Goal: Task Accomplishment & Management: Manage account settings

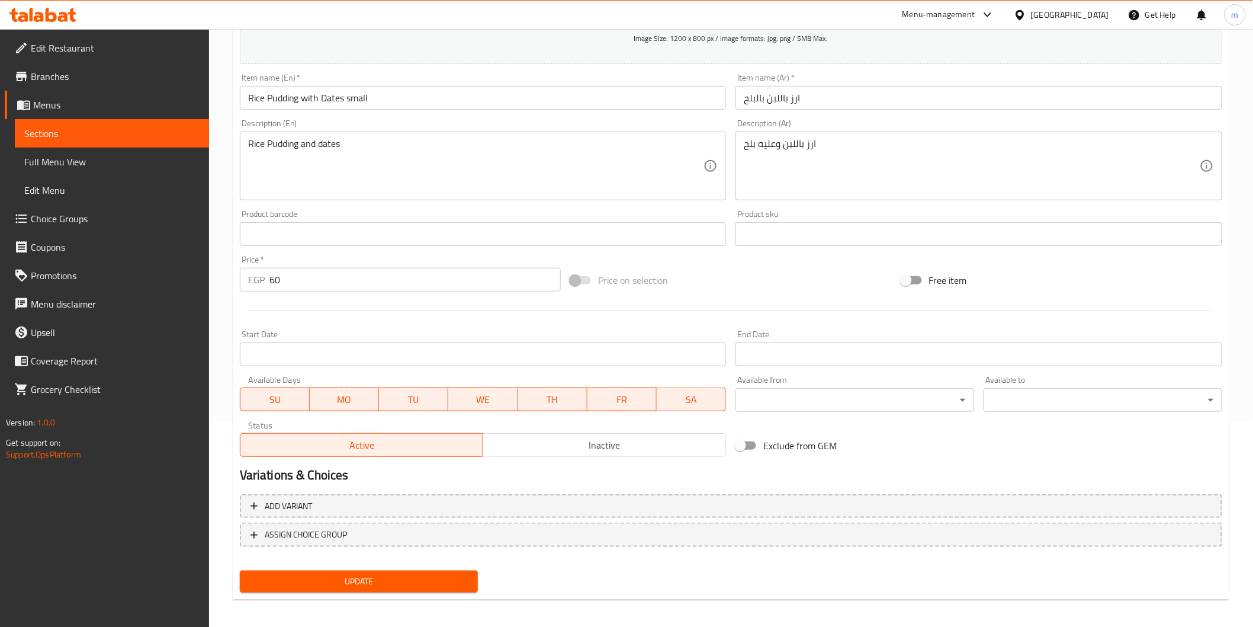
scroll to position [208, 0]
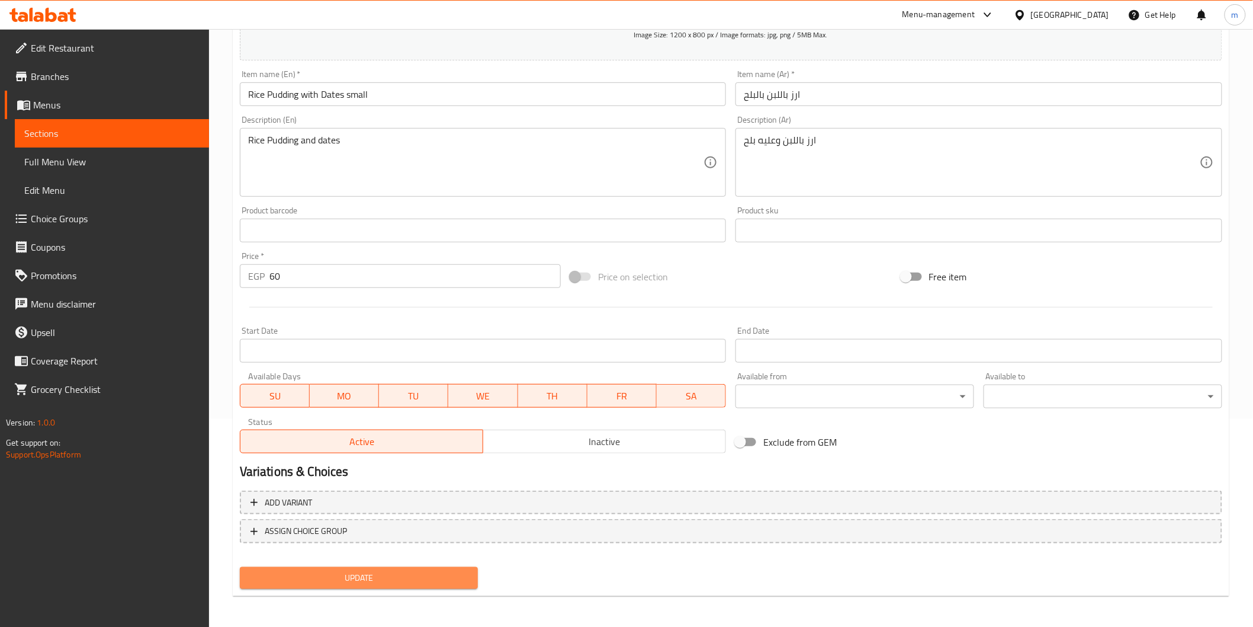
click at [443, 585] on button "Update" at bounding box center [359, 578] width 239 height 22
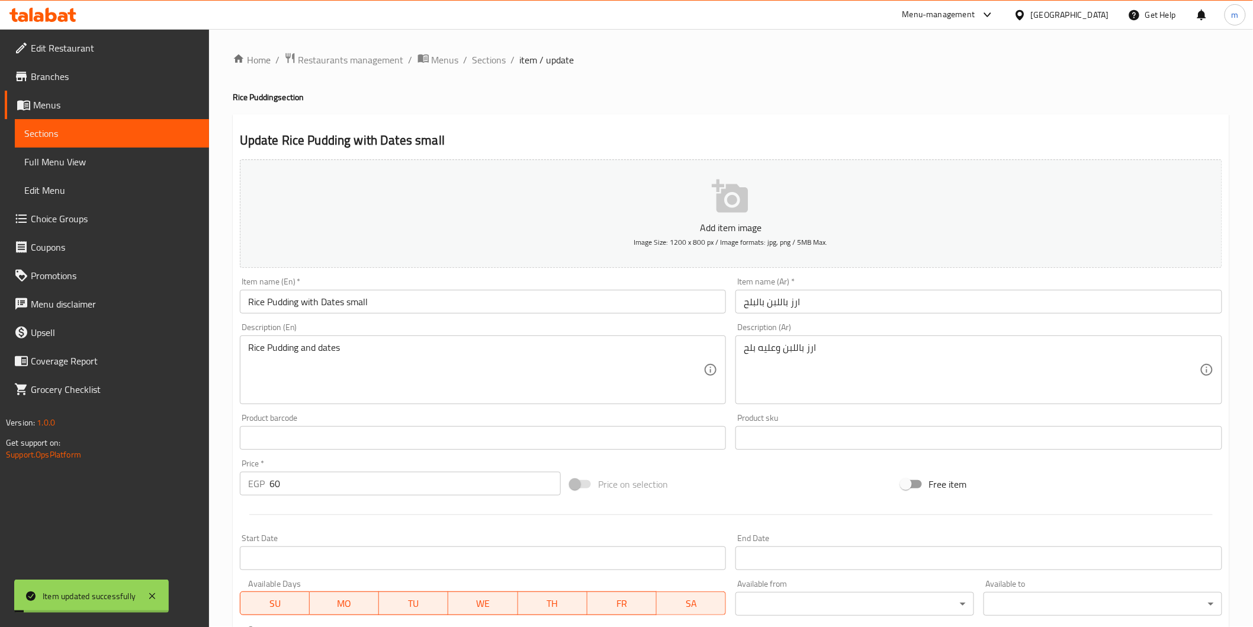
scroll to position [0, 0]
click at [491, 56] on span "Sections" at bounding box center [490, 60] width 34 height 14
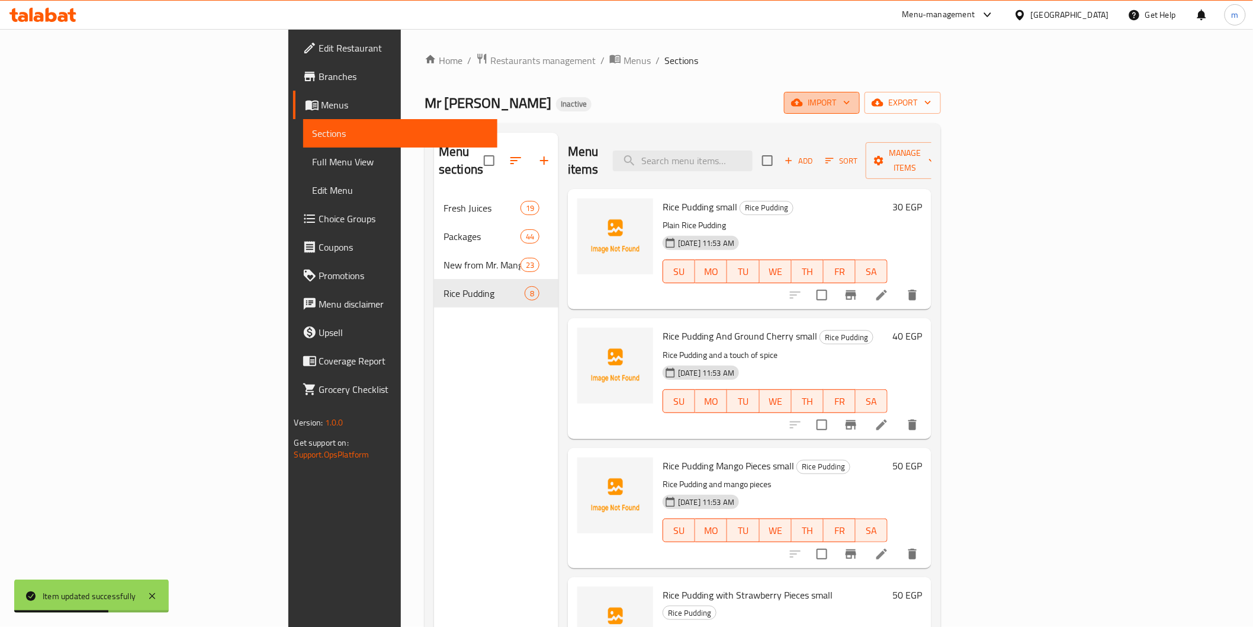
click at [850, 110] on span "import" at bounding box center [821, 102] width 57 height 15
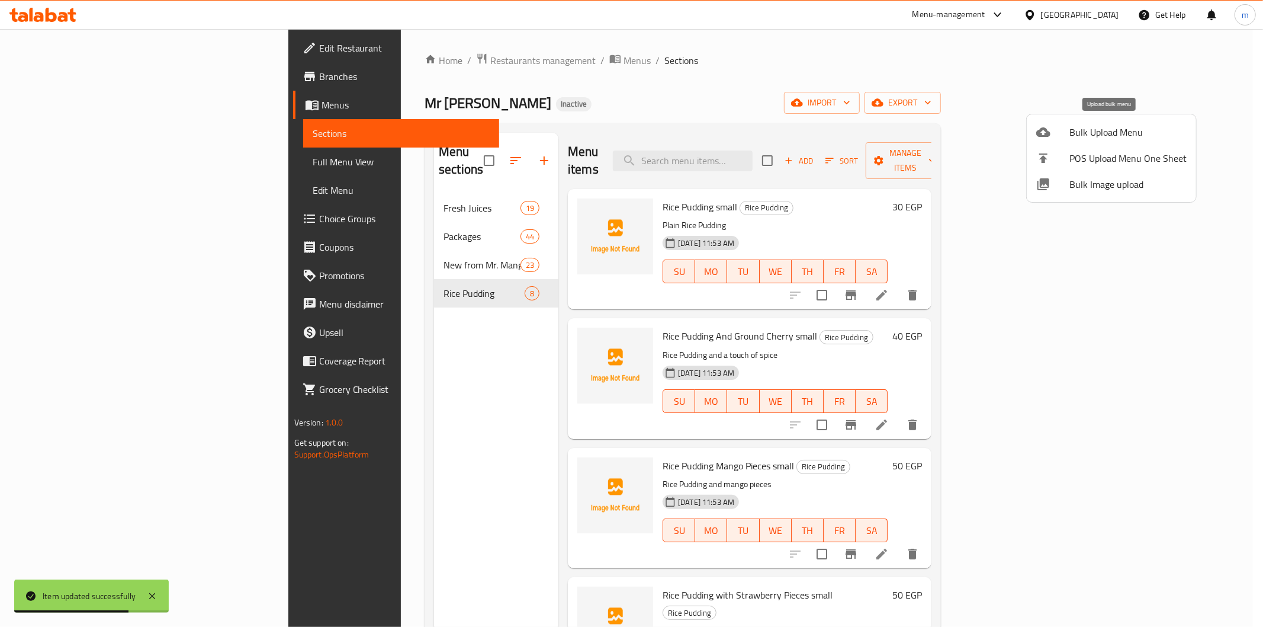
click at [1127, 137] on span "Bulk Upload Menu" at bounding box center [1127, 132] width 117 height 14
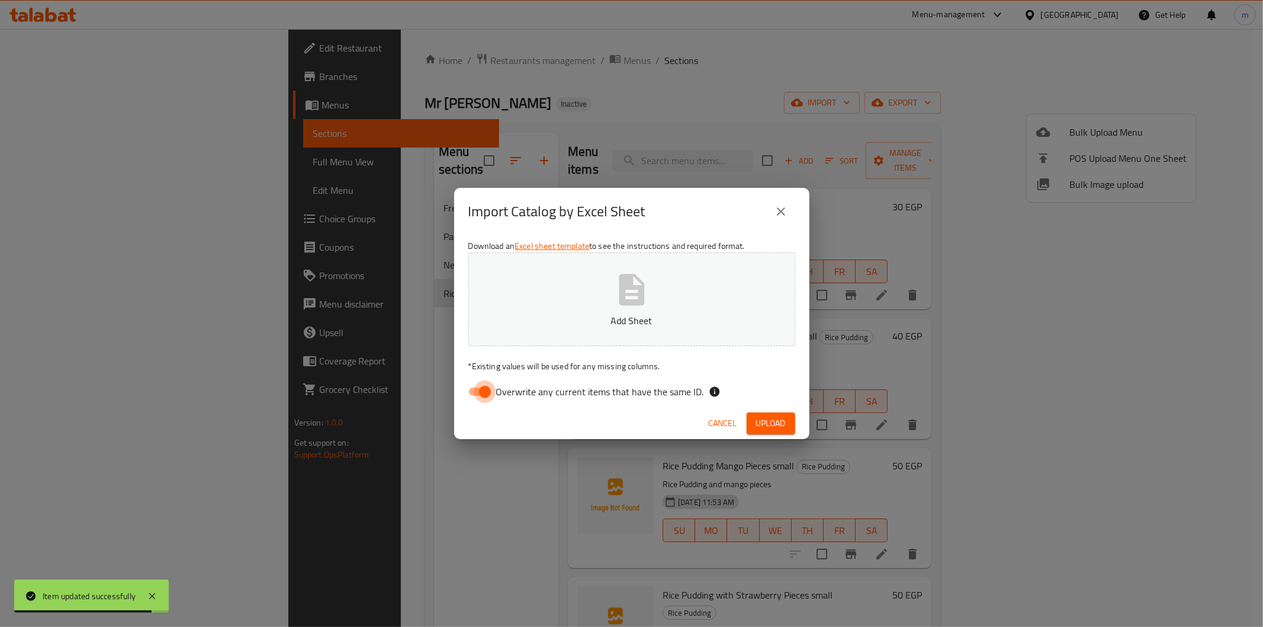
click at [478, 399] on input "Overwrite any current items that have the same ID." at bounding box center [485, 391] width 68 height 23
checkbox input "false"
click at [764, 425] on span "Upload" at bounding box center [771, 423] width 30 height 15
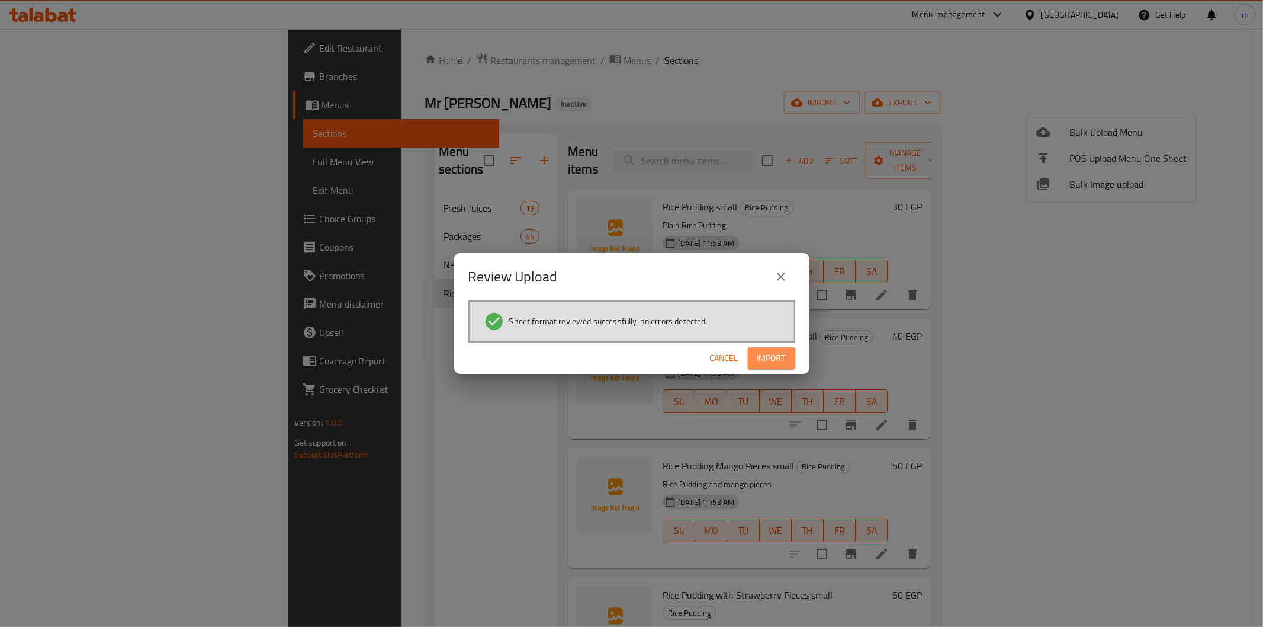
click at [785, 348] on button "Import" at bounding box center [771, 358] width 47 height 22
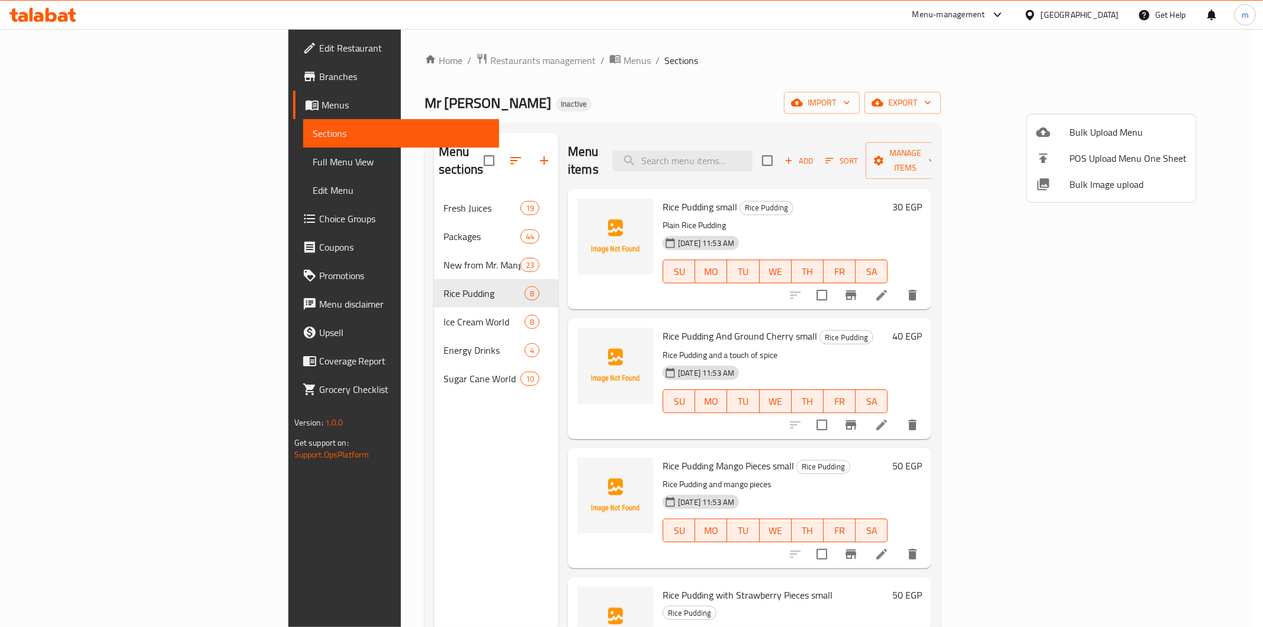
click at [426, 303] on div at bounding box center [631, 313] width 1263 height 627
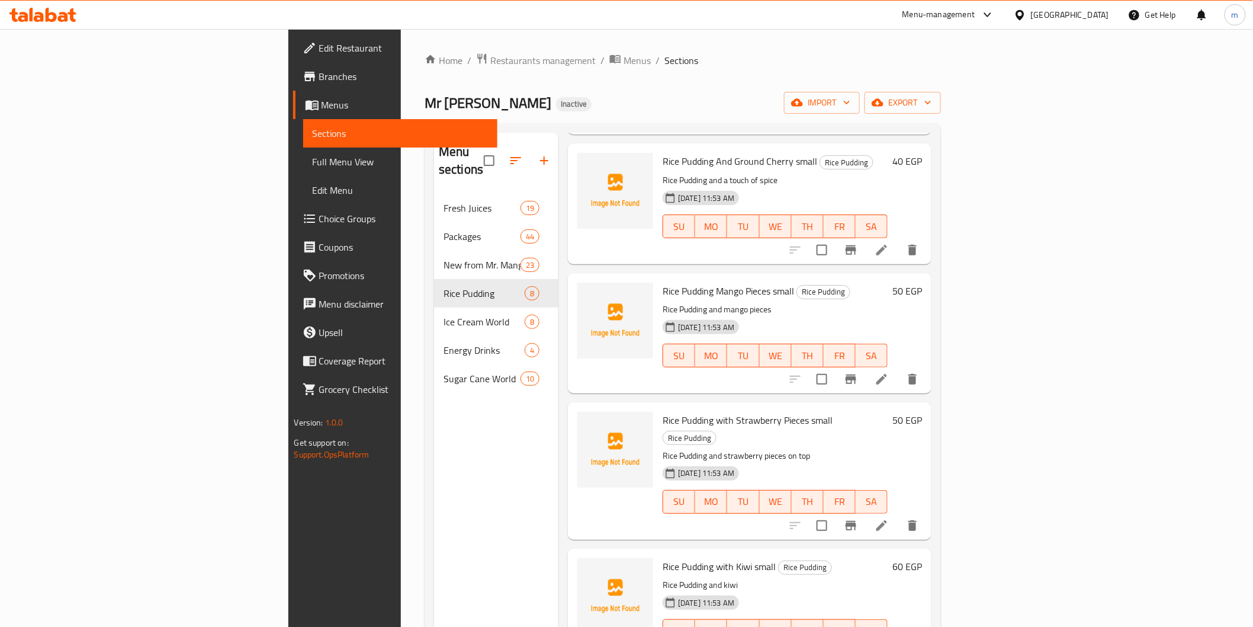
scroll to position [175, 0]
click at [889, 242] on icon at bounding box center [882, 249] width 14 height 14
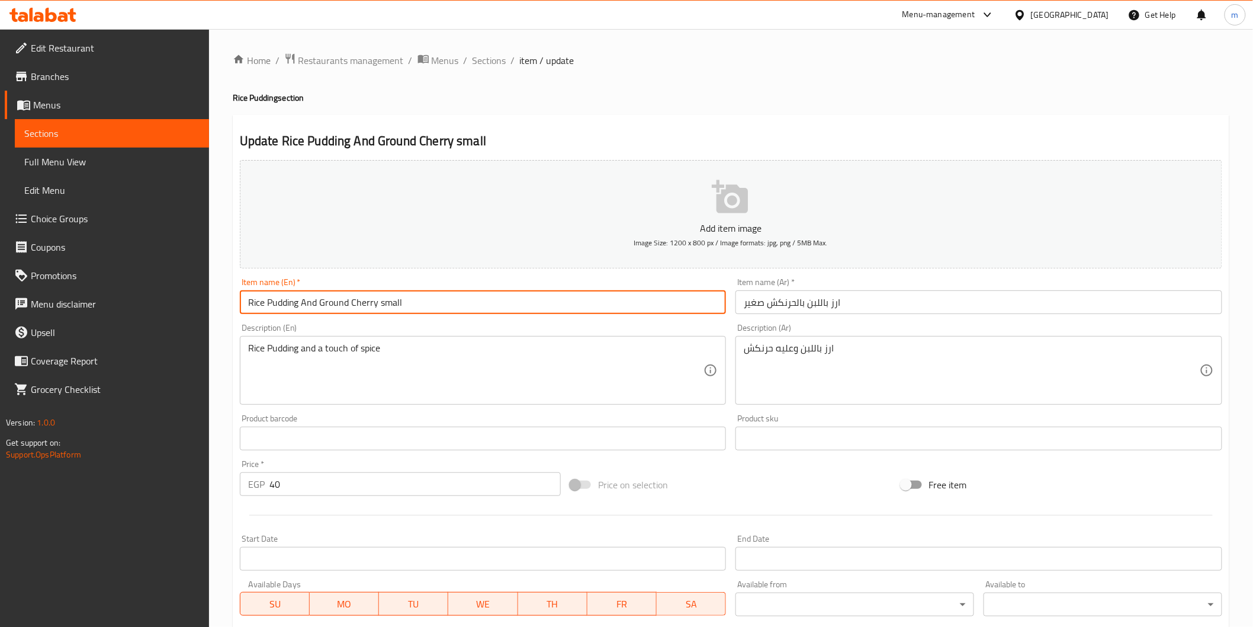
click at [320, 307] on input "Rice Pudding And Ground Cherry small" at bounding box center [483, 302] width 487 height 24
click at [346, 339] on div "Rice Pudding and a touch of spice Description (En)" at bounding box center [483, 370] width 487 height 69
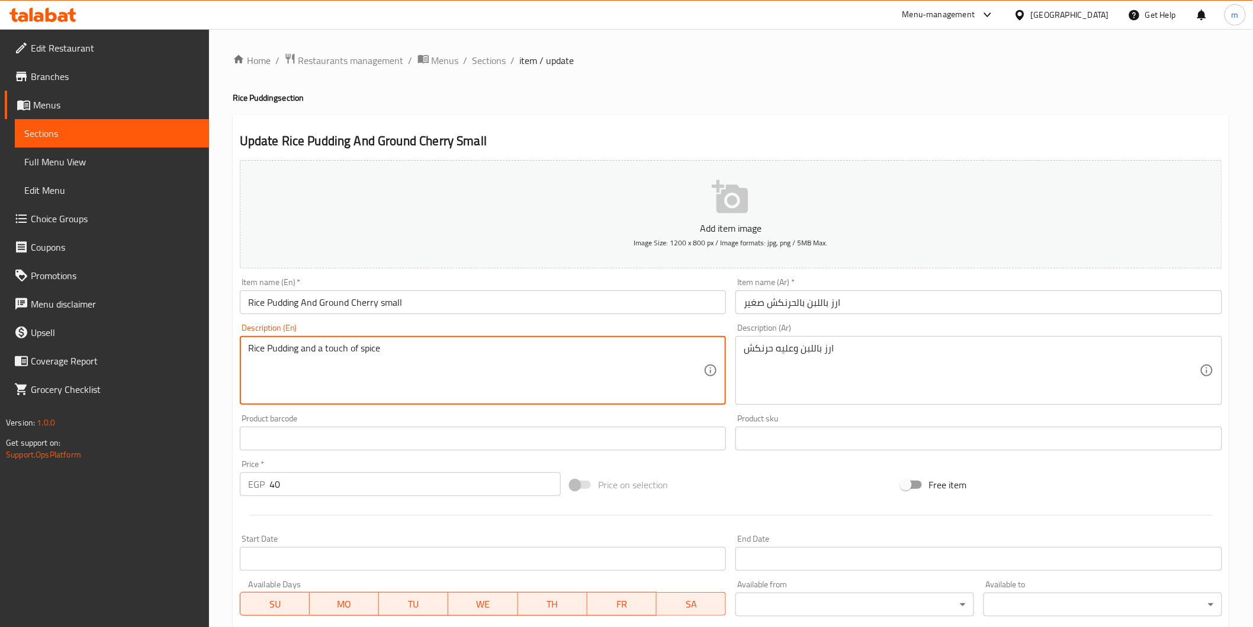
drag, startPoint x: 320, startPoint y: 352, endPoint x: 404, endPoint y: 352, distance: 84.7
click at [404, 352] on textarea "Rice Pudding and a touch of spice" at bounding box center [476, 370] width 456 height 56
type textarea "Rice Pudding and topped"
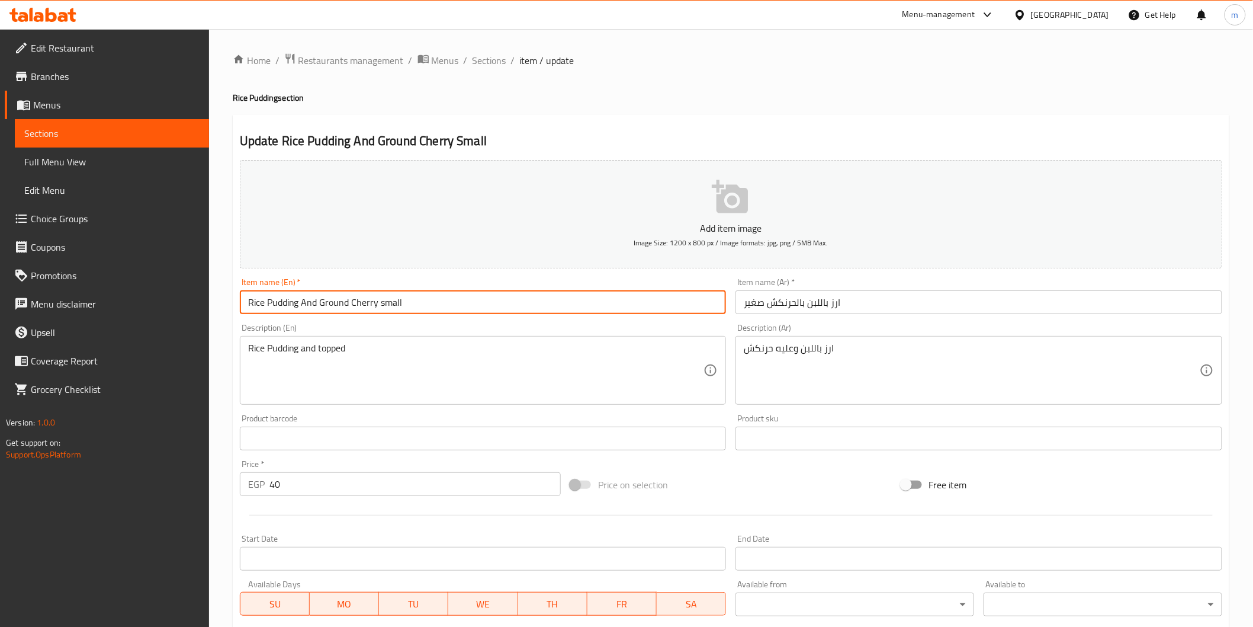
drag, startPoint x: 322, startPoint y: 304, endPoint x: 377, endPoint y: 314, distance: 56.5
click at [377, 314] on input "Rice Pudding And Ground Cherry small" at bounding box center [483, 302] width 487 height 24
type input "Rice Pudding And Ground Cherry Small"
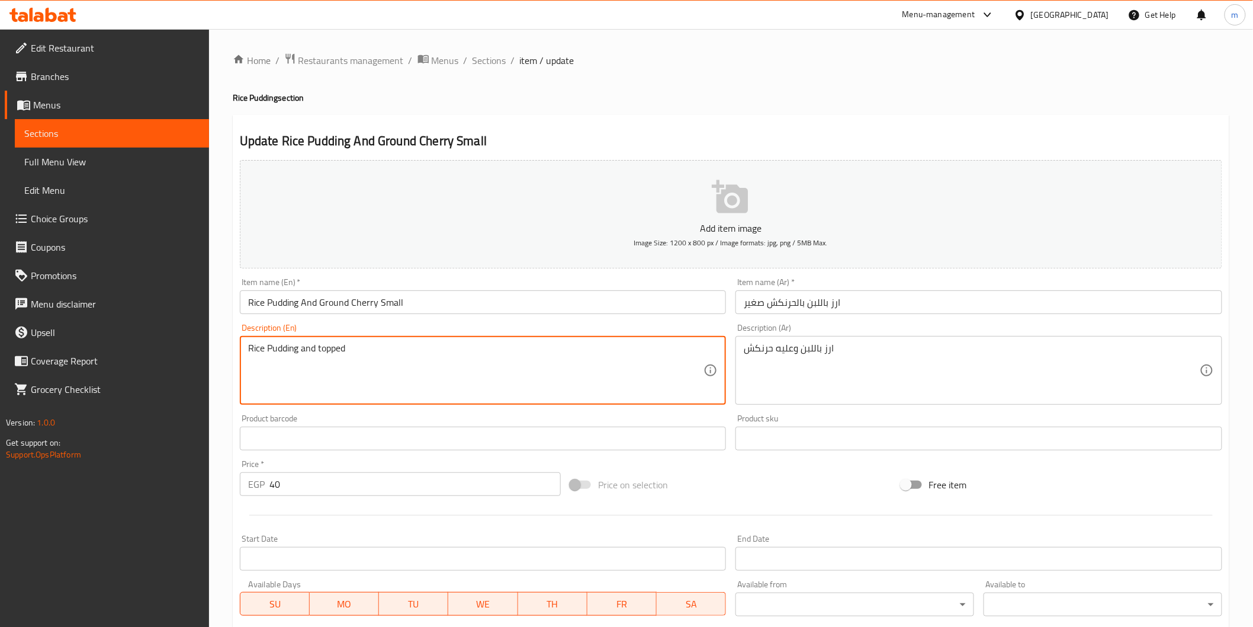
paste textarea "Ground Cherry"
click at [348, 350] on textarea "Rice Pudding and topped Ground Cherry" at bounding box center [476, 370] width 456 height 56
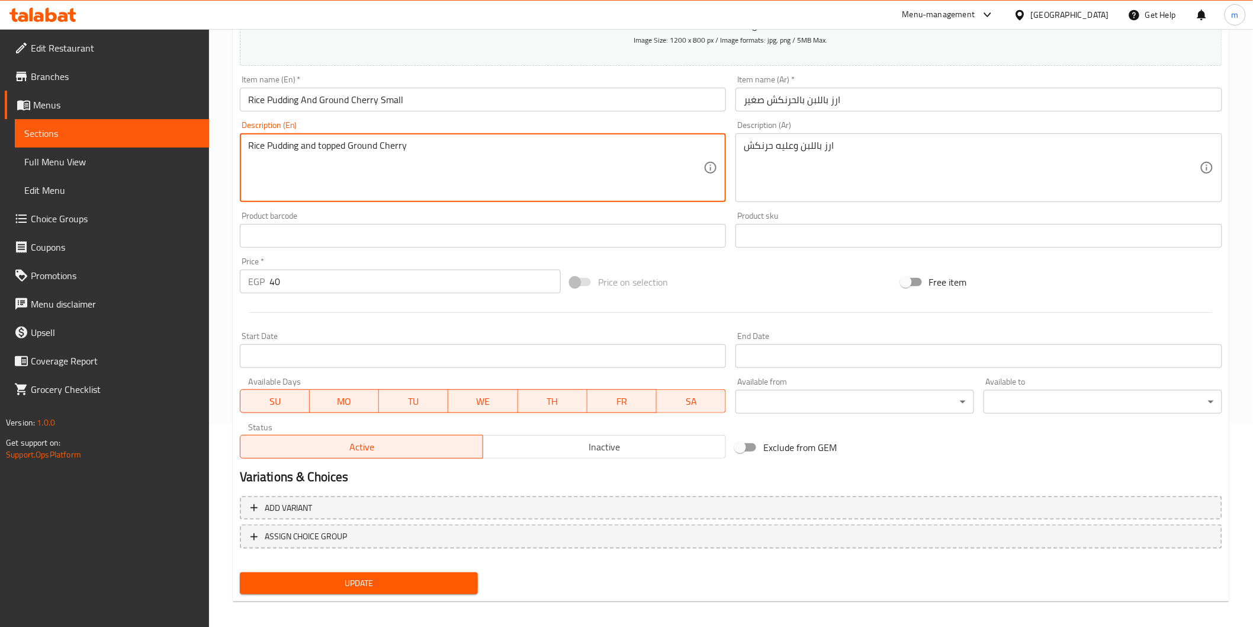
scroll to position [208, 0]
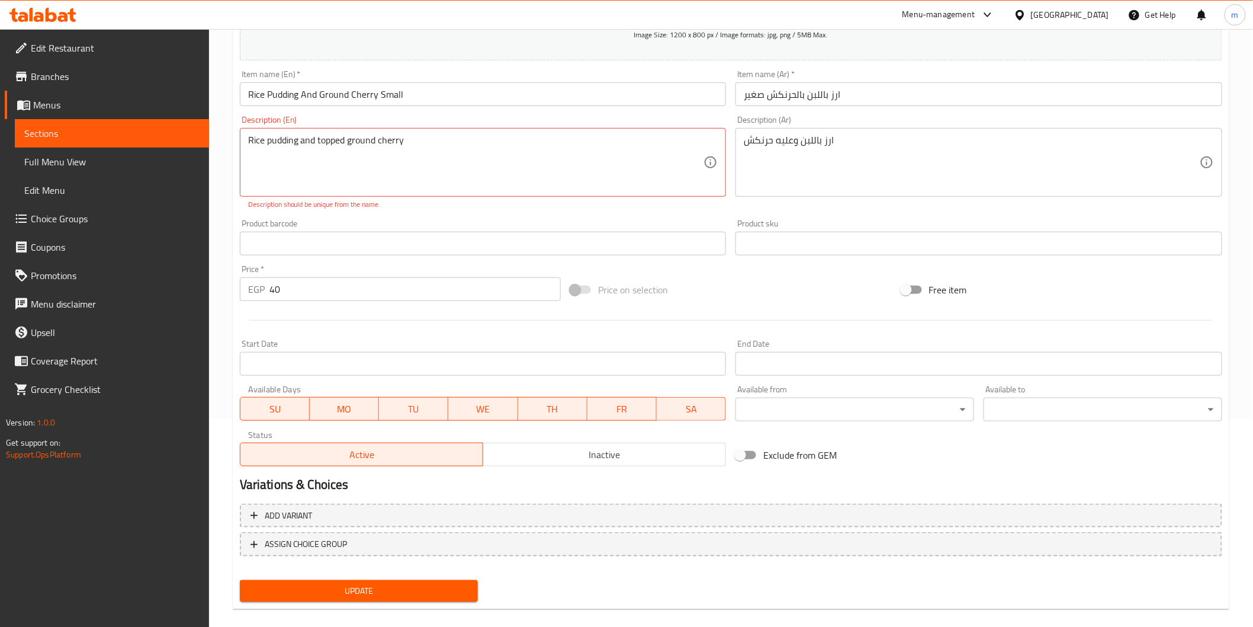
click at [458, 570] on div "Add item image Image Size: 1200 x 800 px / Image formats: jpg, png / 5MB Max. I…" at bounding box center [731, 276] width 992 height 659
click at [459, 577] on div "Update" at bounding box center [359, 590] width 248 height 31
click at [433, 585] on span "Update" at bounding box center [359, 590] width 220 height 15
click at [403, 134] on textarea "Rice pudding and topped ground cherry" at bounding box center [476, 162] width 456 height 56
click at [251, 141] on textarea "Rice pudding and topped ground cherry." at bounding box center [476, 162] width 456 height 56
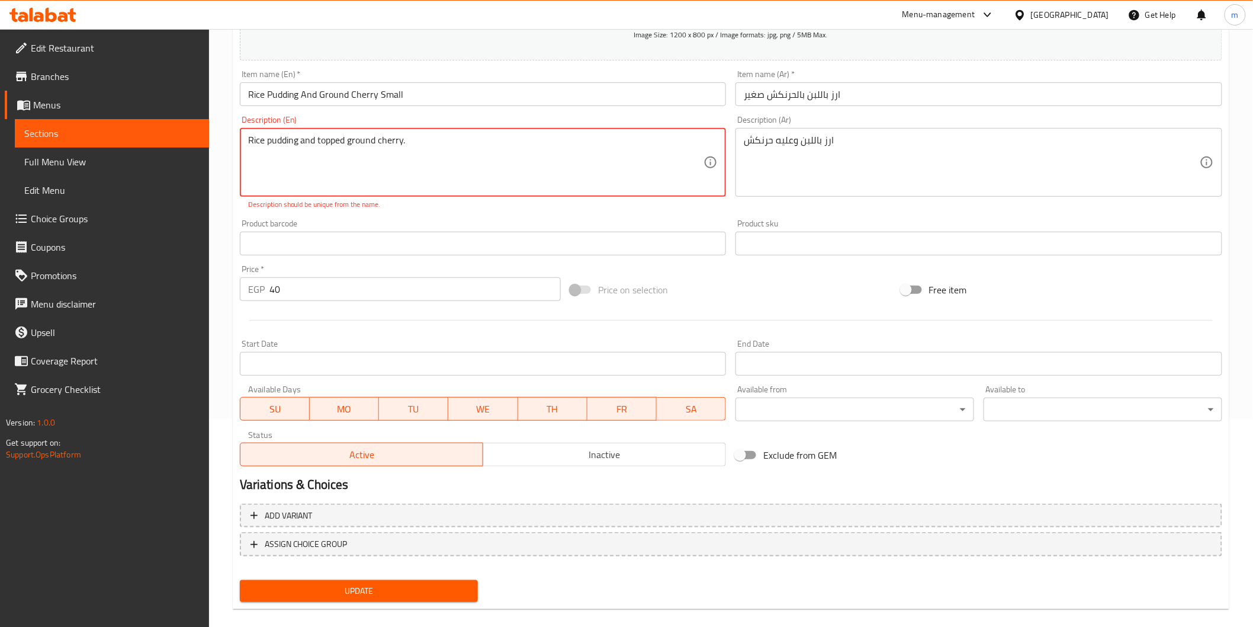
click at [249, 141] on textarea "Rice pudding and topped ground cherry." at bounding box center [476, 162] width 456 height 56
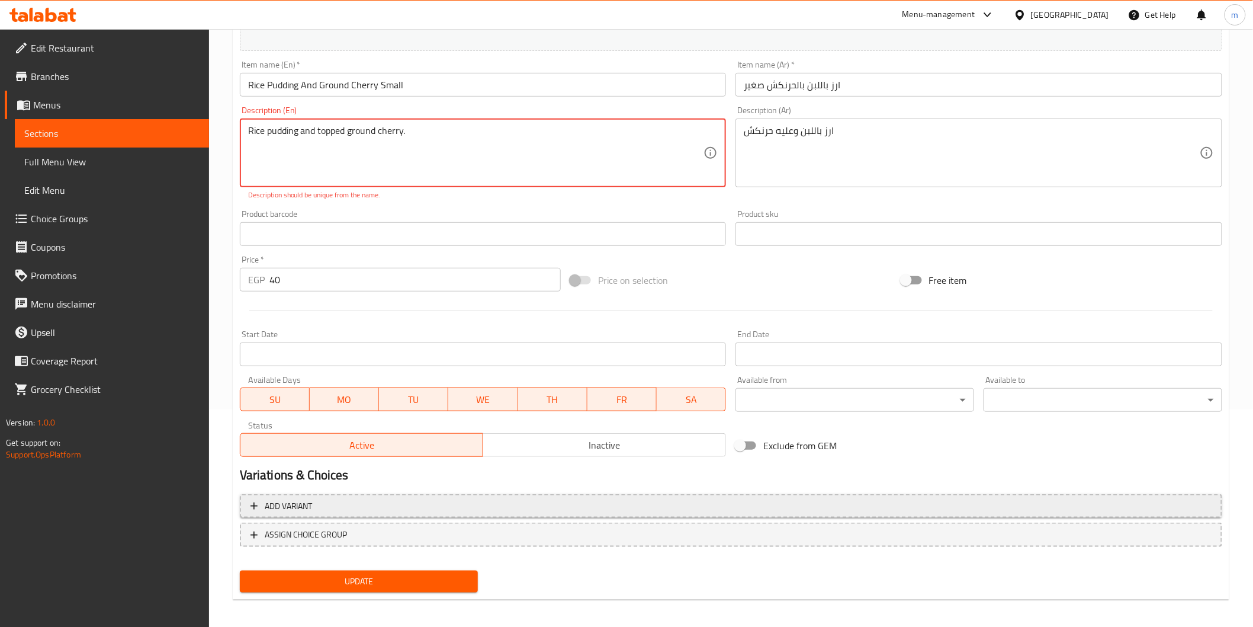
scroll to position [221, 0]
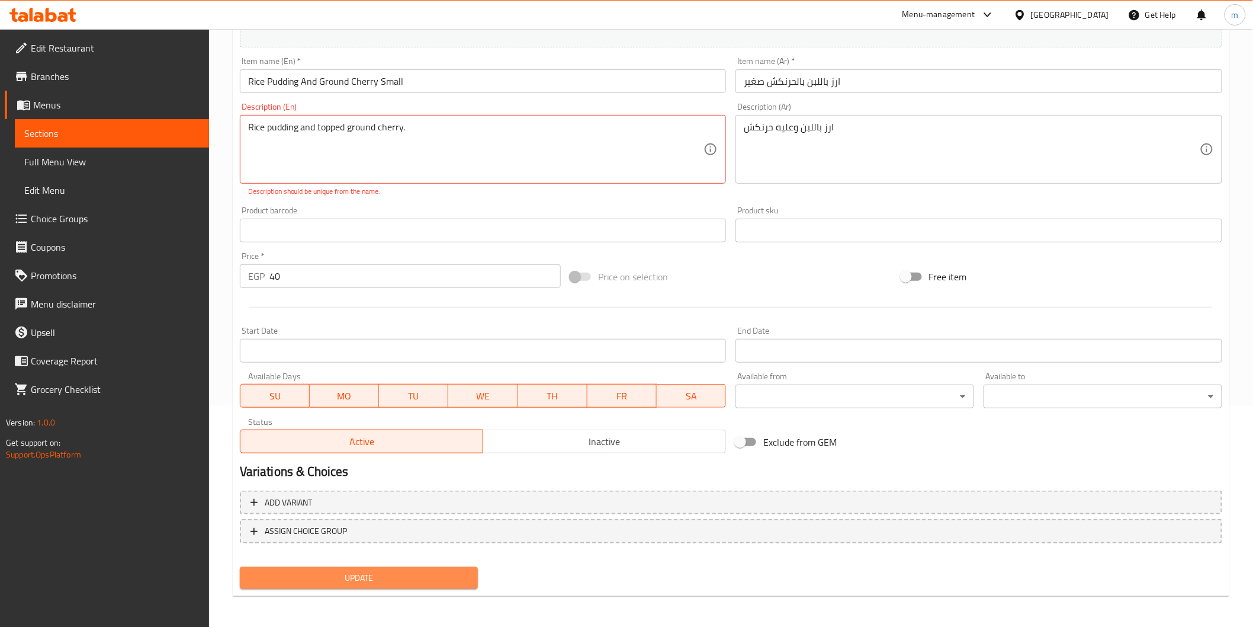
click at [390, 567] on button "Update" at bounding box center [359, 578] width 239 height 22
click at [358, 124] on textarea "Rice pudding and topped ground cherry." at bounding box center [476, 149] width 456 height 56
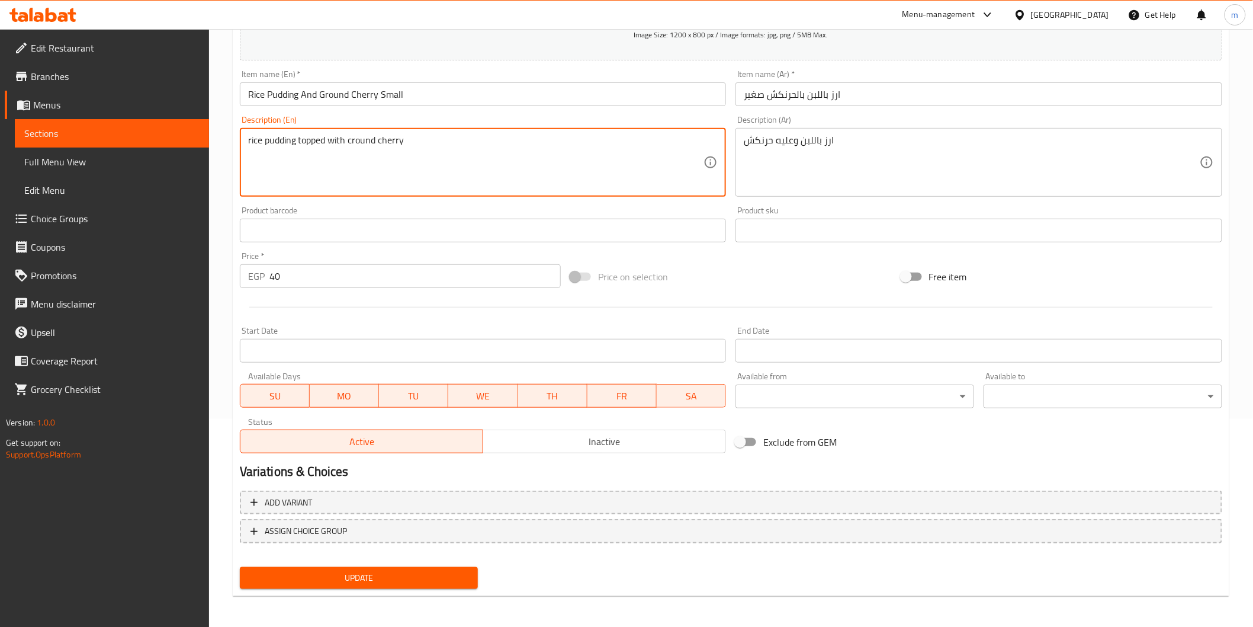
click at [352, 144] on textarea "rice pudding topped with cround cherry" at bounding box center [476, 162] width 456 height 56
click at [335, 145] on textarea "rice pudding topped with ground cherry" at bounding box center [476, 162] width 456 height 56
type textarea "Rice pudding topped with ground cherry"
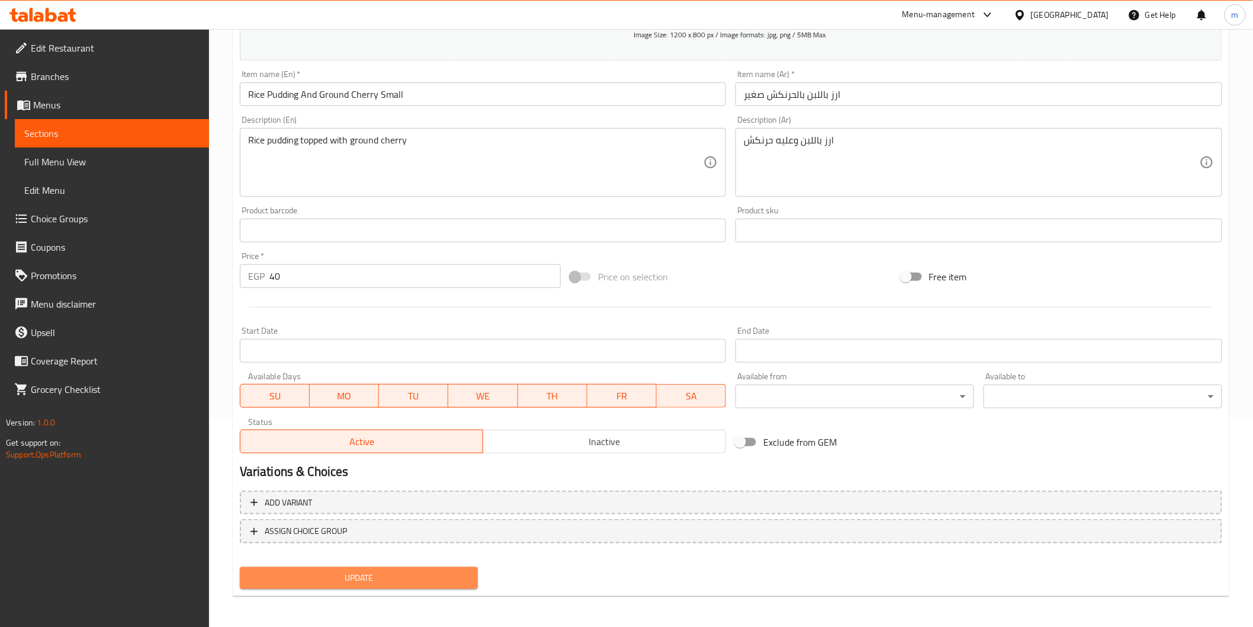
click at [445, 567] on button "Update" at bounding box center [359, 578] width 239 height 22
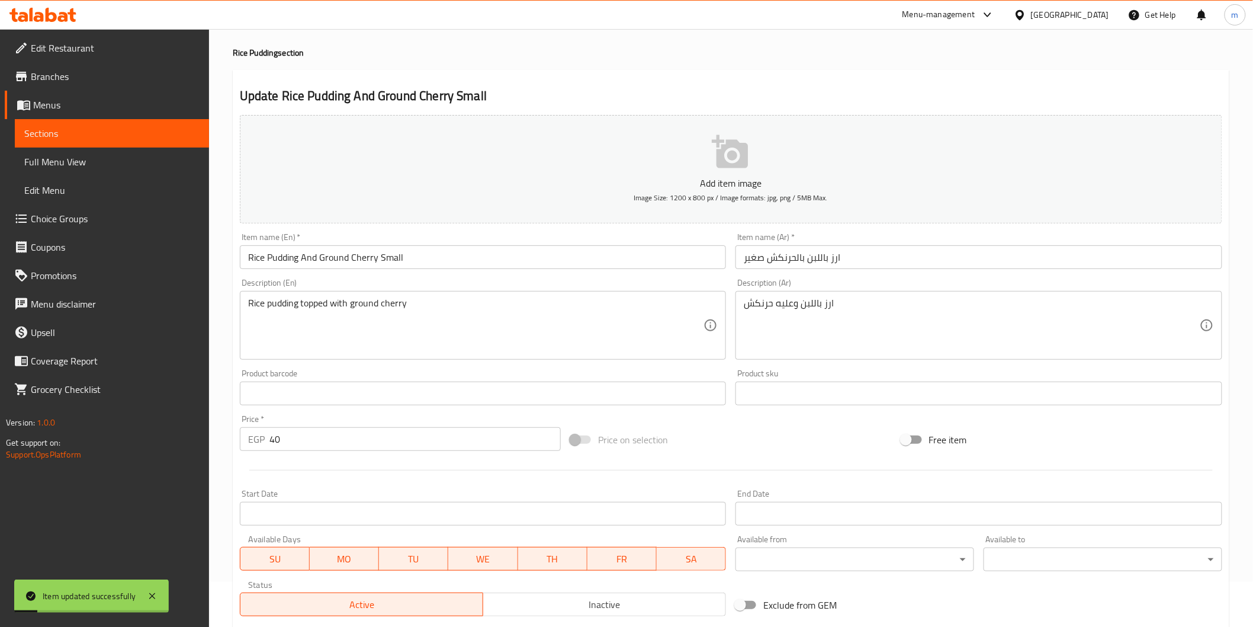
scroll to position [0, 0]
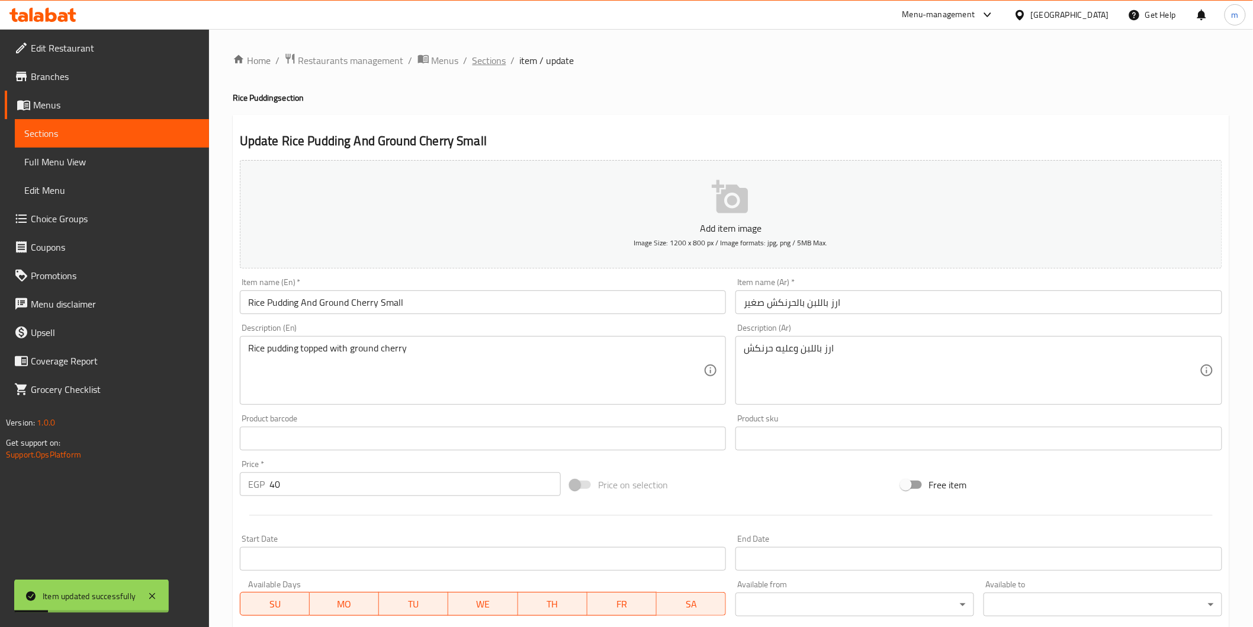
click at [480, 63] on span "Sections" at bounding box center [490, 60] width 34 height 14
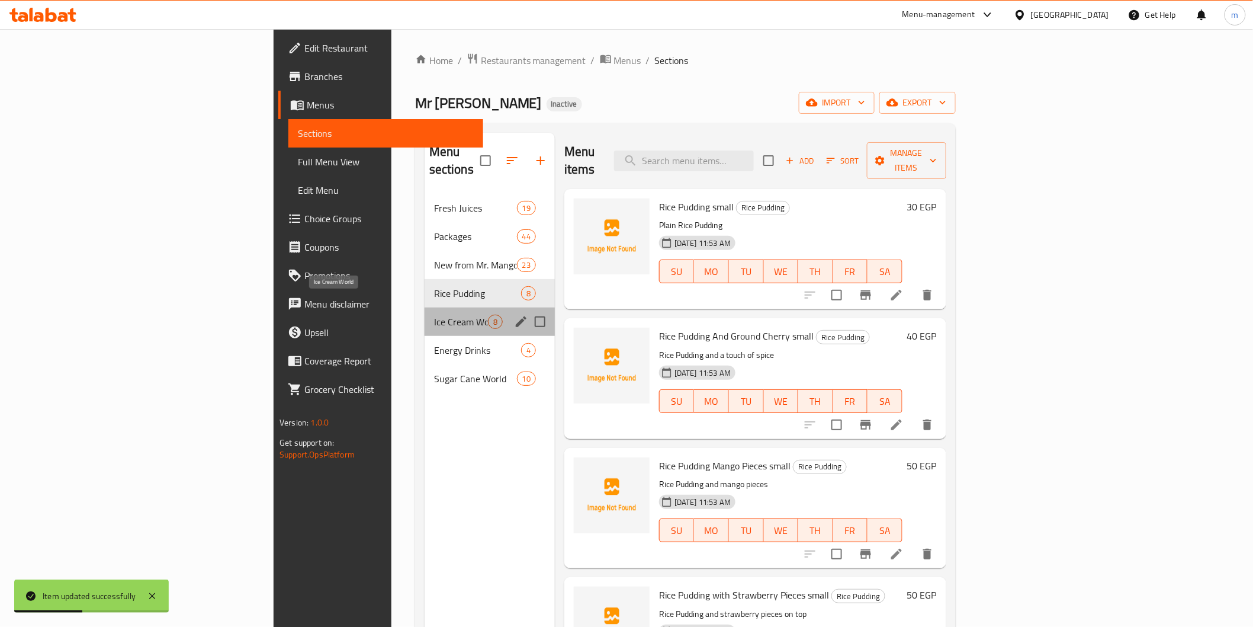
click at [434, 314] on span "Ice Cream World" at bounding box center [461, 321] width 54 height 14
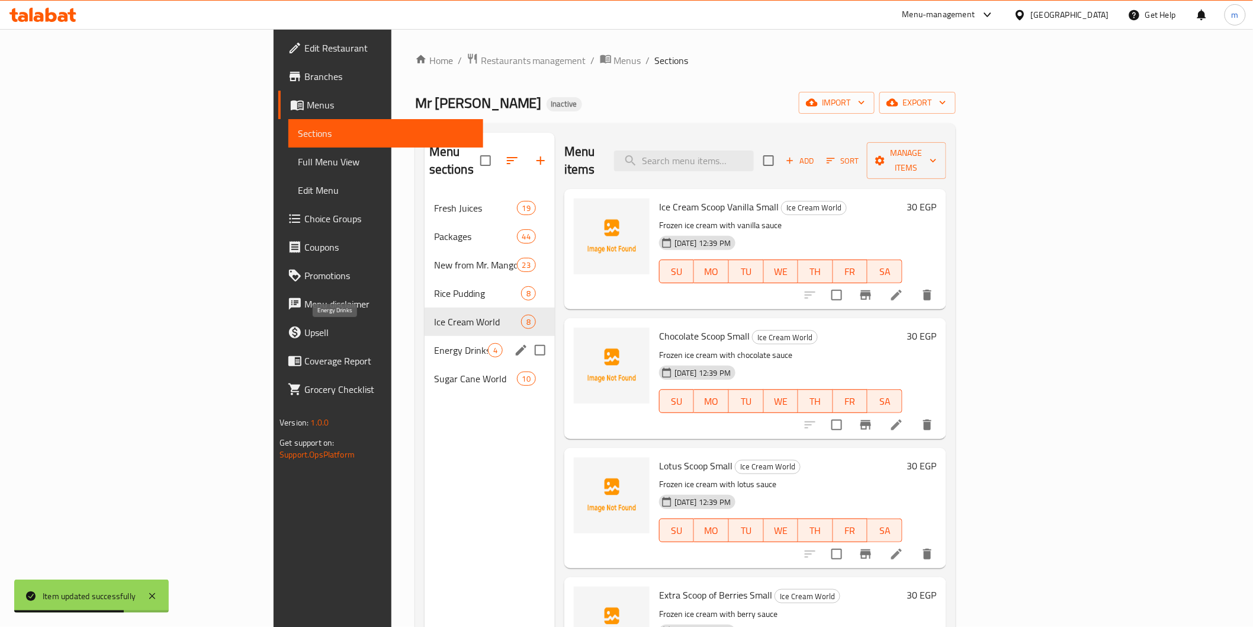
click at [434, 343] on span "Energy Drinks" at bounding box center [461, 350] width 54 height 14
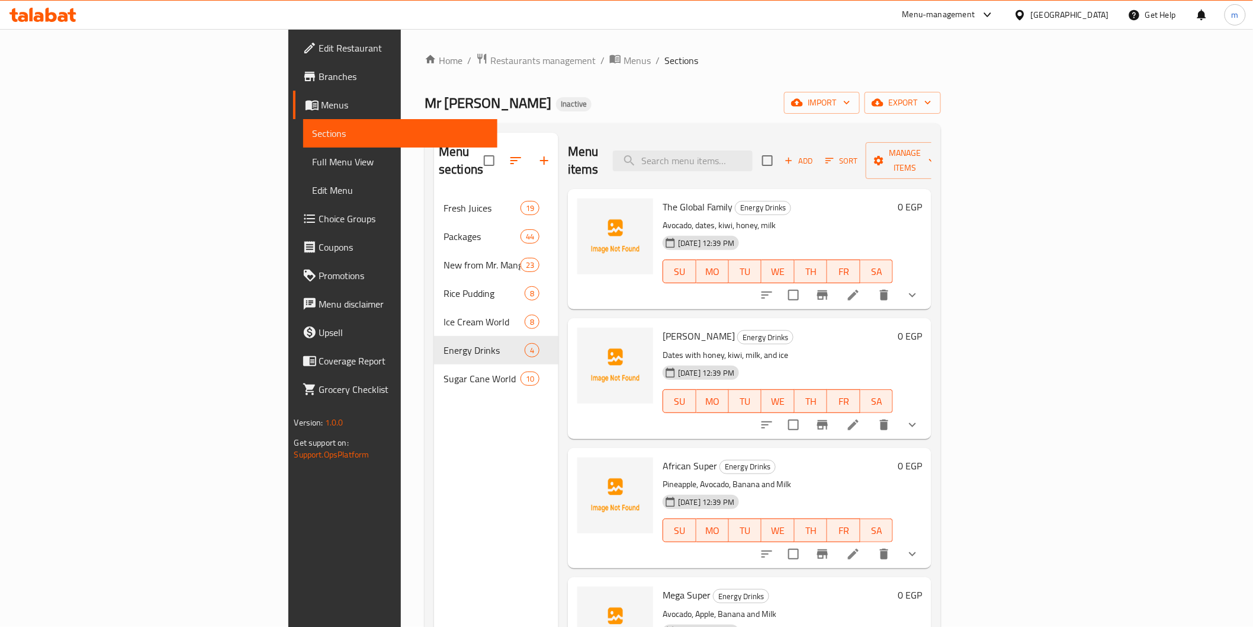
click at [920, 288] on icon "show more" at bounding box center [912, 295] width 14 height 14
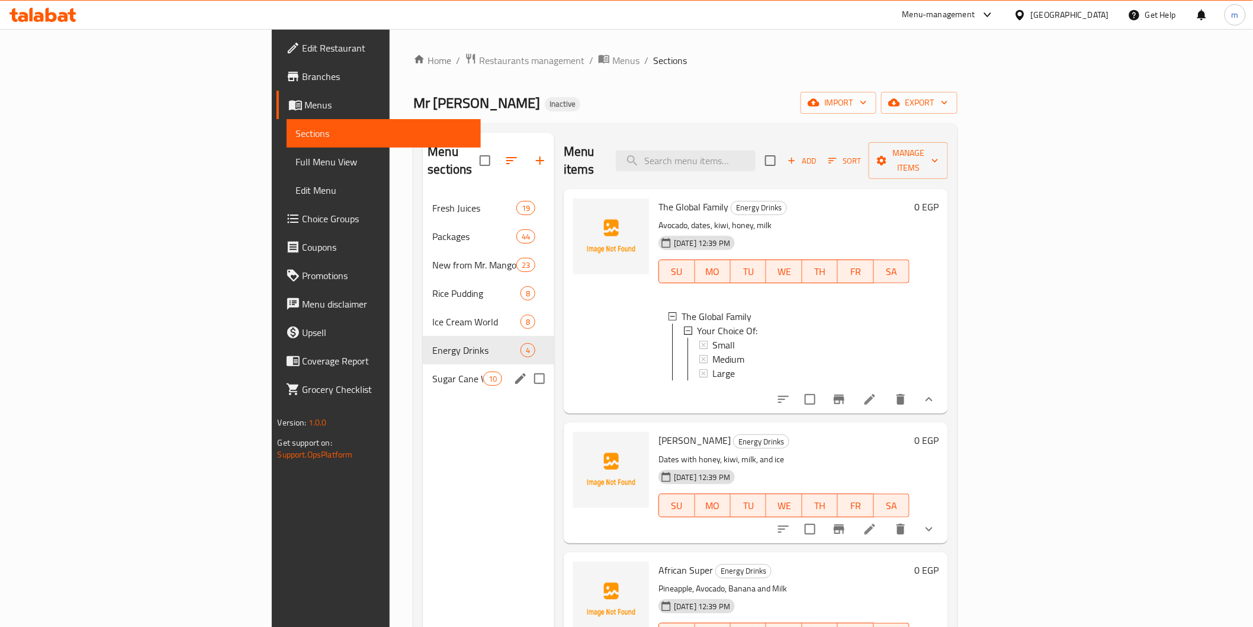
click at [432, 371] on span "Sugar Cane World" at bounding box center [457, 378] width 50 height 14
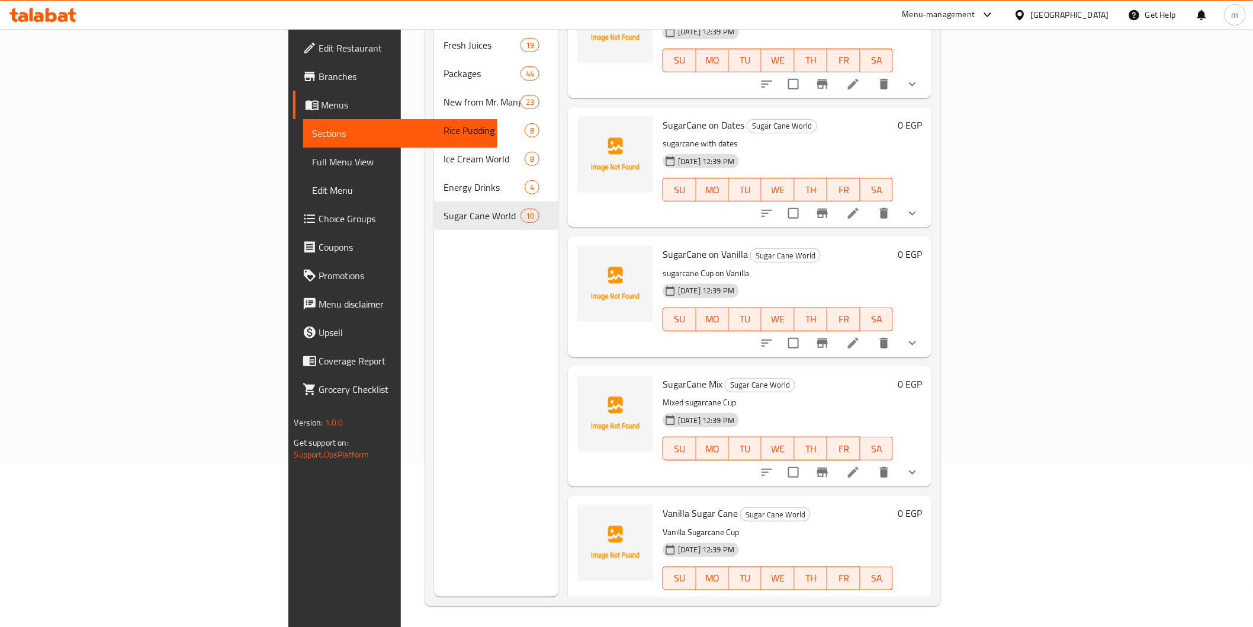
scroll to position [166, 0]
click at [898, 326] on button "delete" at bounding box center [884, 340] width 28 height 28
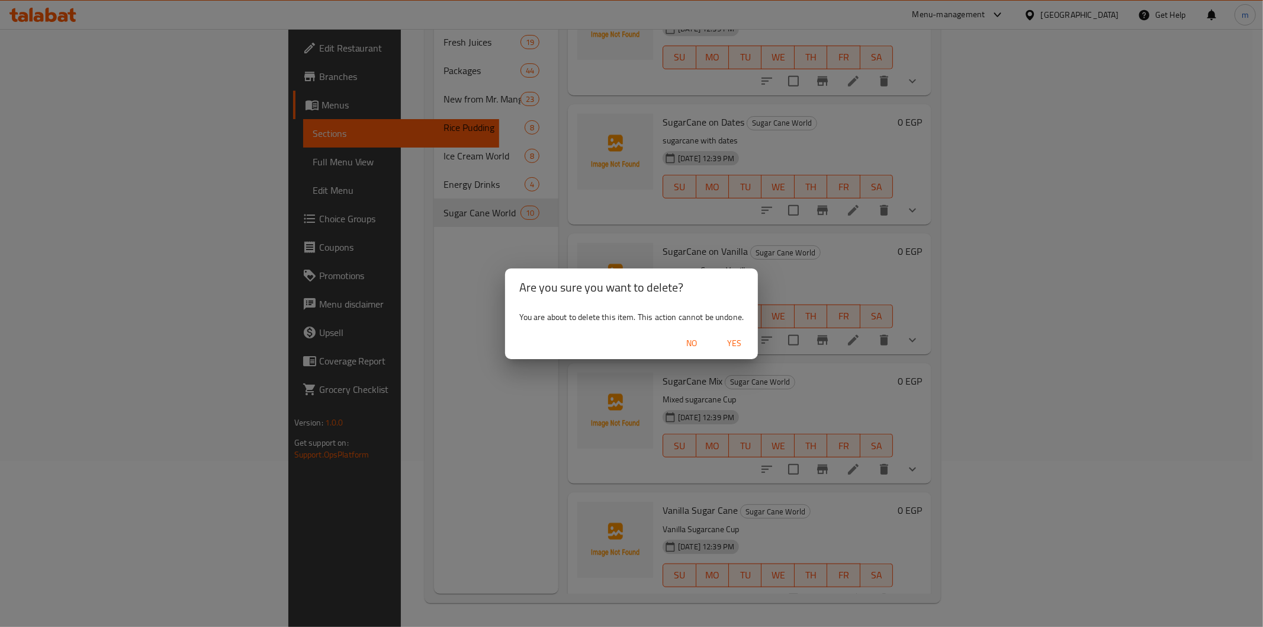
click at [732, 340] on span "Yes" at bounding box center [734, 343] width 28 height 15
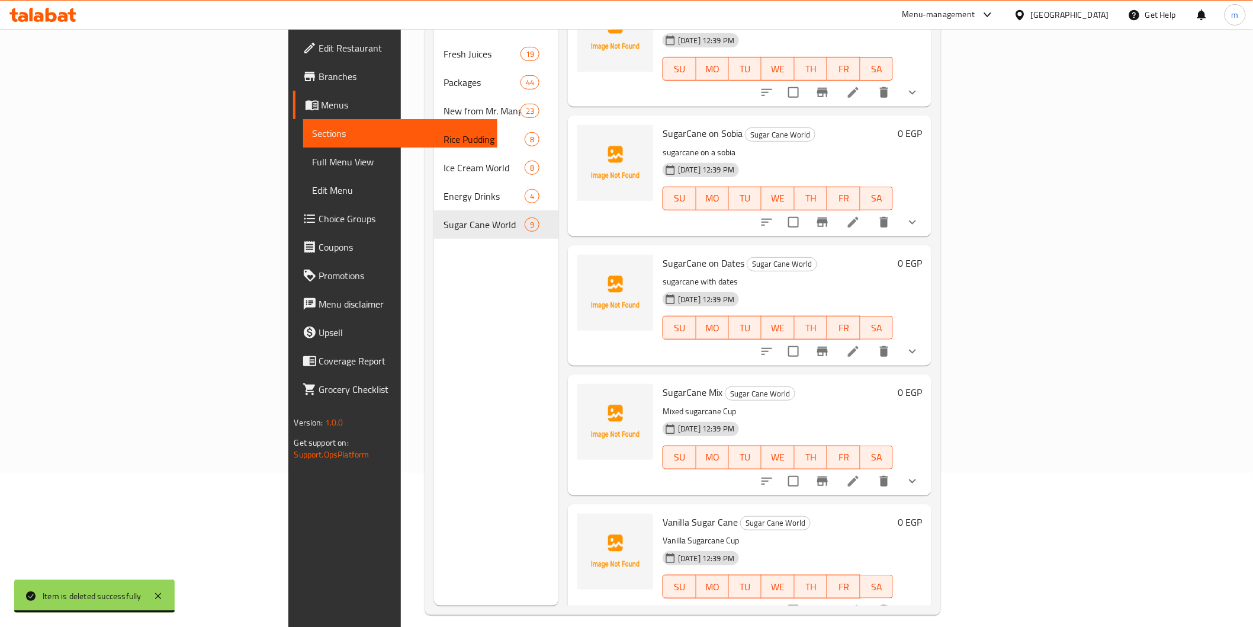
scroll to position [0, 0]
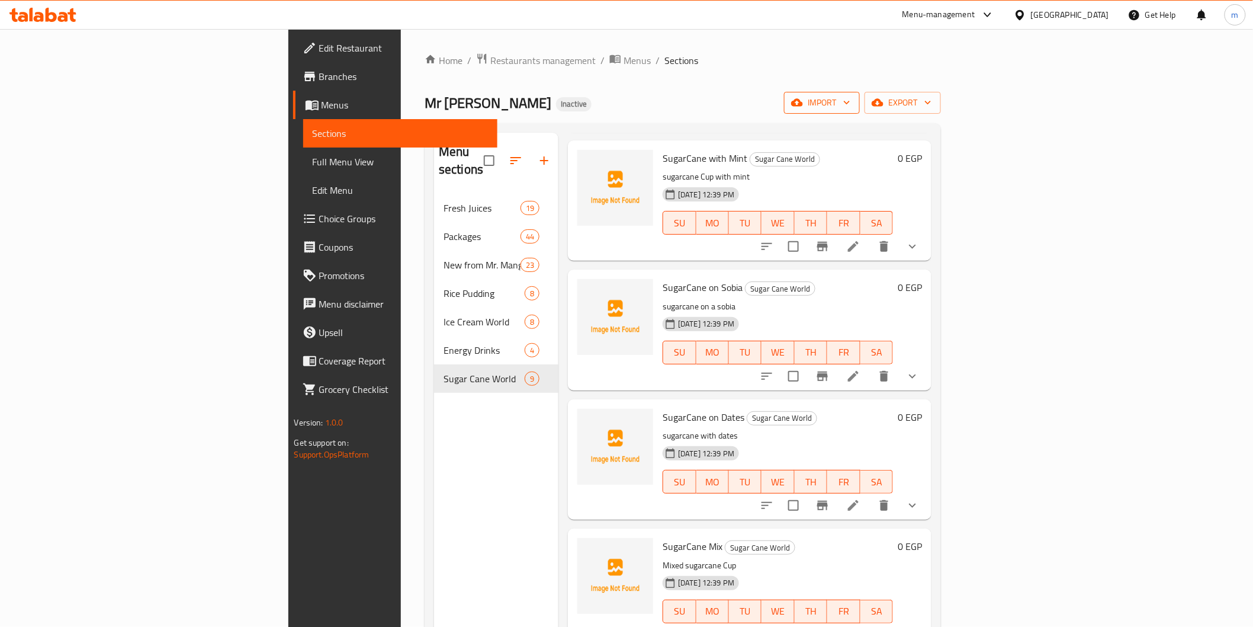
click at [853, 97] on icon "button" at bounding box center [847, 103] width 12 height 12
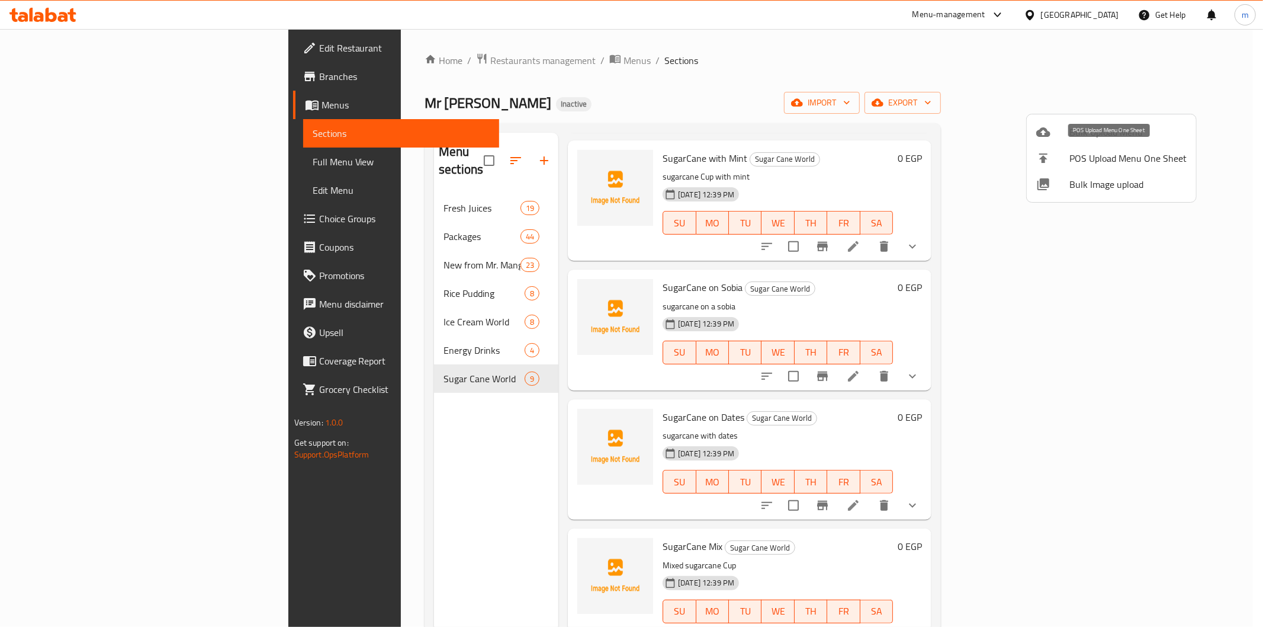
click at [1046, 137] on icon at bounding box center [1043, 132] width 14 height 14
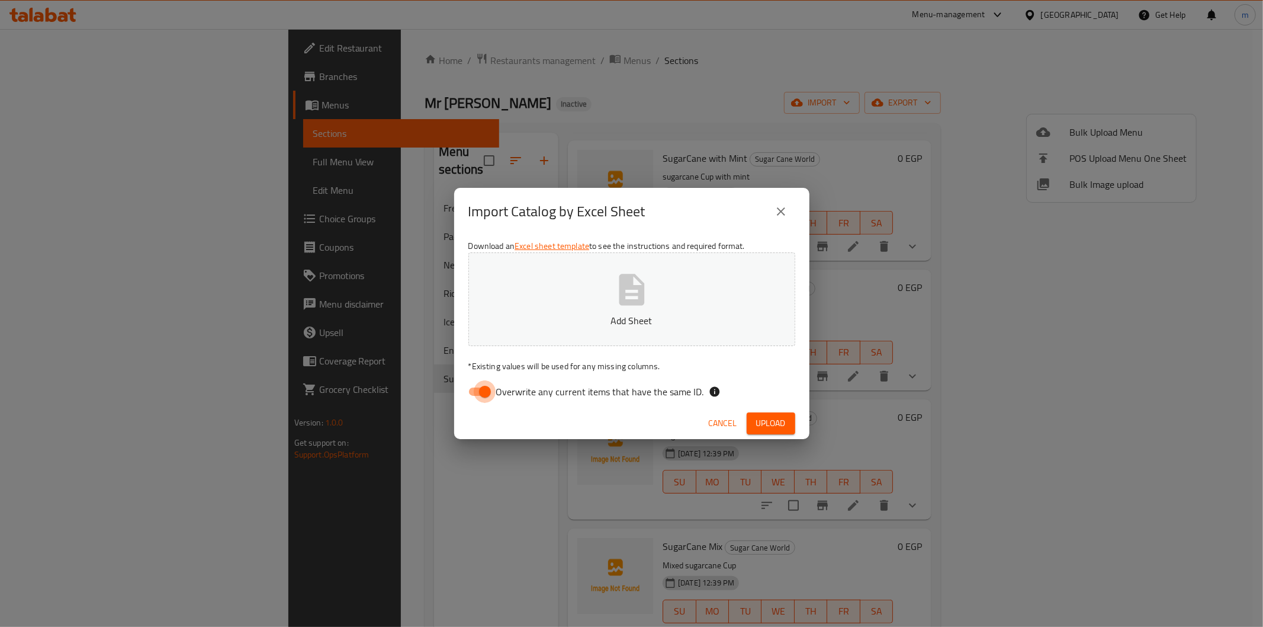
click at [474, 397] on input "Overwrite any current items that have the same ID." at bounding box center [485, 391] width 68 height 23
checkbox input "false"
click at [780, 425] on span "Upload" at bounding box center [771, 423] width 30 height 15
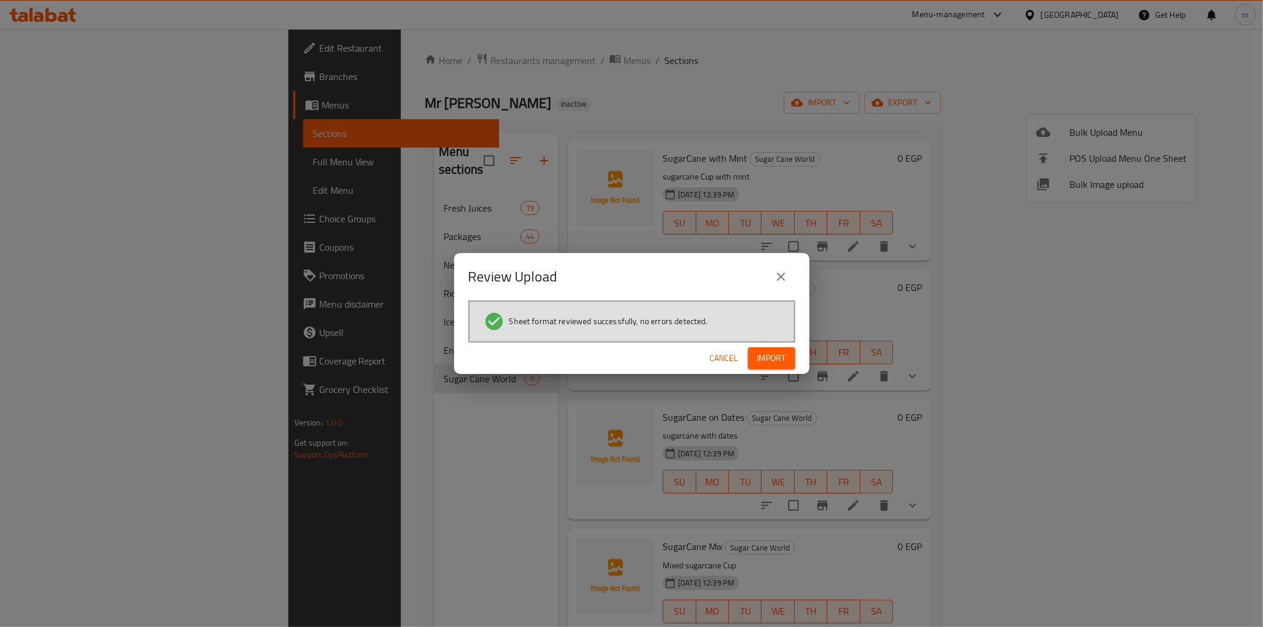
click at [782, 368] on button "Import" at bounding box center [771, 358] width 47 height 22
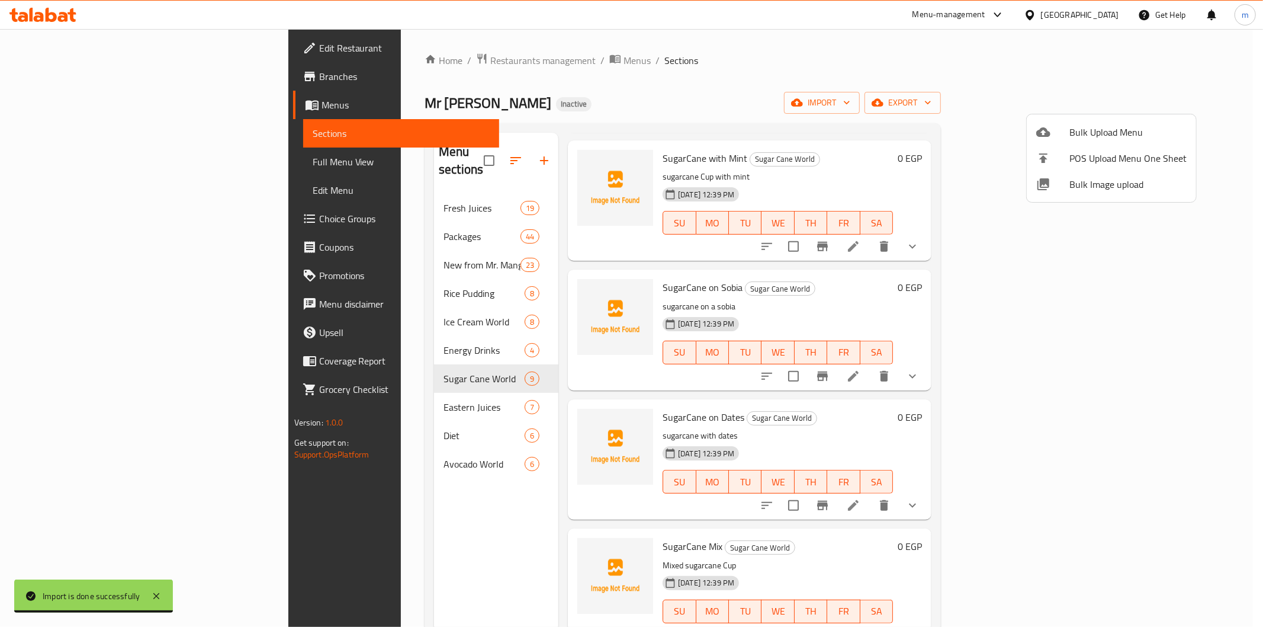
click at [291, 397] on div at bounding box center [631, 313] width 1263 height 627
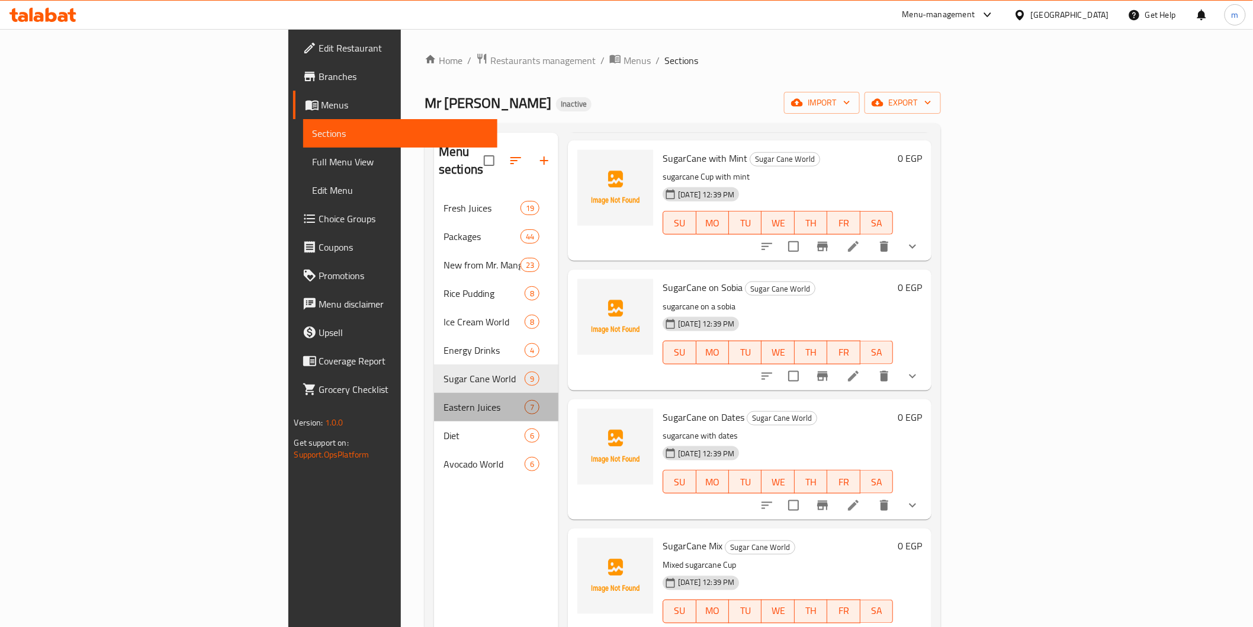
click at [434, 397] on div "Eastern Juices 7" at bounding box center [496, 407] width 124 height 28
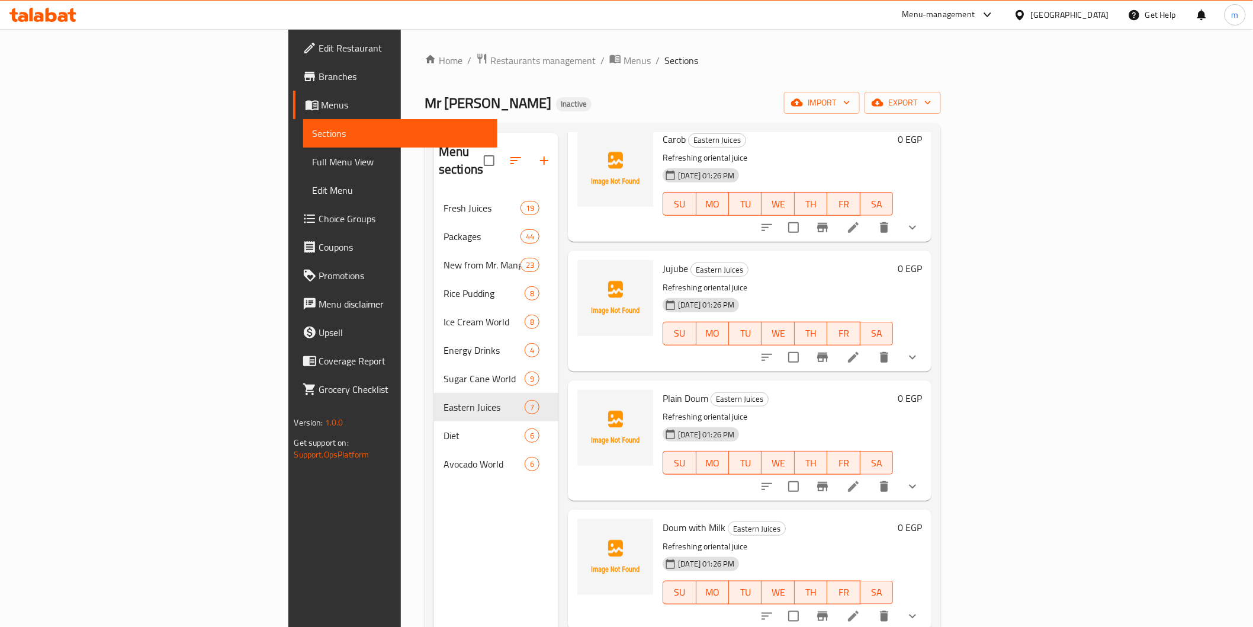
scroll to position [308, 0]
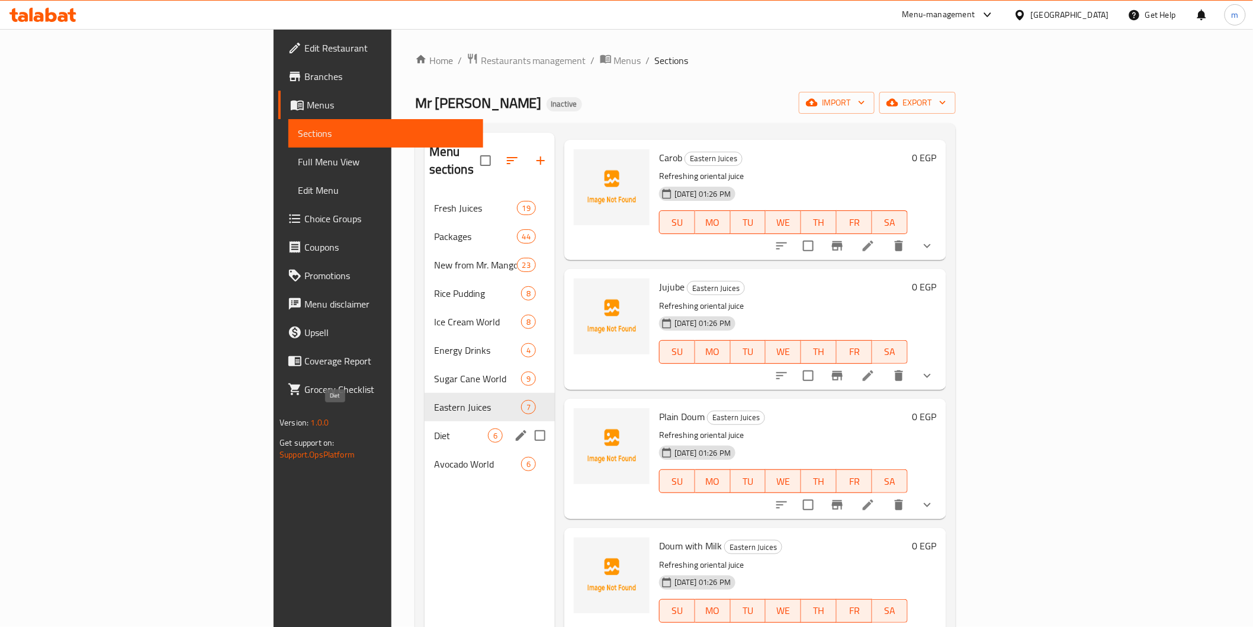
click at [434, 428] on span "Diet" at bounding box center [461, 435] width 54 height 14
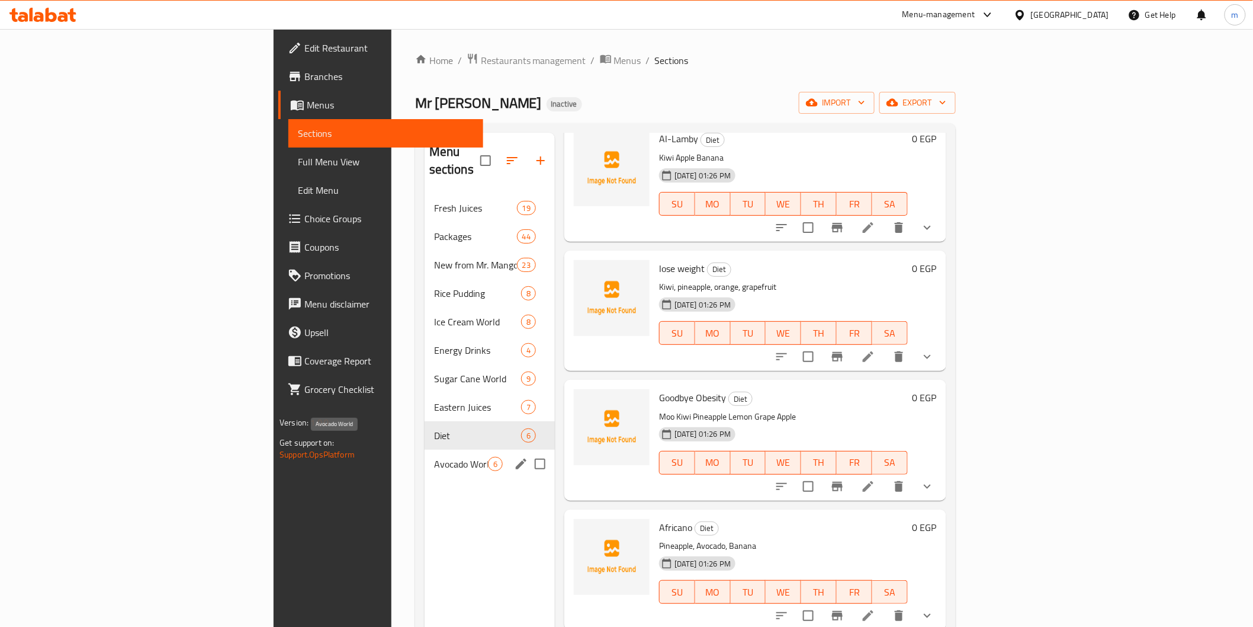
scroll to position [178, 0]
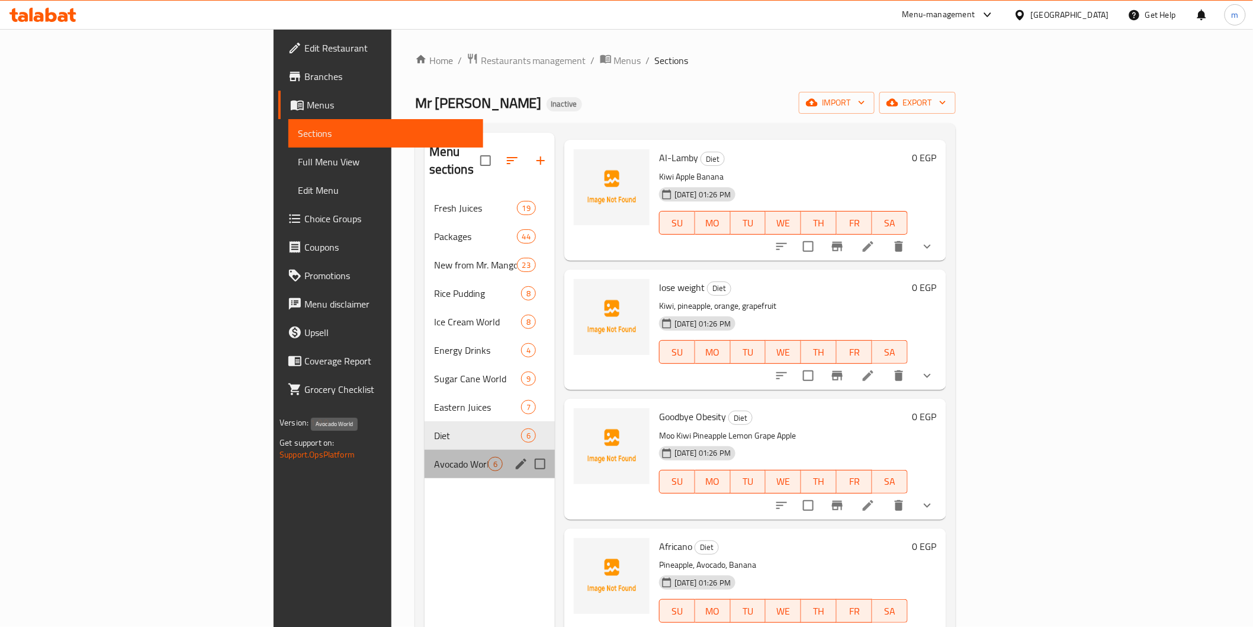
click at [434, 457] on span "Avocado World" at bounding box center [461, 464] width 54 height 14
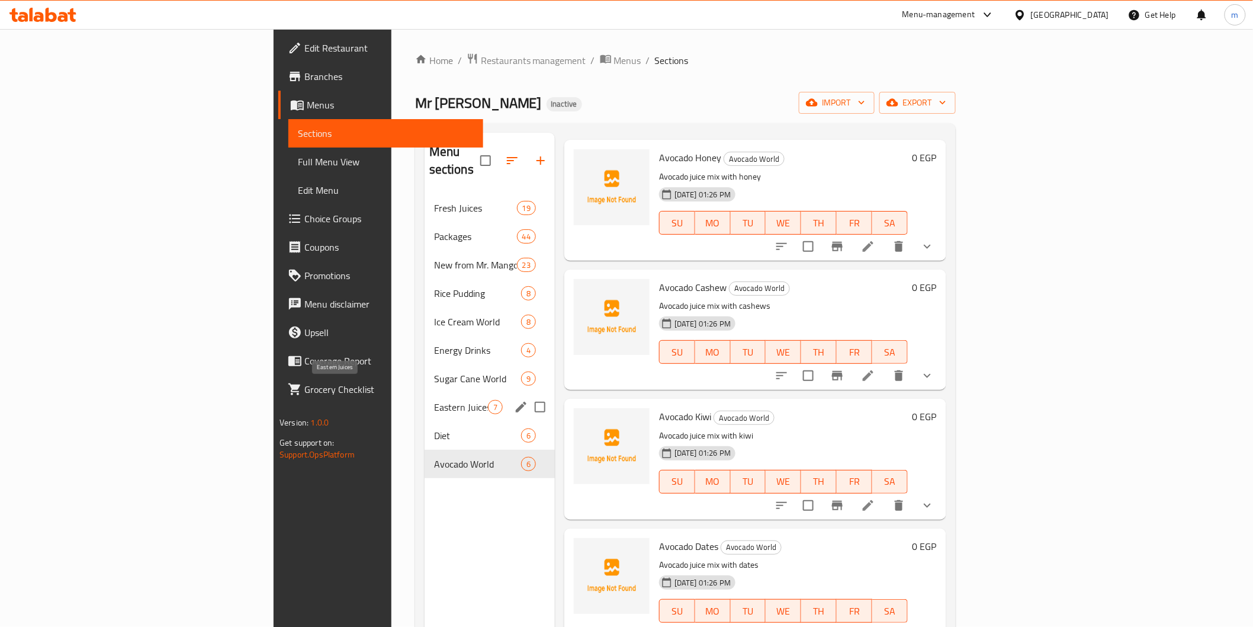
click at [434, 400] on span "Eastern Juices" at bounding box center [461, 407] width 54 height 14
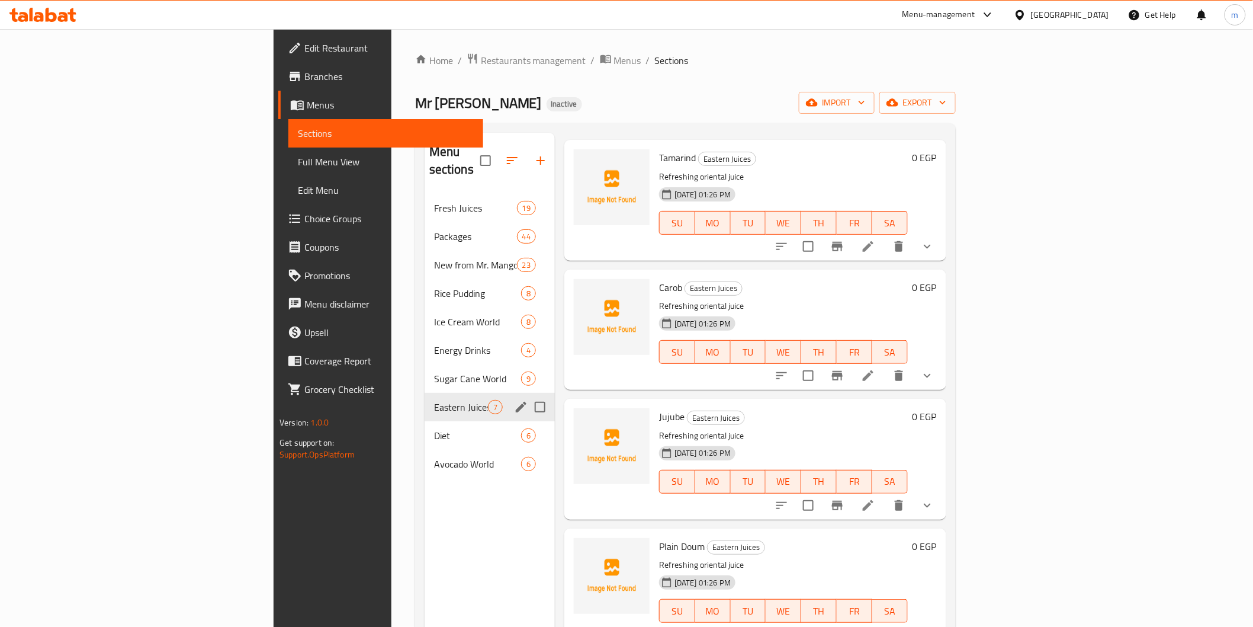
click at [528, 394] on input "Menu sections" at bounding box center [540, 406] width 25 height 25
checkbox input "true"
click at [514, 400] on icon "edit" at bounding box center [521, 407] width 14 height 14
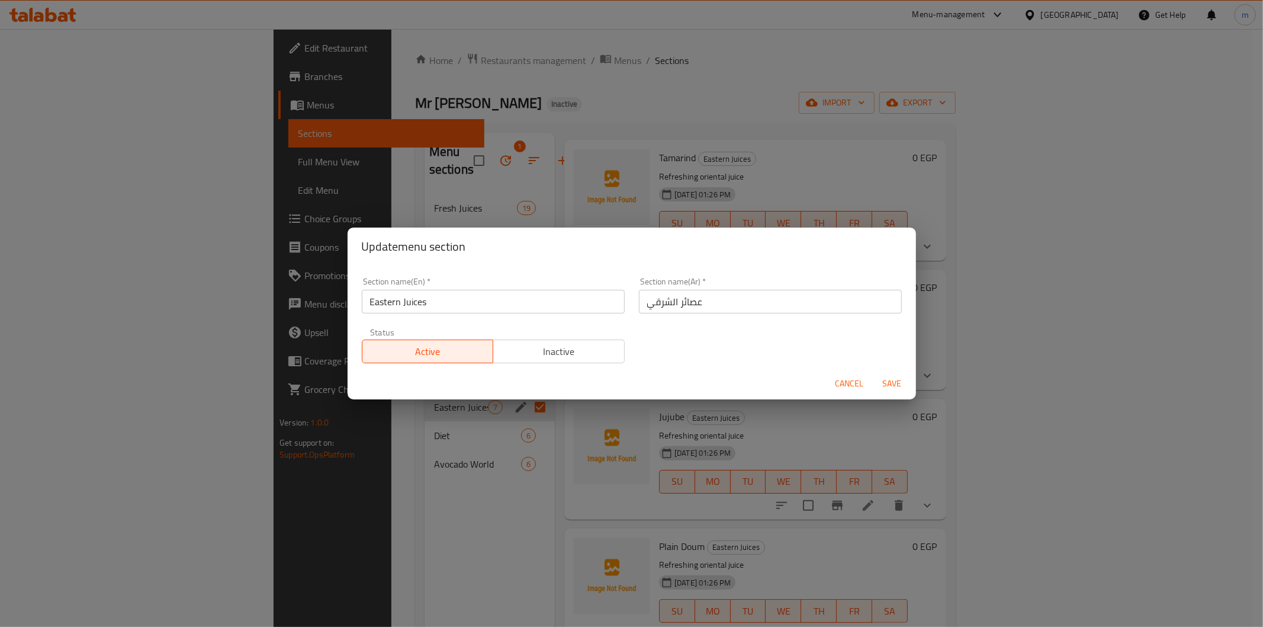
click at [391, 300] on input "Eastern Juices" at bounding box center [493, 302] width 263 height 24
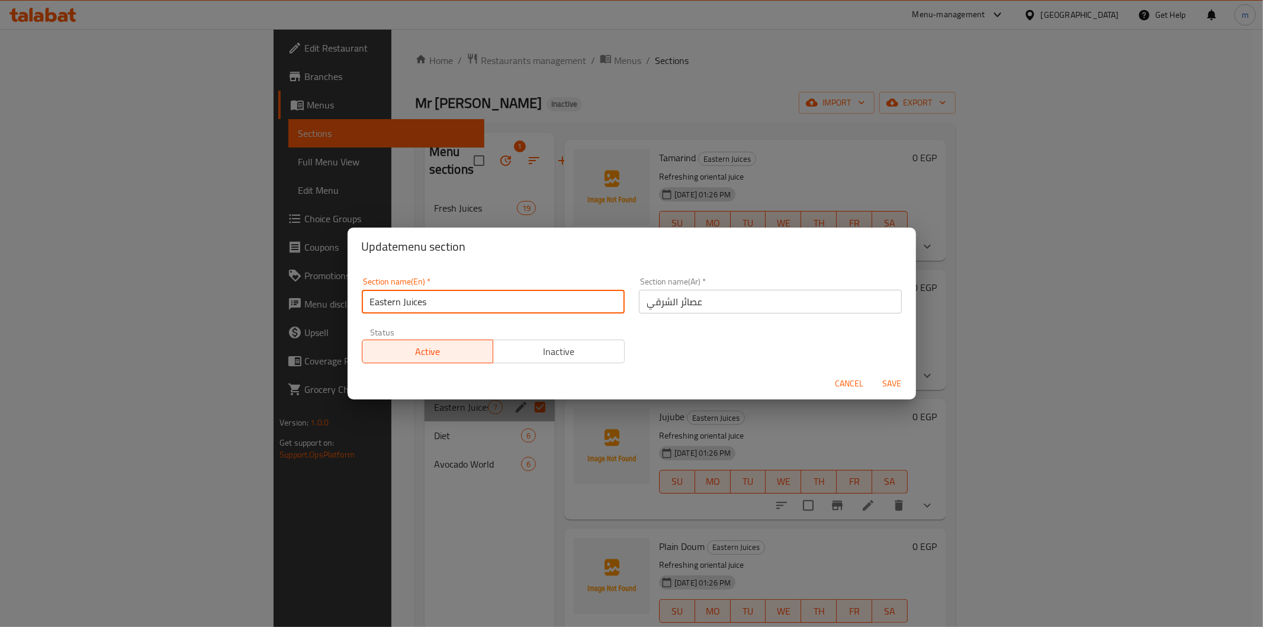
click at [391, 300] on input "Eastern Juices" at bounding box center [493, 302] width 263 height 24
type input "Orintal Juices"
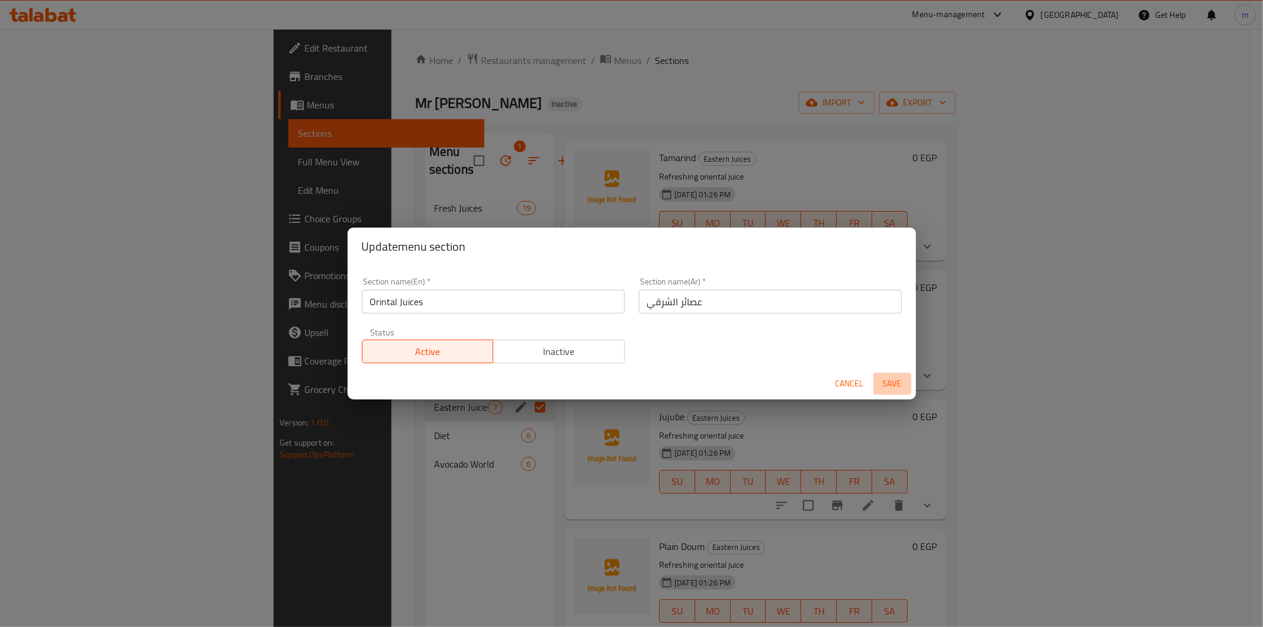
click at [894, 381] on span "Save" at bounding box center [892, 383] width 28 height 15
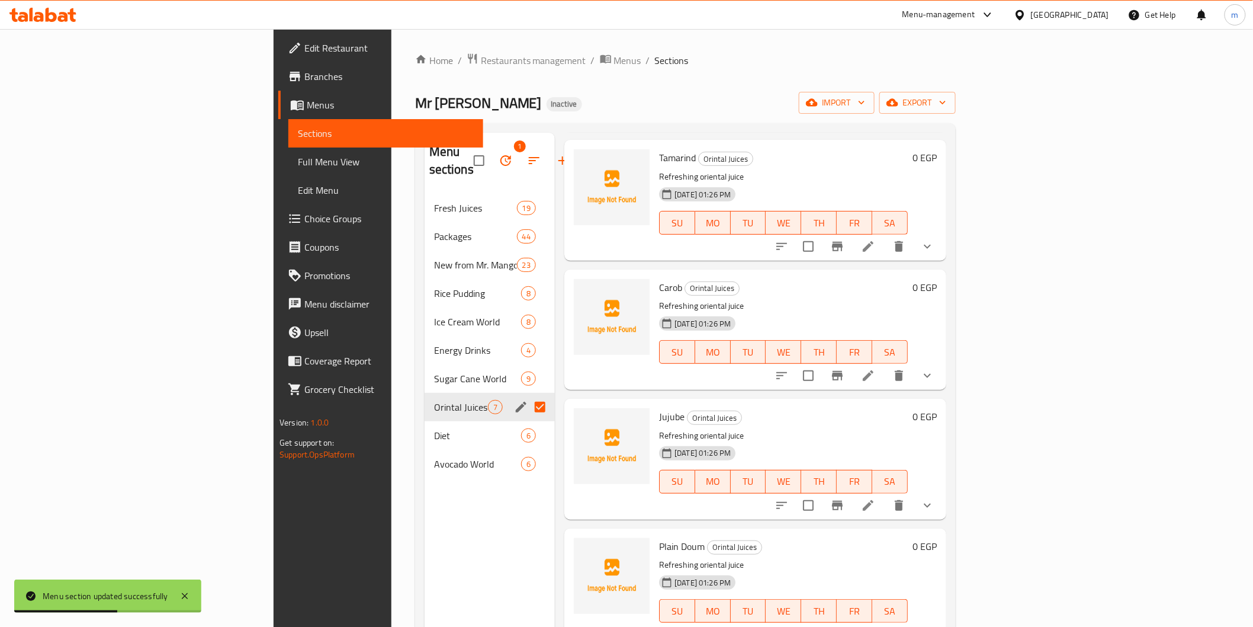
click at [512, 398] on div "Menu sections" at bounding box center [521, 407] width 18 height 18
click at [446, 399] on div "Orintal Juices 7" at bounding box center [490, 407] width 130 height 28
click at [514, 400] on icon "edit" at bounding box center [521, 407] width 14 height 14
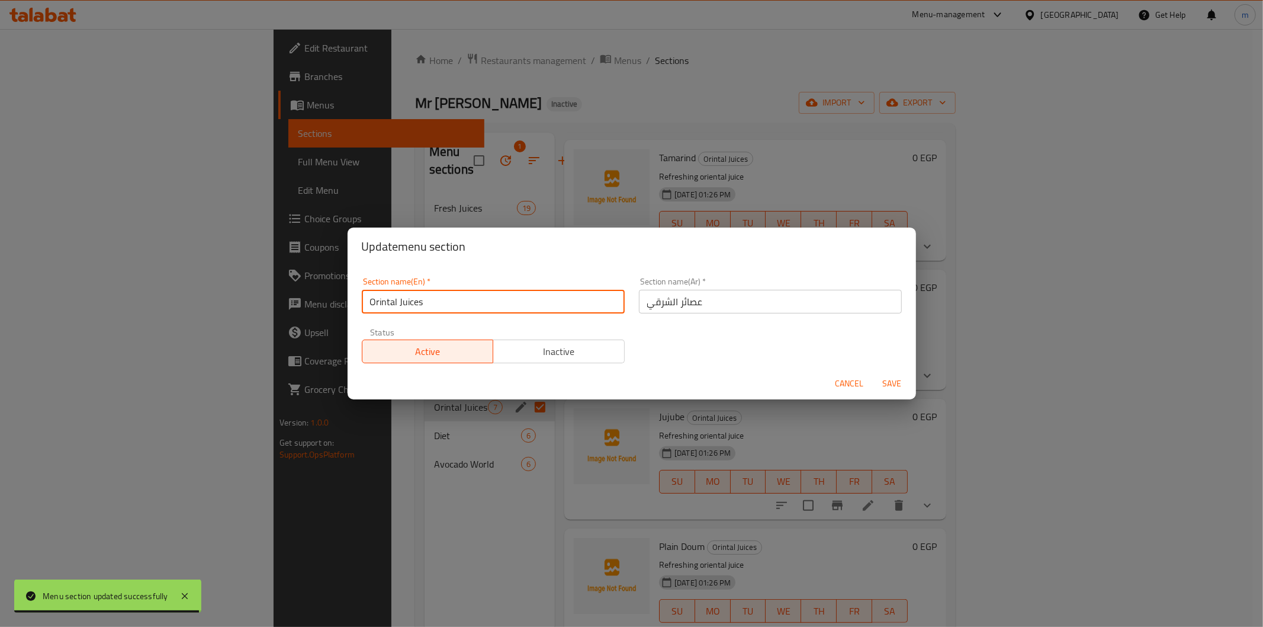
click at [377, 303] on input "Orintal Juices" at bounding box center [493, 302] width 263 height 24
type input "Oriental Juices"
click at [880, 382] on span "Save" at bounding box center [892, 383] width 28 height 15
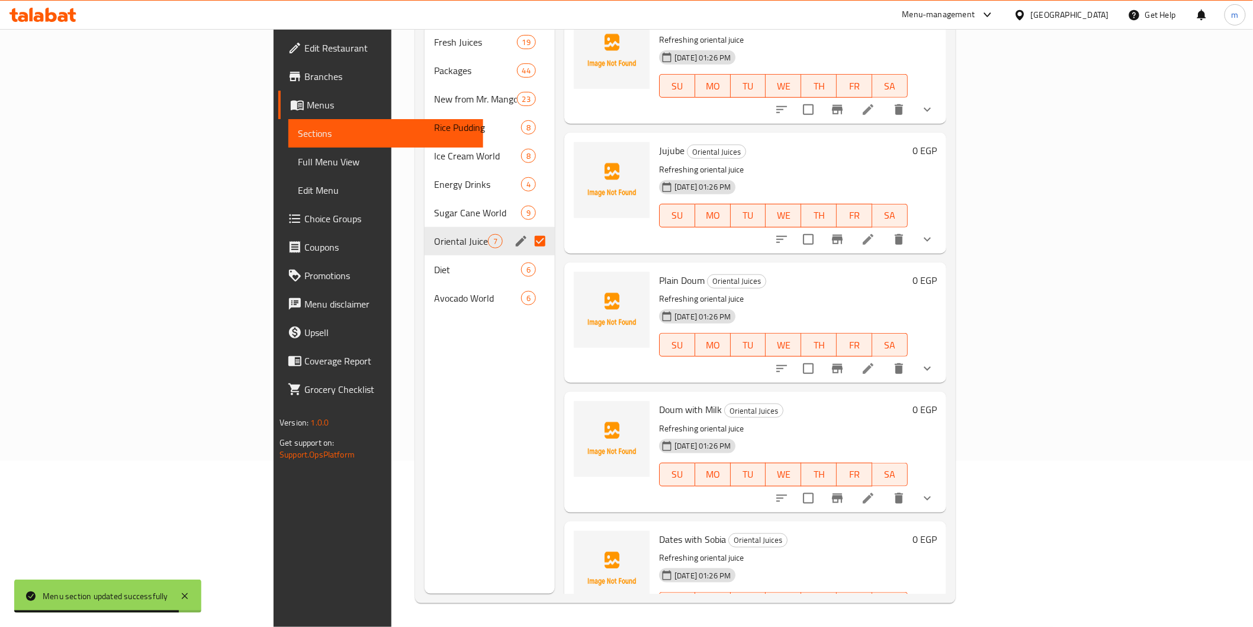
scroll to position [308, 0]
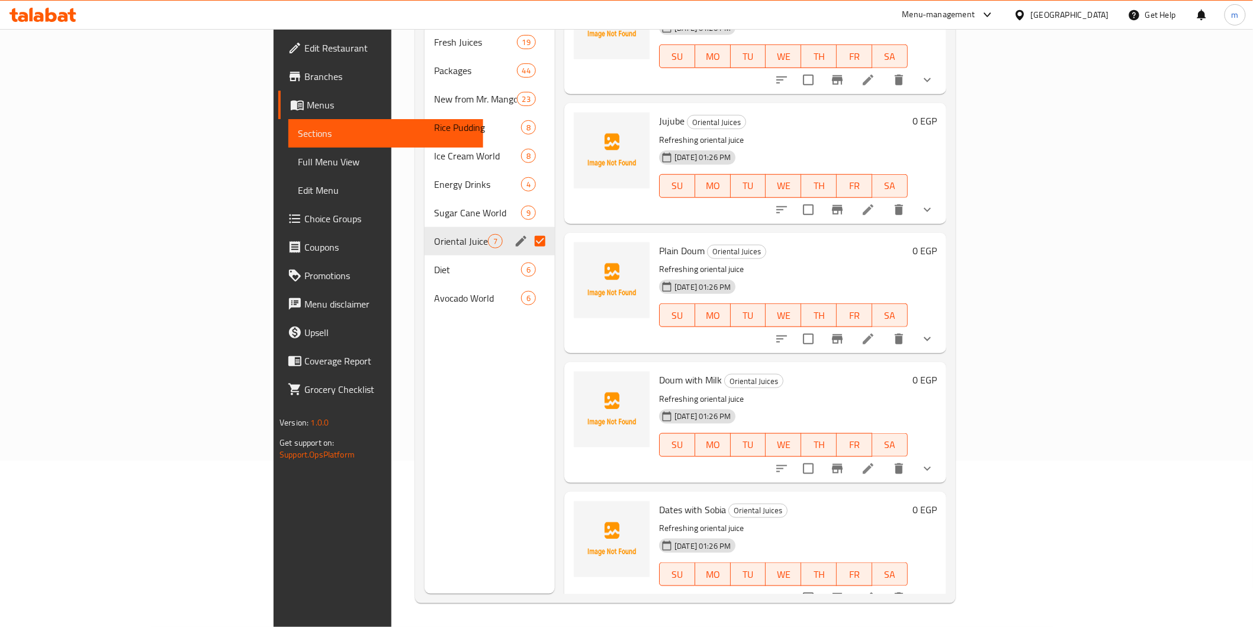
click at [885, 587] on li at bounding box center [868, 597] width 33 height 21
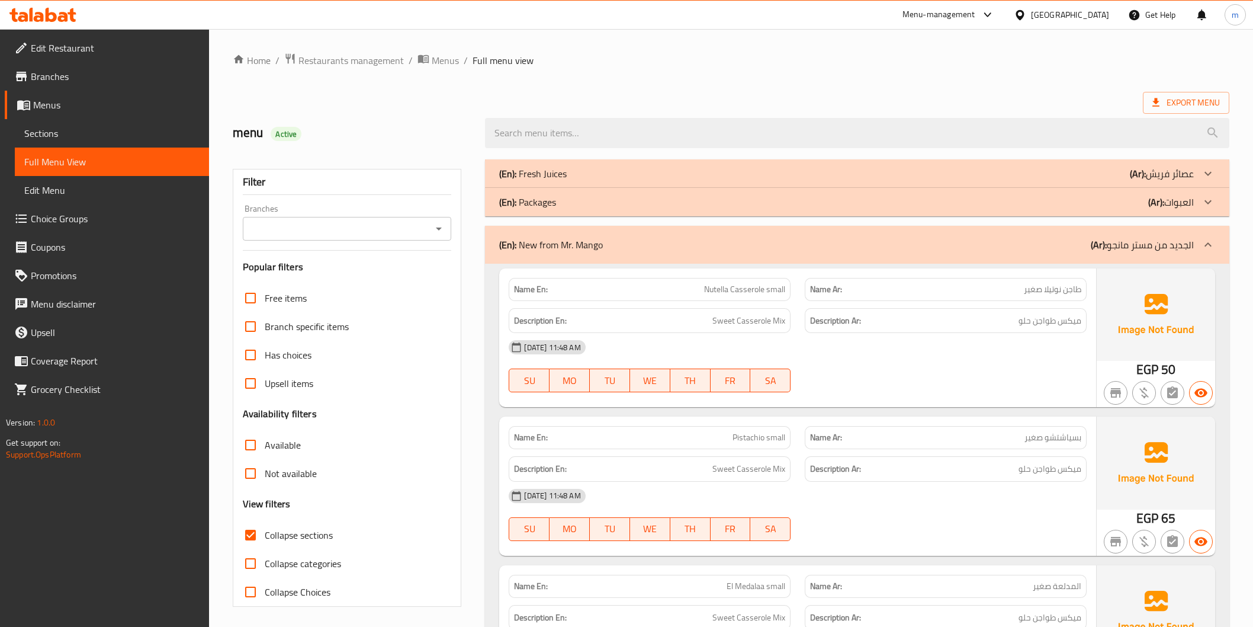
scroll to position [4341, 0]
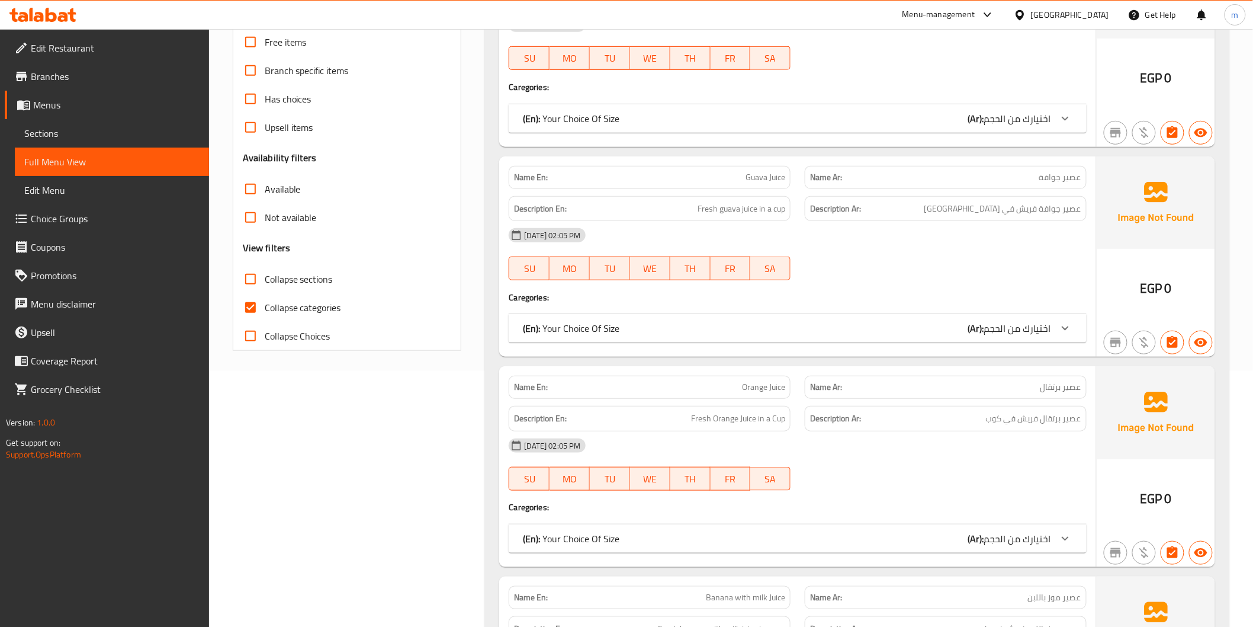
scroll to position [526, 0]
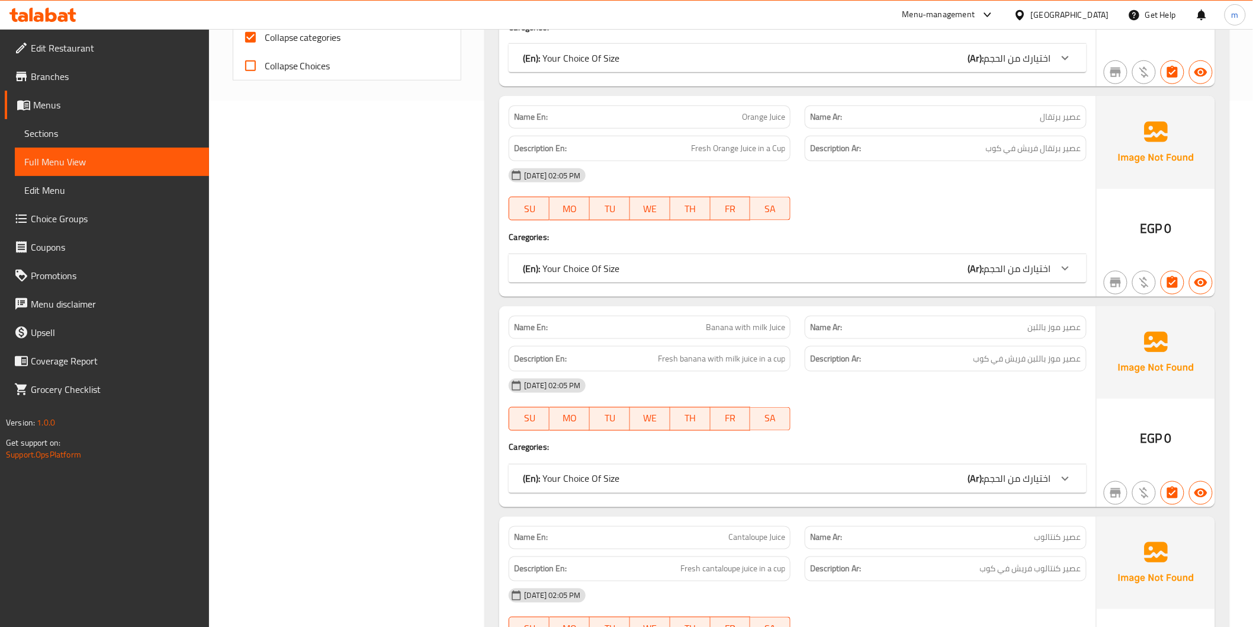
click at [312, 39] on span "Collapse categories" at bounding box center [303, 37] width 76 height 14
click at [265, 39] on input "Collapse categories" at bounding box center [250, 37] width 28 height 28
checkbox input "false"
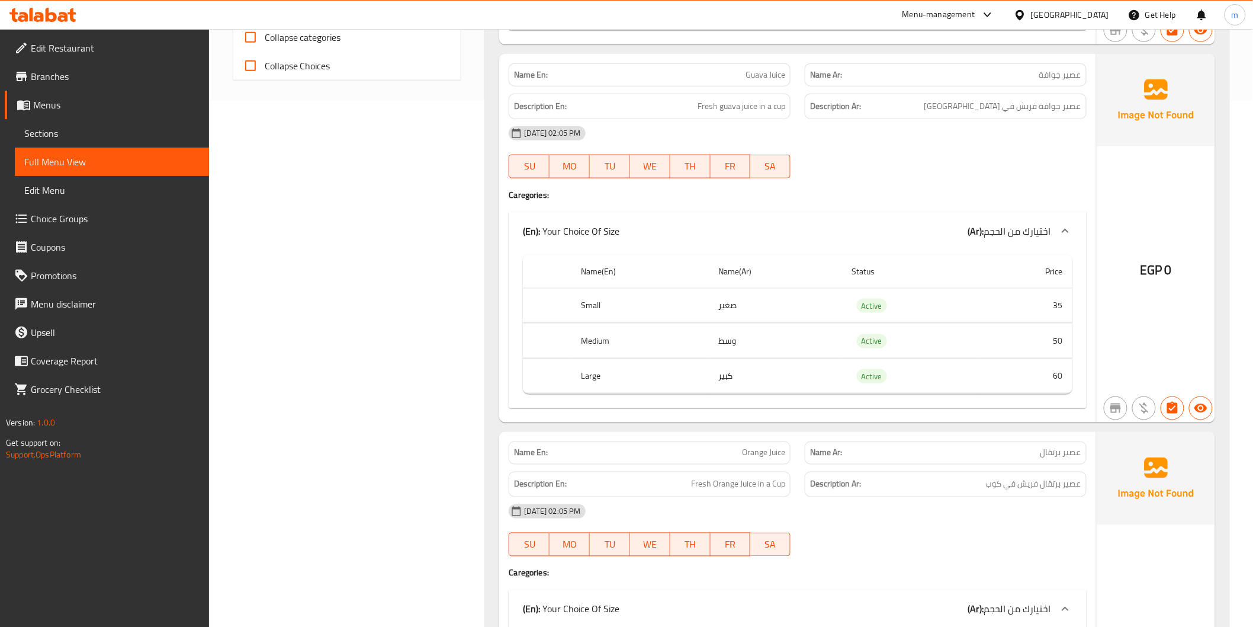
scroll to position [351, 0]
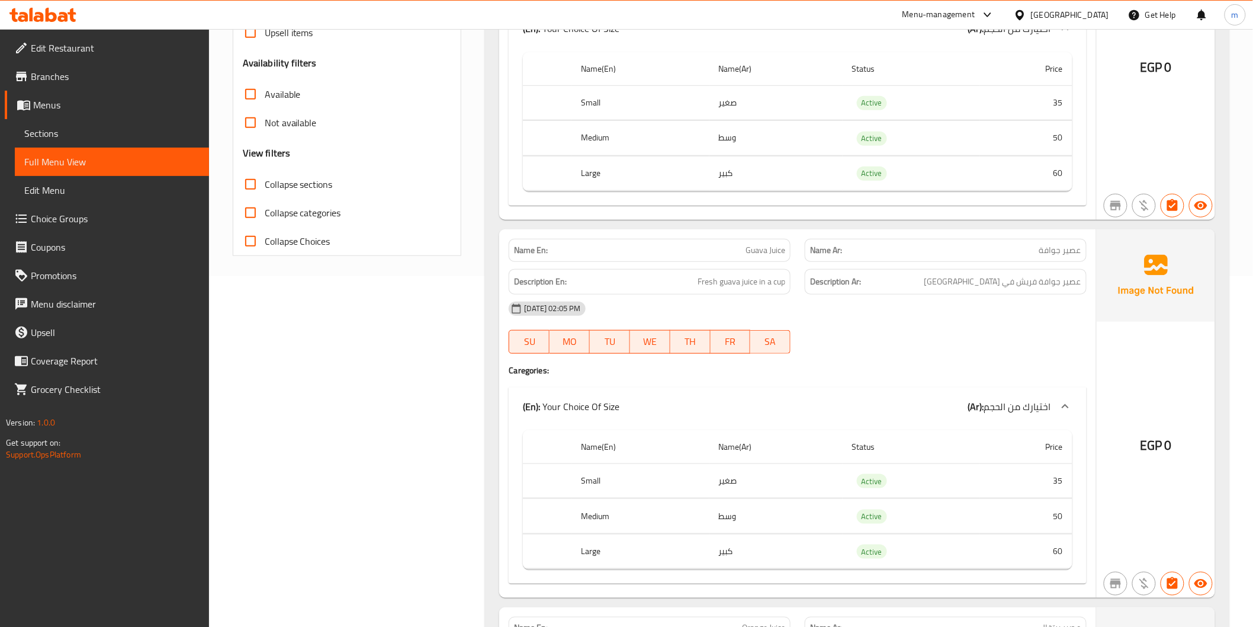
click at [294, 185] on span "Collapse sections" at bounding box center [299, 184] width 68 height 14
click at [265, 185] on input "Collapse sections" at bounding box center [250, 184] width 28 height 28
checkbox input "true"
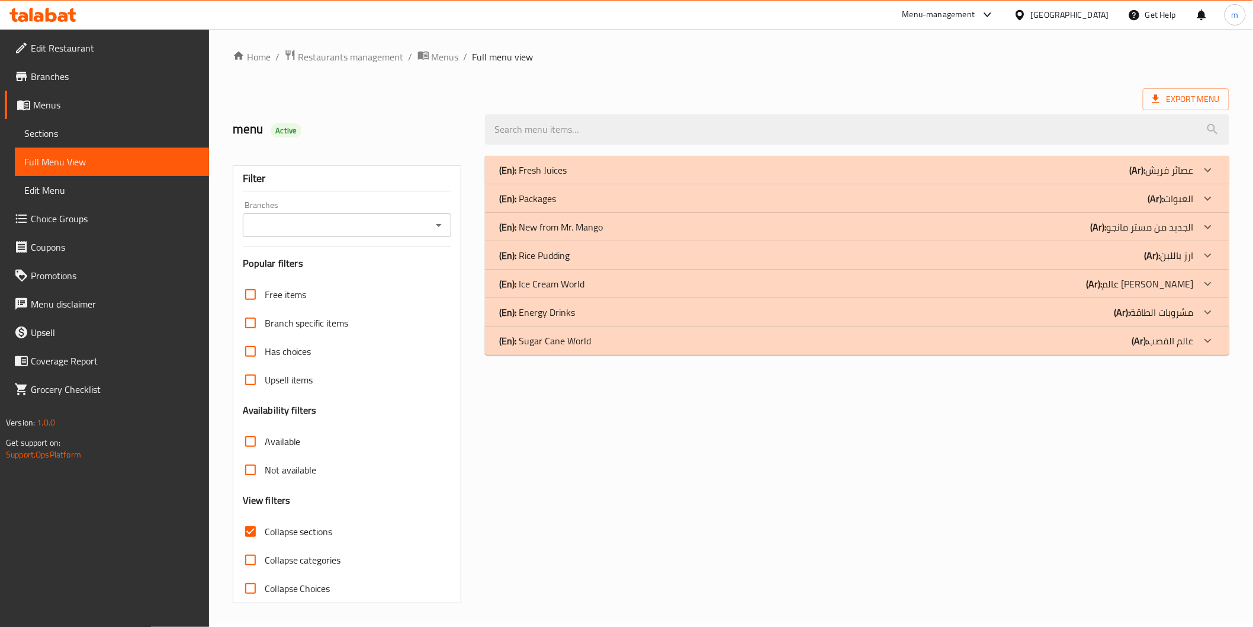
scroll to position [3, 0]
click at [1152, 178] on p "(Ar): عالم الايس كريم" at bounding box center [1162, 170] width 64 height 14
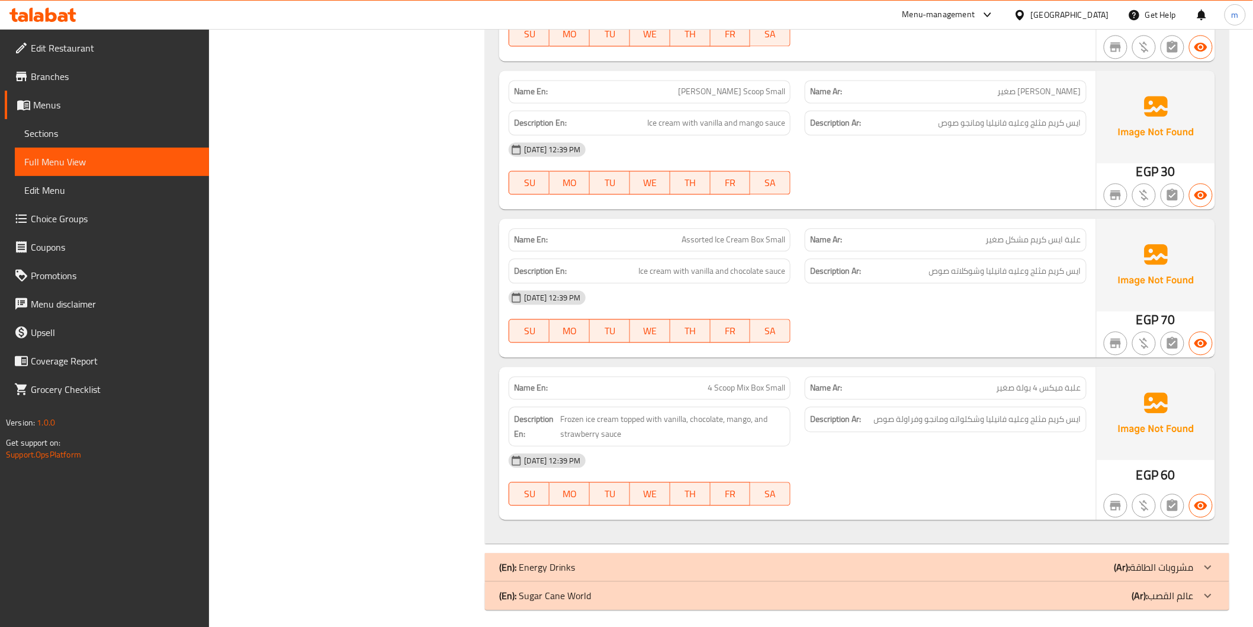
scroll to position [1003, 0]
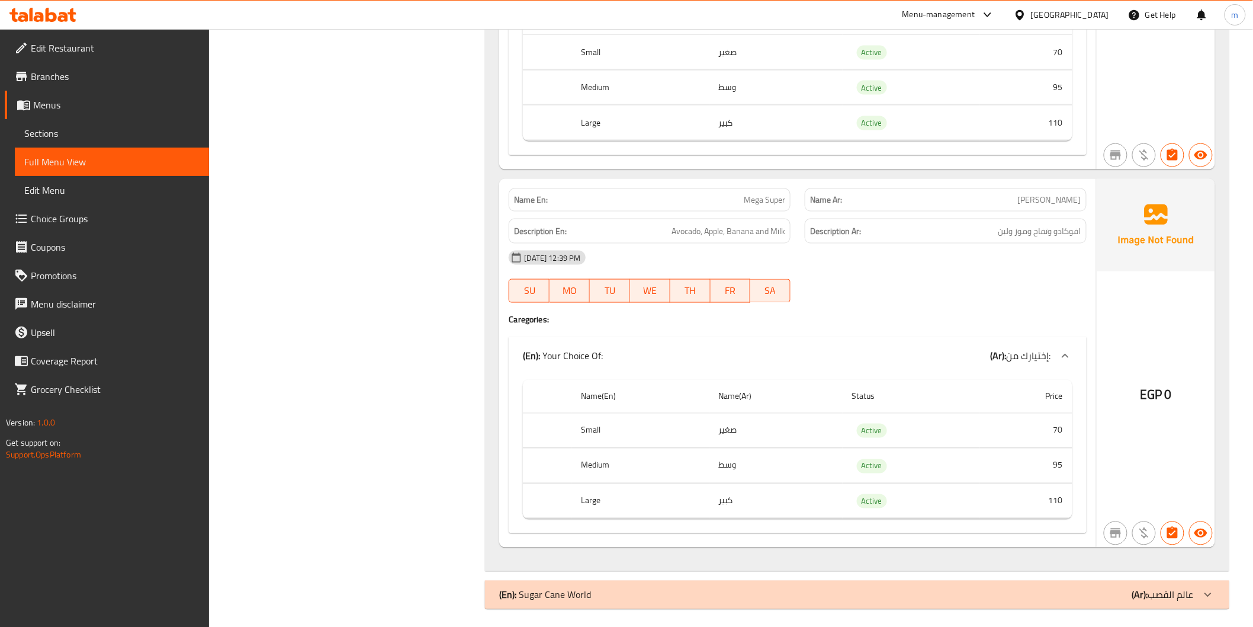
scroll to position [2552, 0]
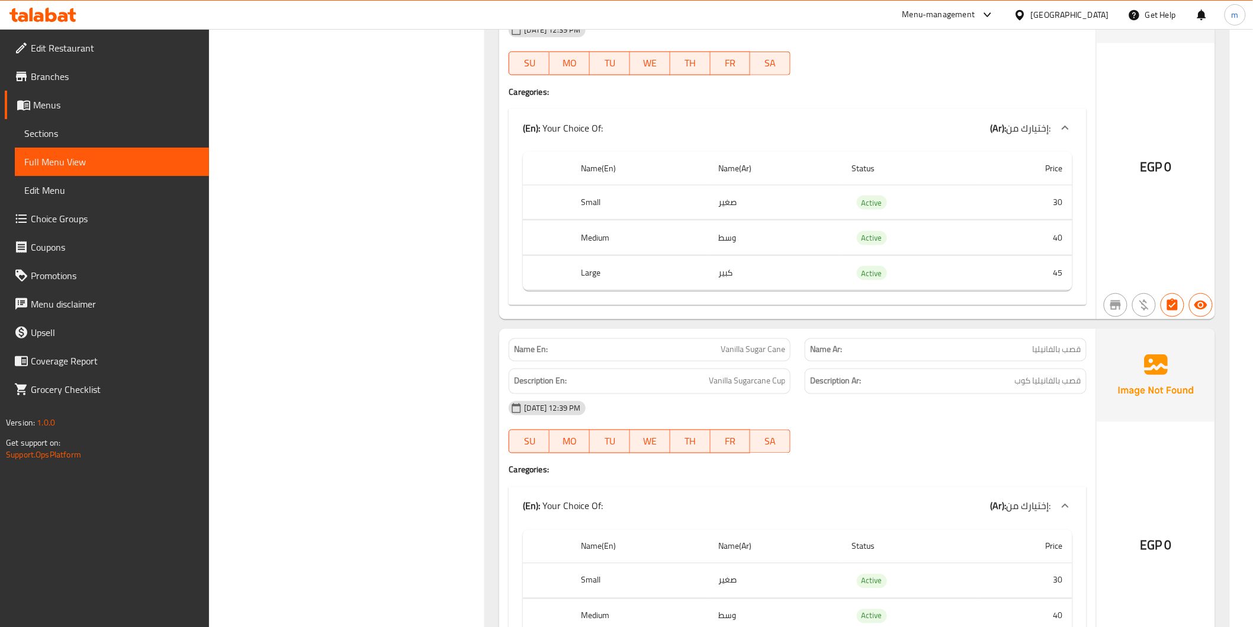
scroll to position [6360, 0]
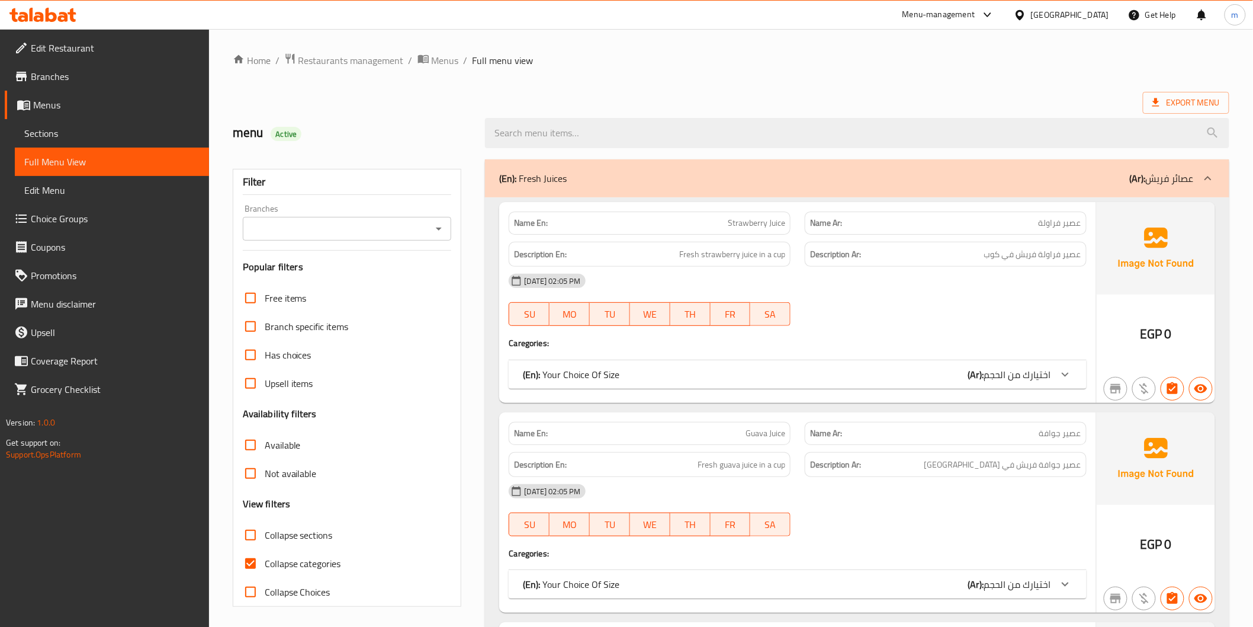
click at [322, 538] on span "Collapse sections" at bounding box center [299, 535] width 68 height 14
click at [265, 538] on input "Collapse sections" at bounding box center [250, 535] width 28 height 28
checkbox input "true"
click at [316, 572] on label "Collapse categories" at bounding box center [288, 563] width 105 height 28
click at [265, 572] on input "Collapse categories" at bounding box center [250, 563] width 28 height 28
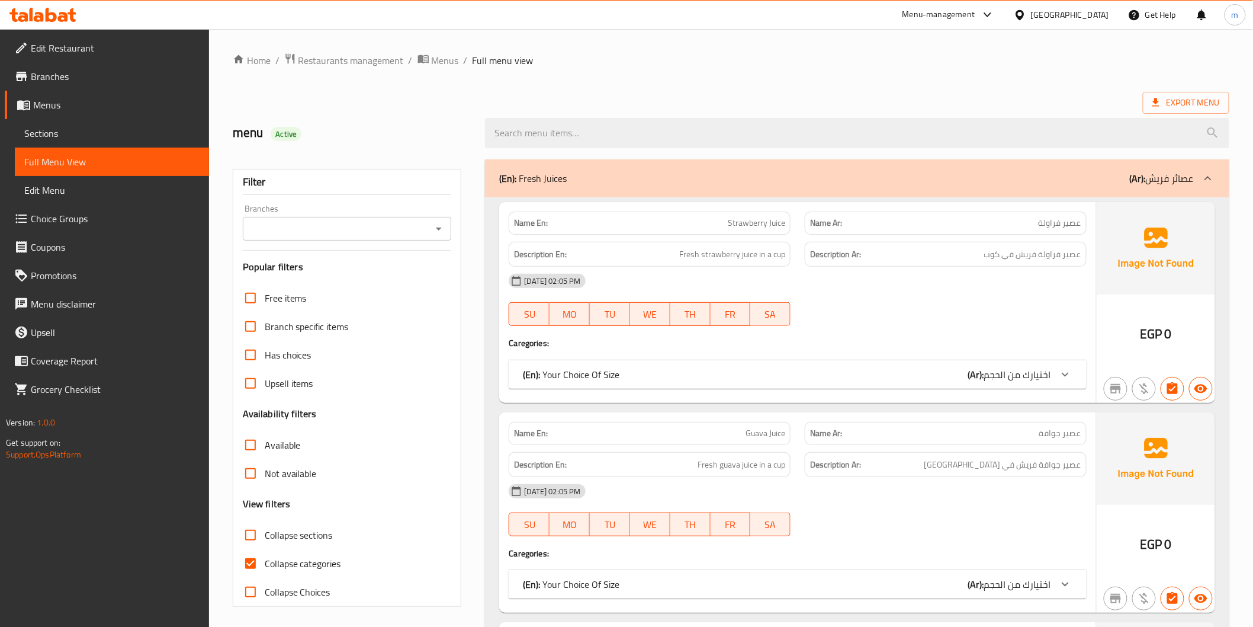
checkbox input "false"
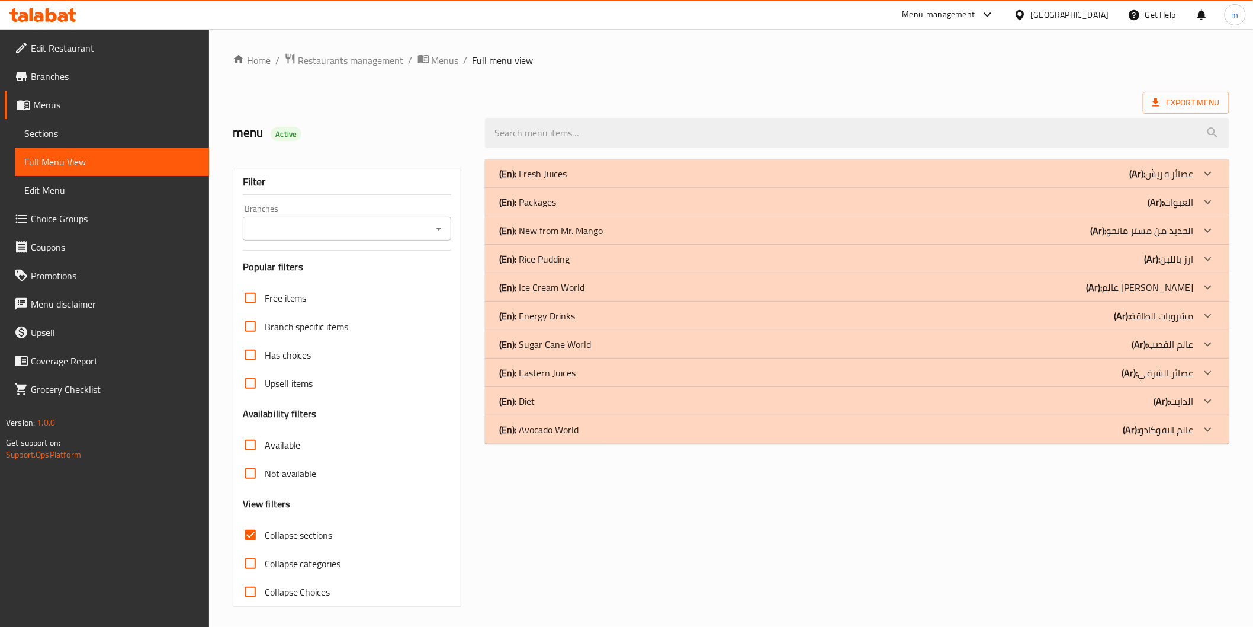
click at [1177, 181] on p "(Ar): عصائر الشرقي" at bounding box center [1162, 173] width 64 height 14
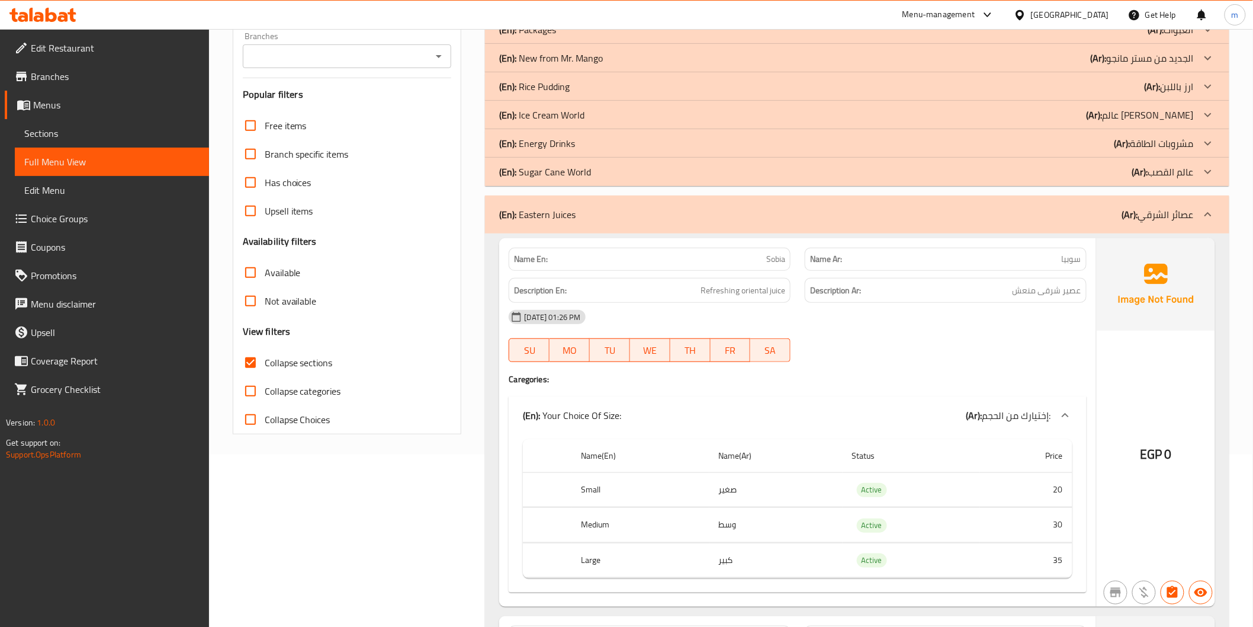
scroll to position [175, 0]
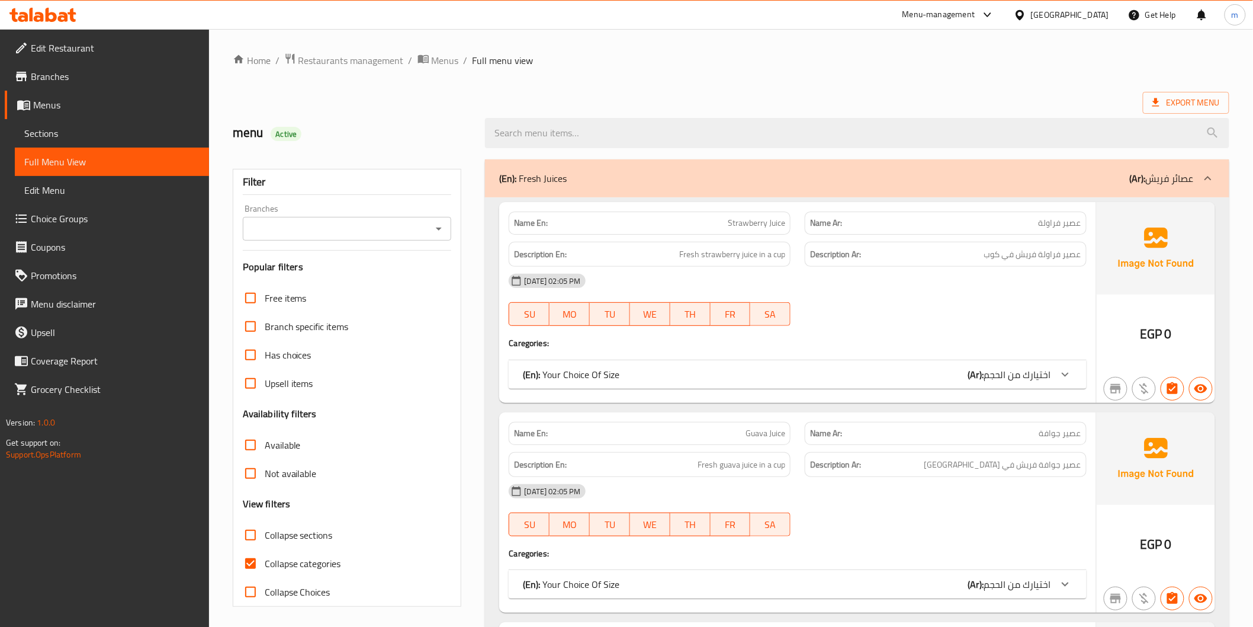
click at [271, 540] on span "Collapse sections" at bounding box center [299, 535] width 68 height 14
click at [265, 540] on input "Collapse sections" at bounding box center [250, 535] width 28 height 28
checkbox input "true"
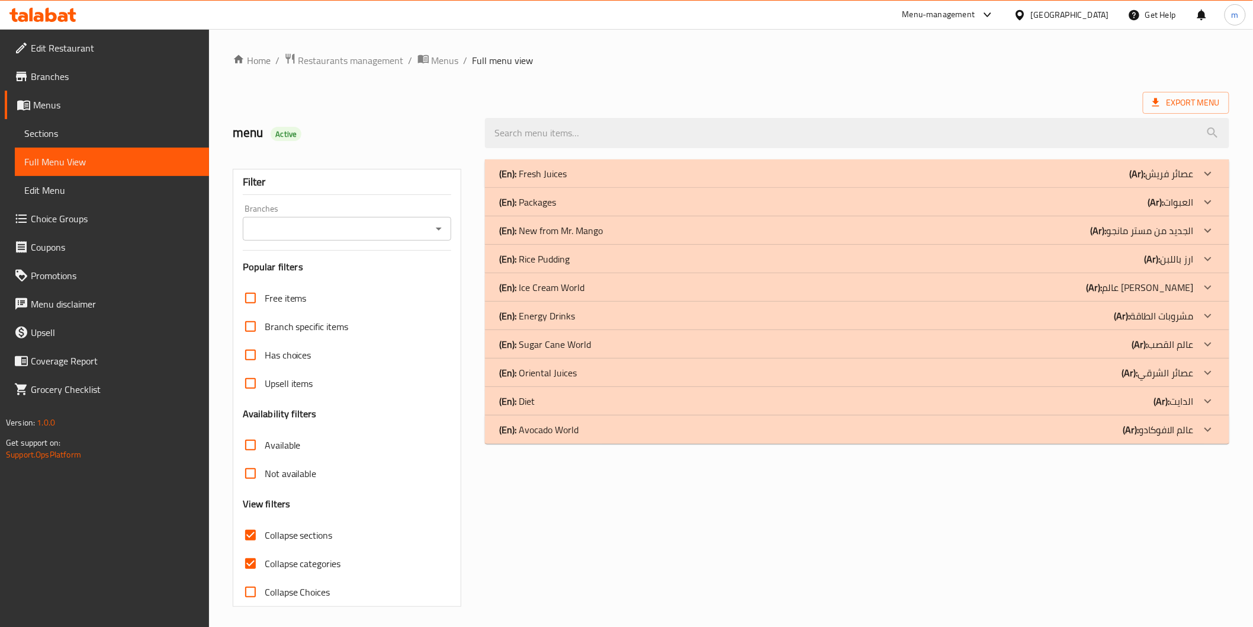
click at [1022, 181] on div "(En): Energy Drinks (Ar): مشروبات الطاقة" at bounding box center [846, 173] width 694 height 14
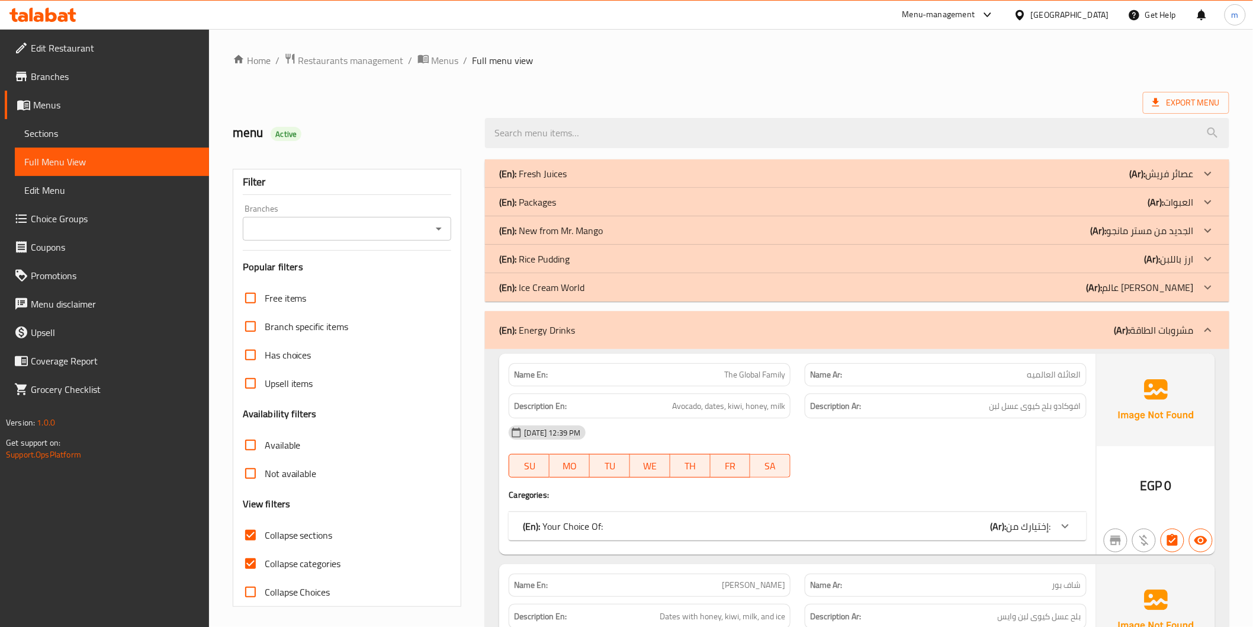
scroll to position [87, 0]
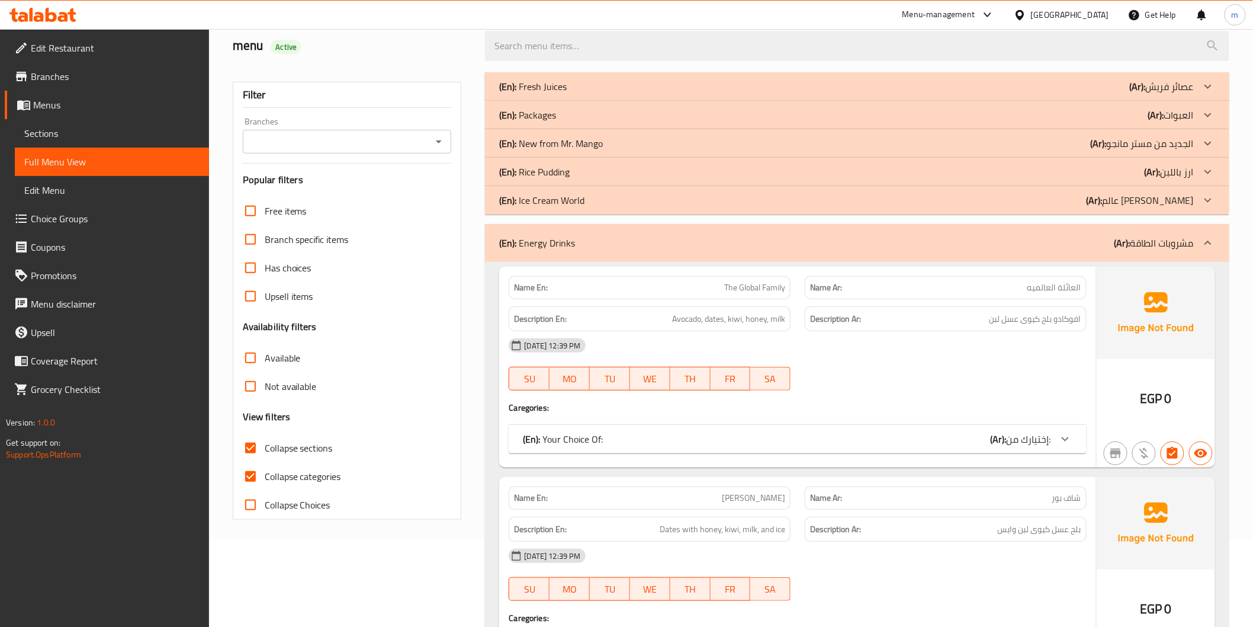
click at [1034, 249] on div "(En): Energy Drinks (Ar): مشروبات الطاقة" at bounding box center [846, 243] width 694 height 14
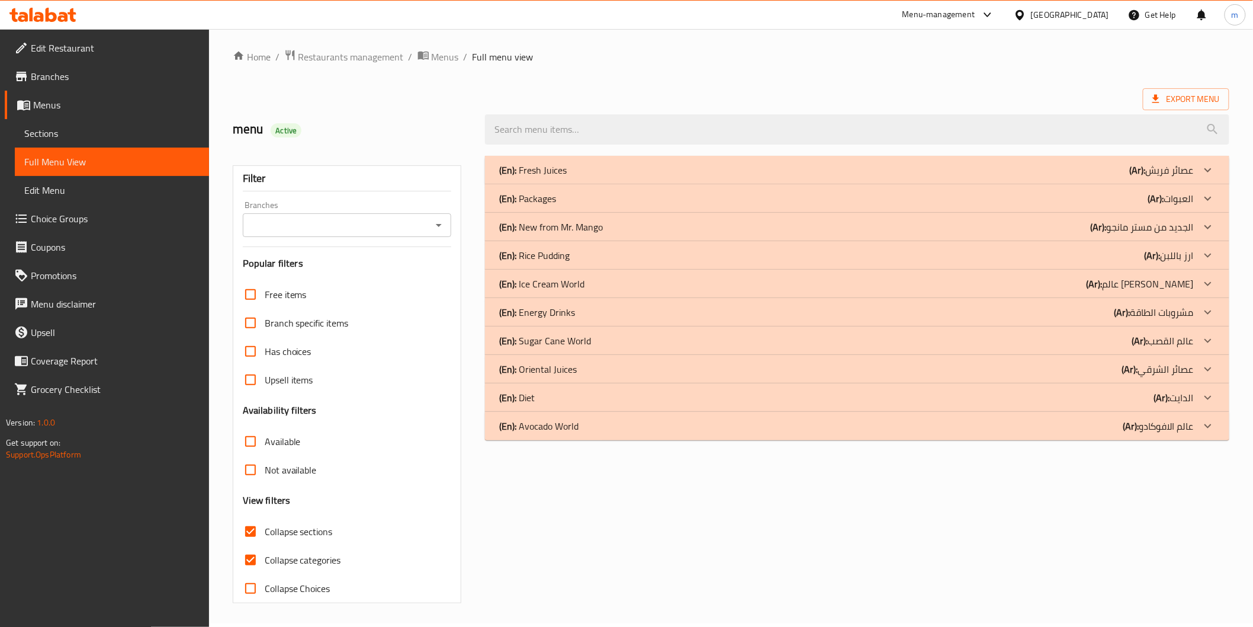
scroll to position [3, 0]
click at [1149, 178] on p "(Ar): عصائر الشرقي" at bounding box center [1162, 170] width 64 height 14
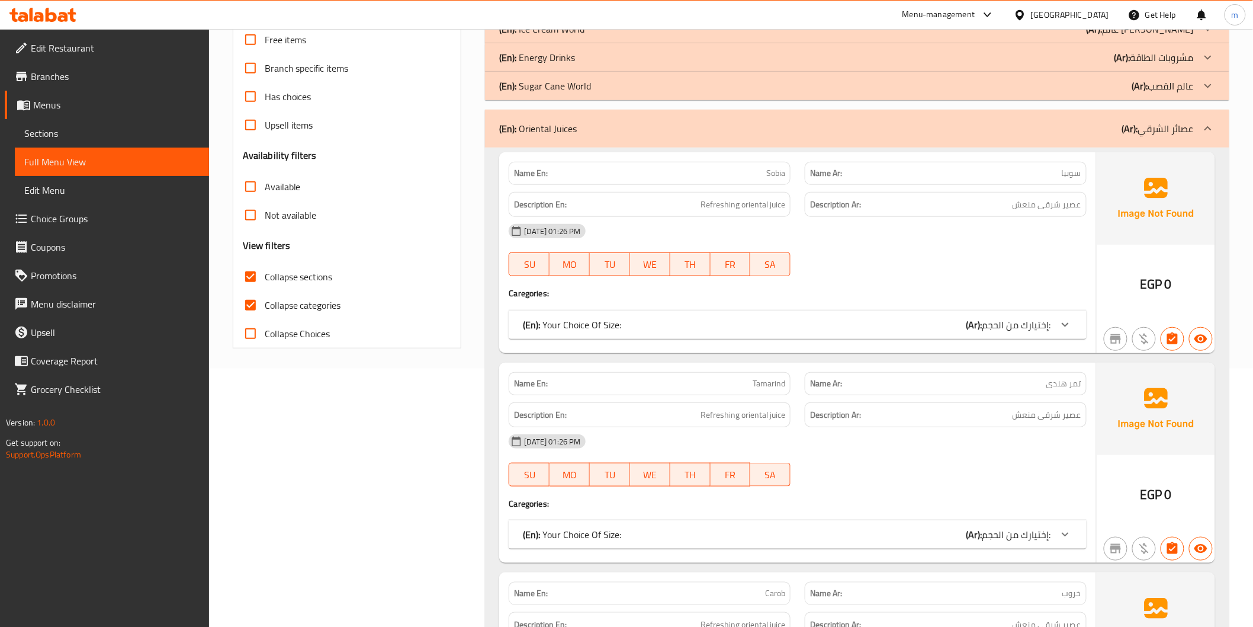
scroll to position [266, 0]
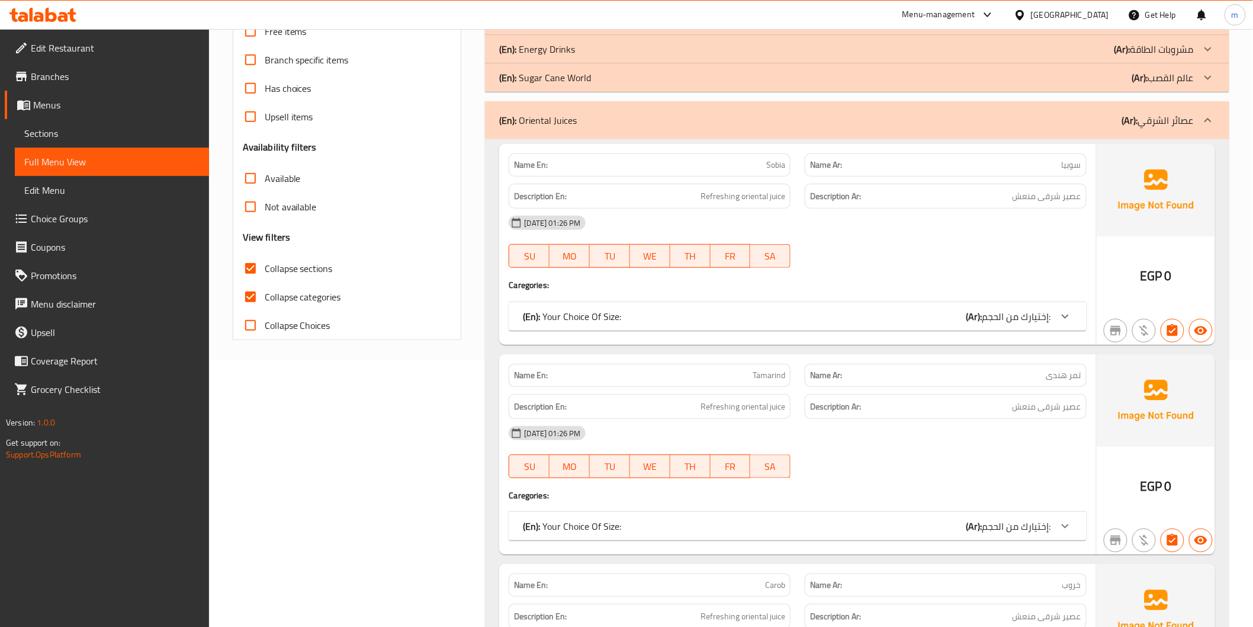
click at [1073, 309] on div at bounding box center [1065, 316] width 28 height 28
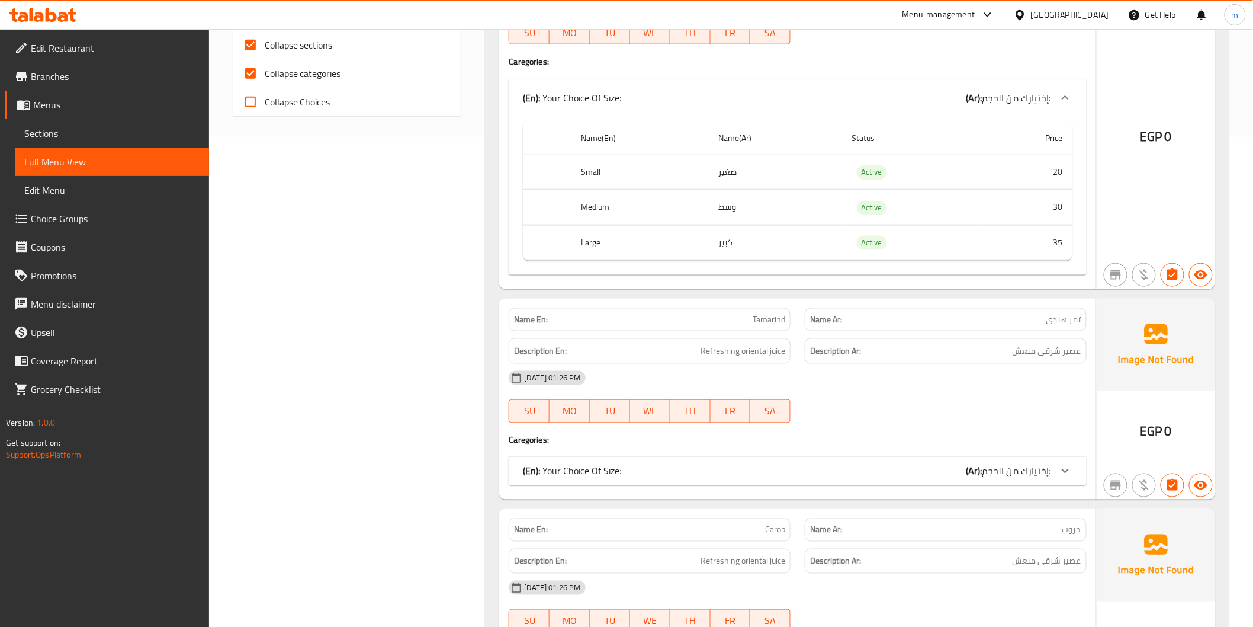
scroll to position [529, 0]
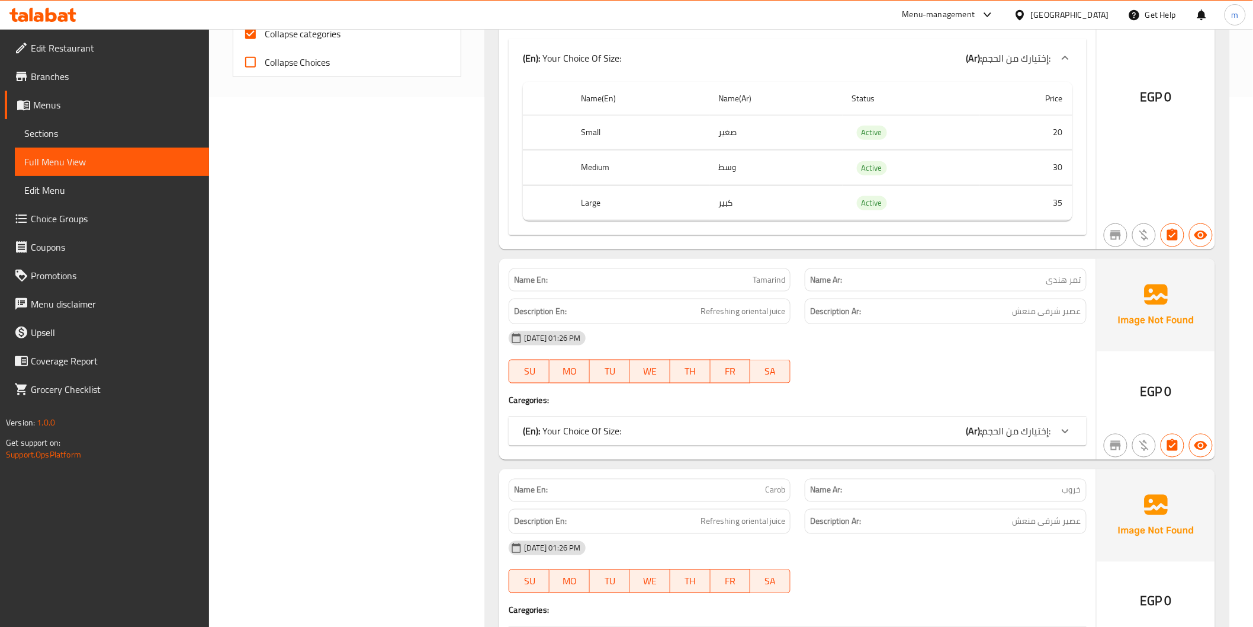
click at [293, 39] on span "Collapse categories" at bounding box center [303, 34] width 76 height 14
click at [265, 39] on input "Collapse categories" at bounding box center [250, 34] width 28 height 28
checkbox input "false"
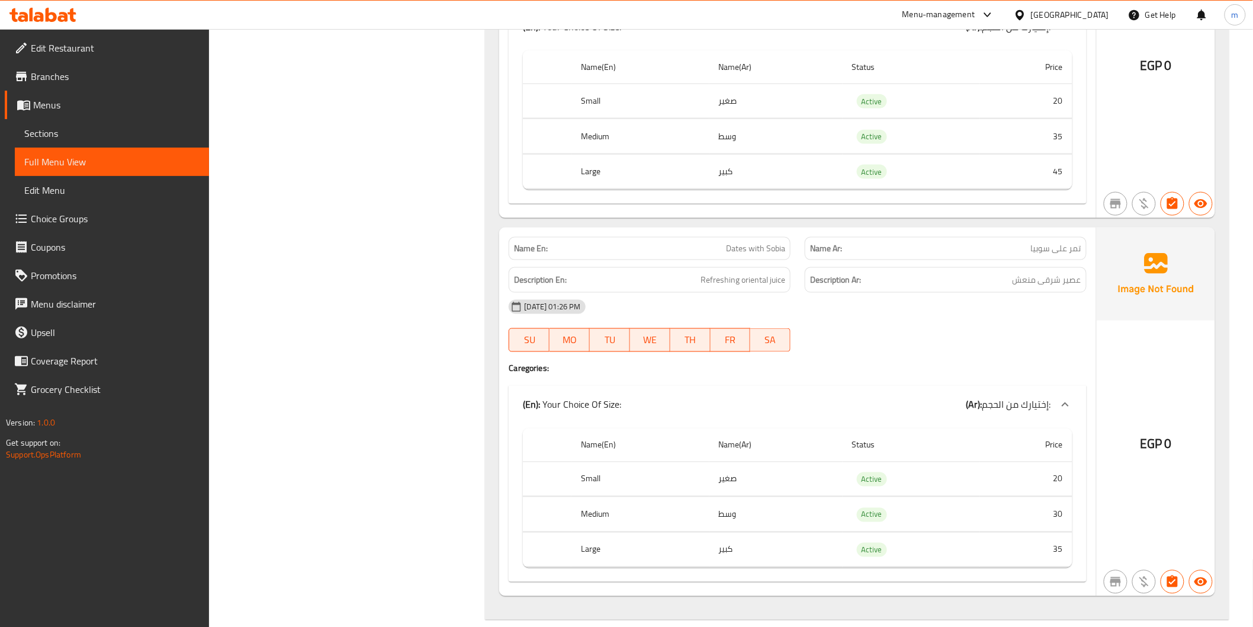
scroll to position [2533, 0]
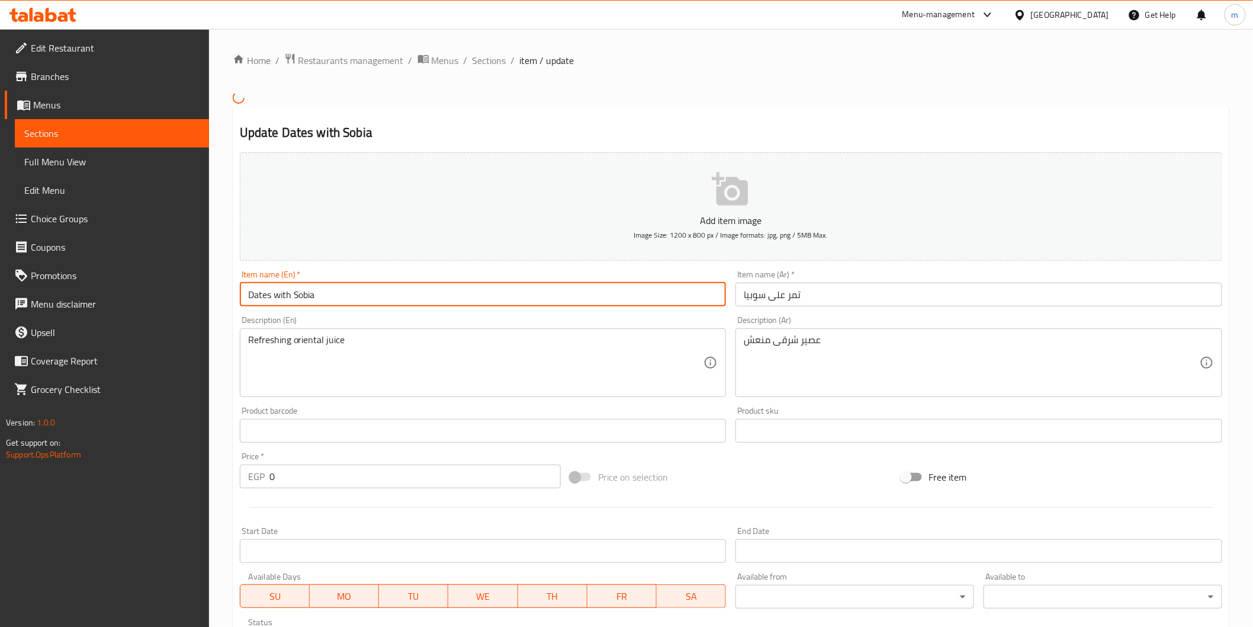
click at [282, 298] on input "Dates with Sobia" at bounding box center [483, 294] width 487 height 24
click at [282, 298] on input "Dates over [GEOGRAPHIC_DATA]" at bounding box center [483, 294] width 487 height 24
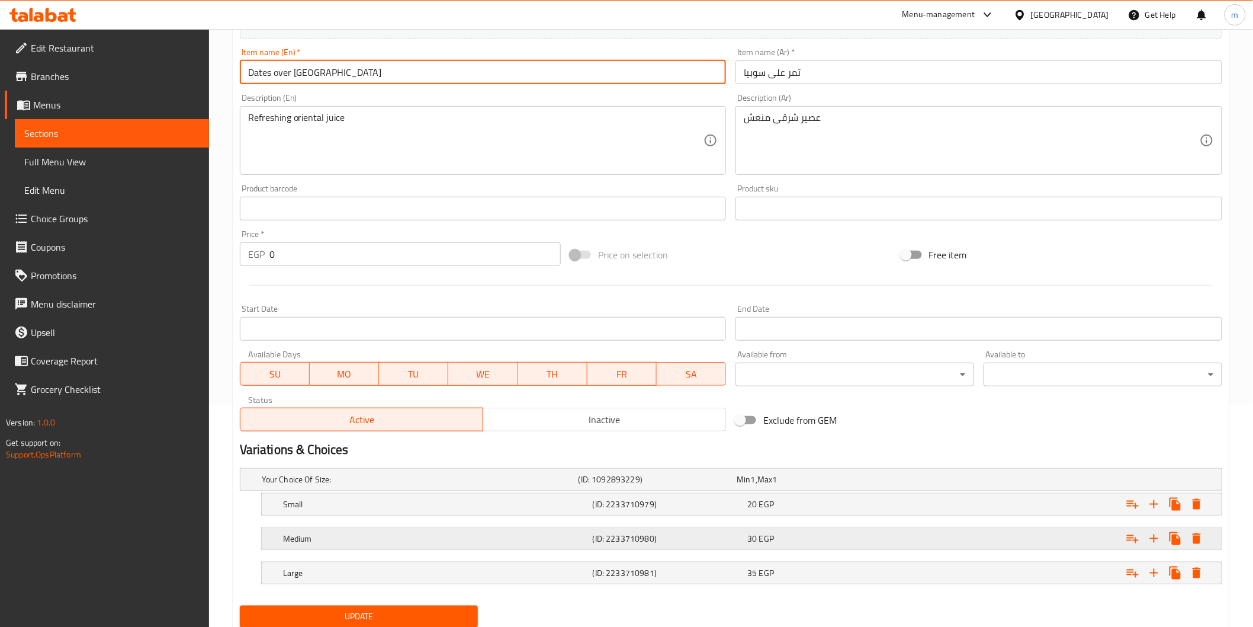
scroll to position [263, 0]
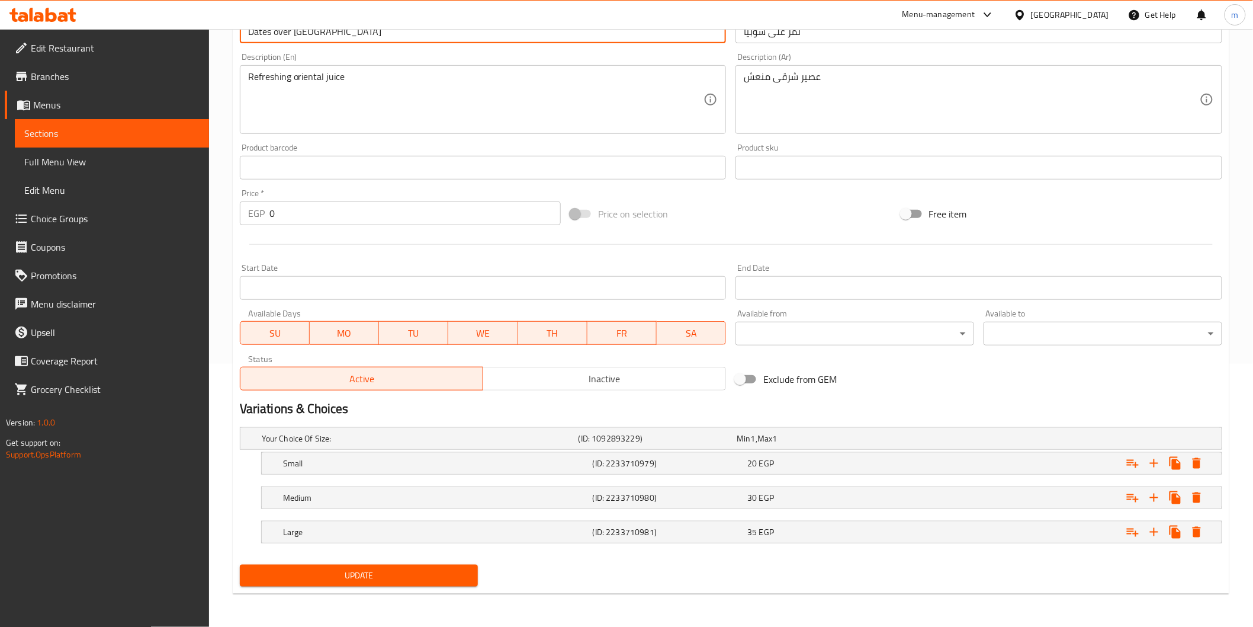
type input "Dates Over Sobia"
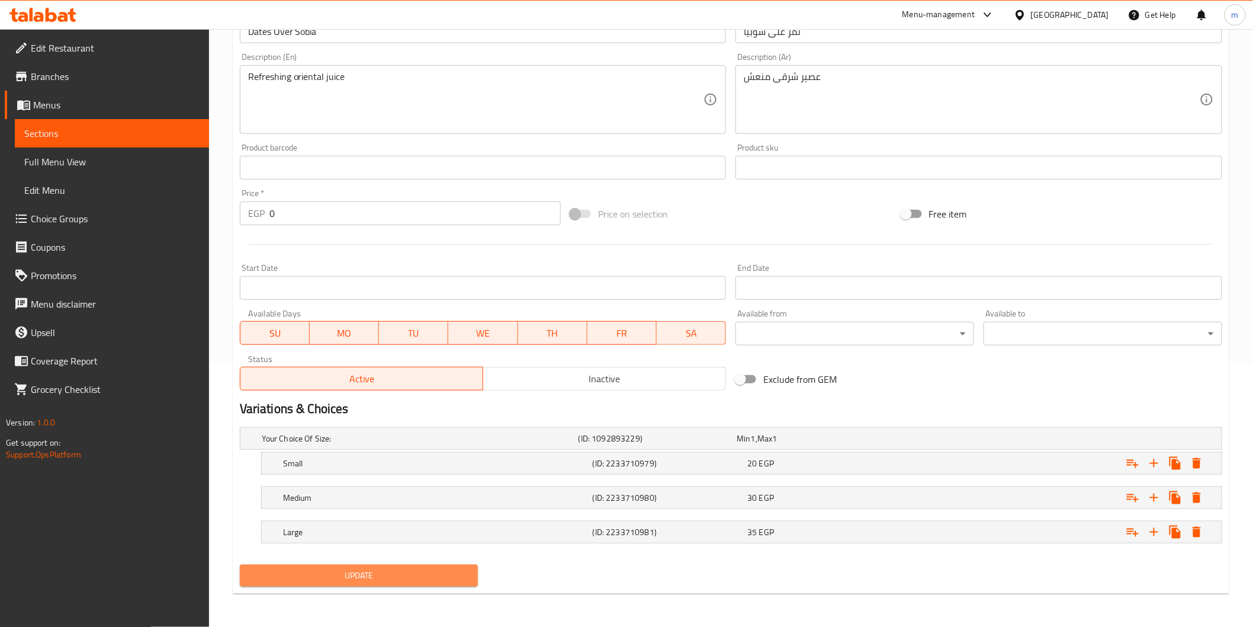
click at [409, 584] on button "Update" at bounding box center [359, 575] width 239 height 22
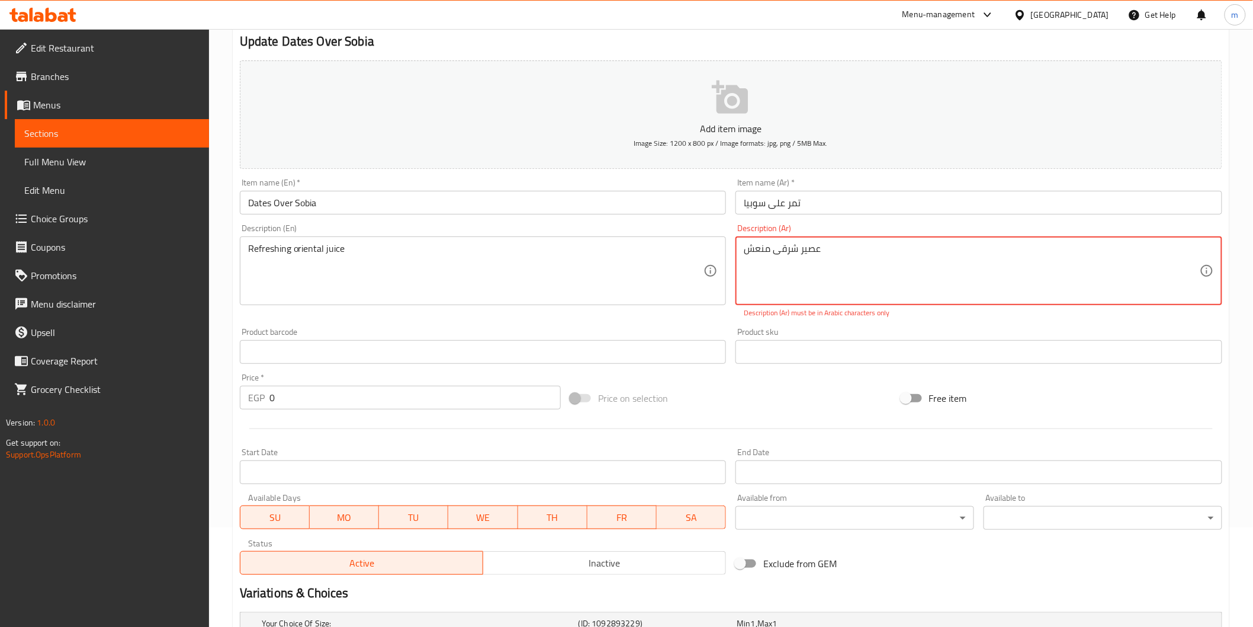
scroll to position [0, 0]
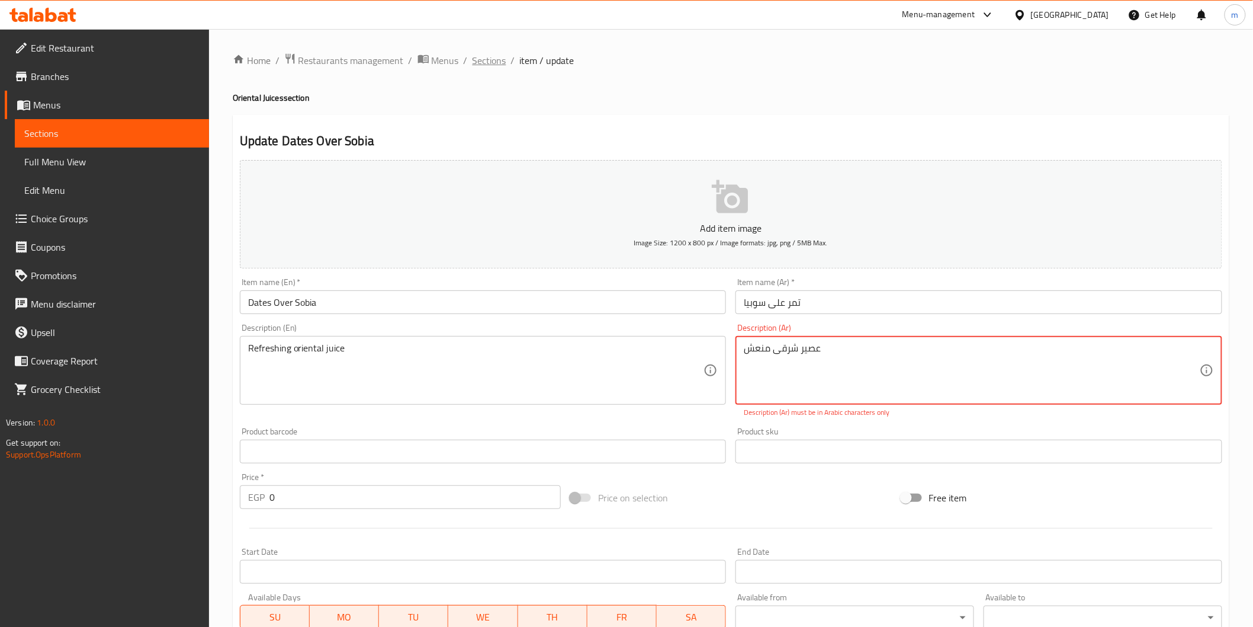
click at [494, 68] on span "Sections" at bounding box center [490, 60] width 34 height 14
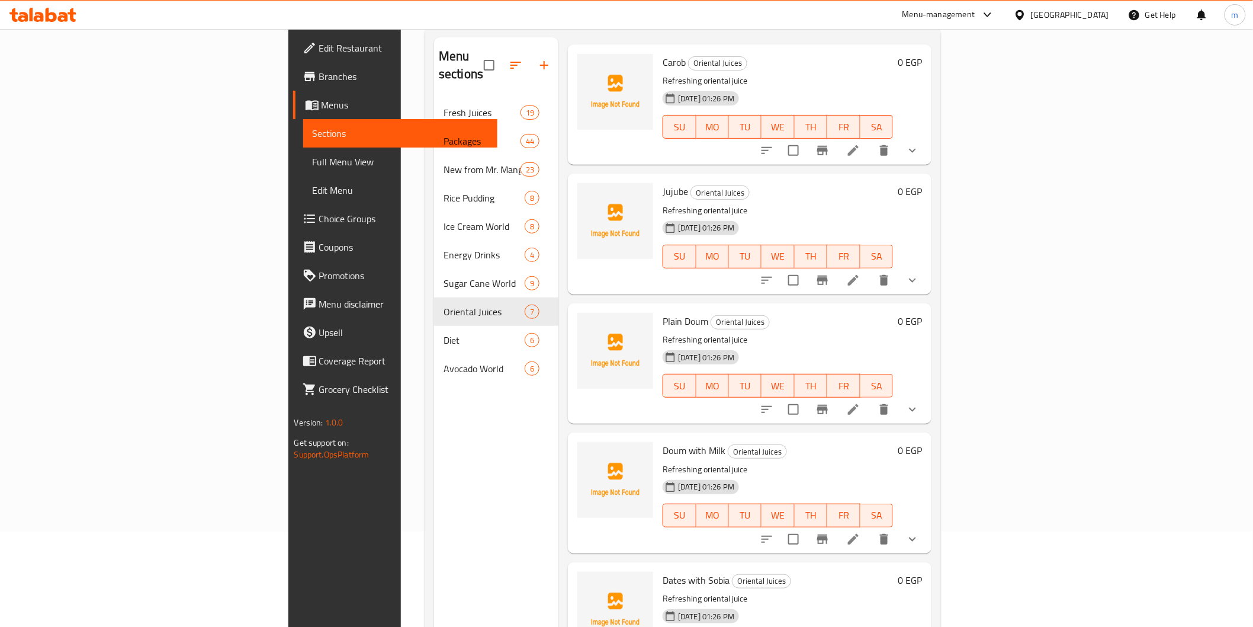
scroll to position [166, 0]
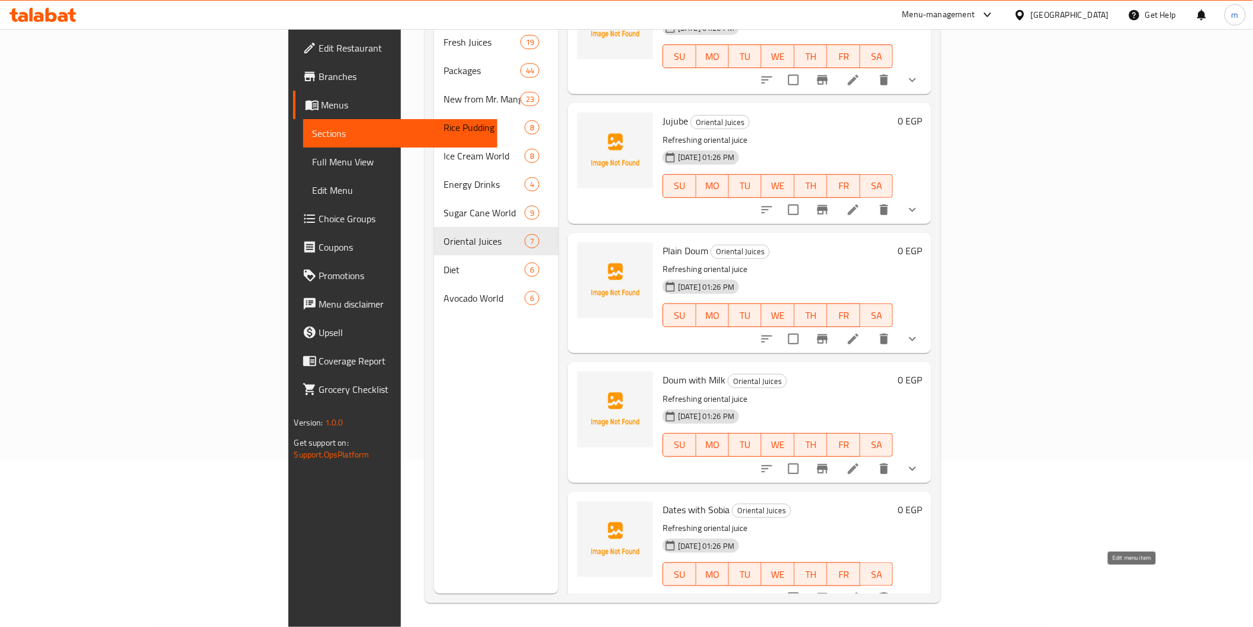
click at [860, 590] on icon at bounding box center [853, 597] width 14 height 14
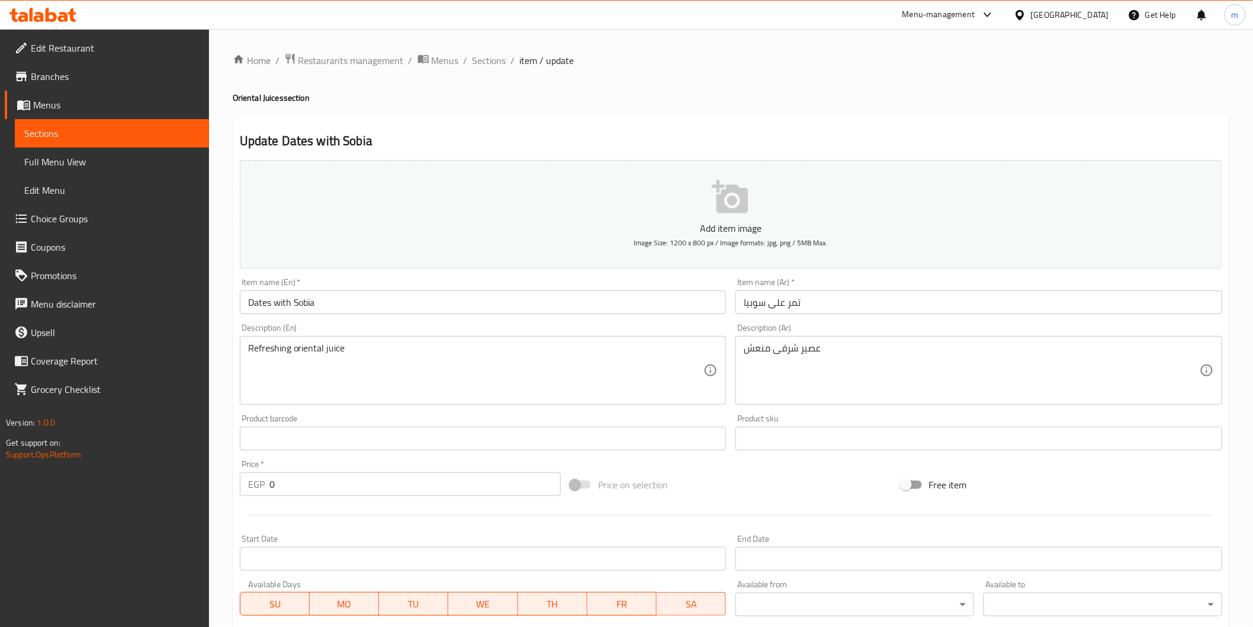
click at [278, 300] on input "Dates with Sobia" at bounding box center [483, 302] width 487 height 24
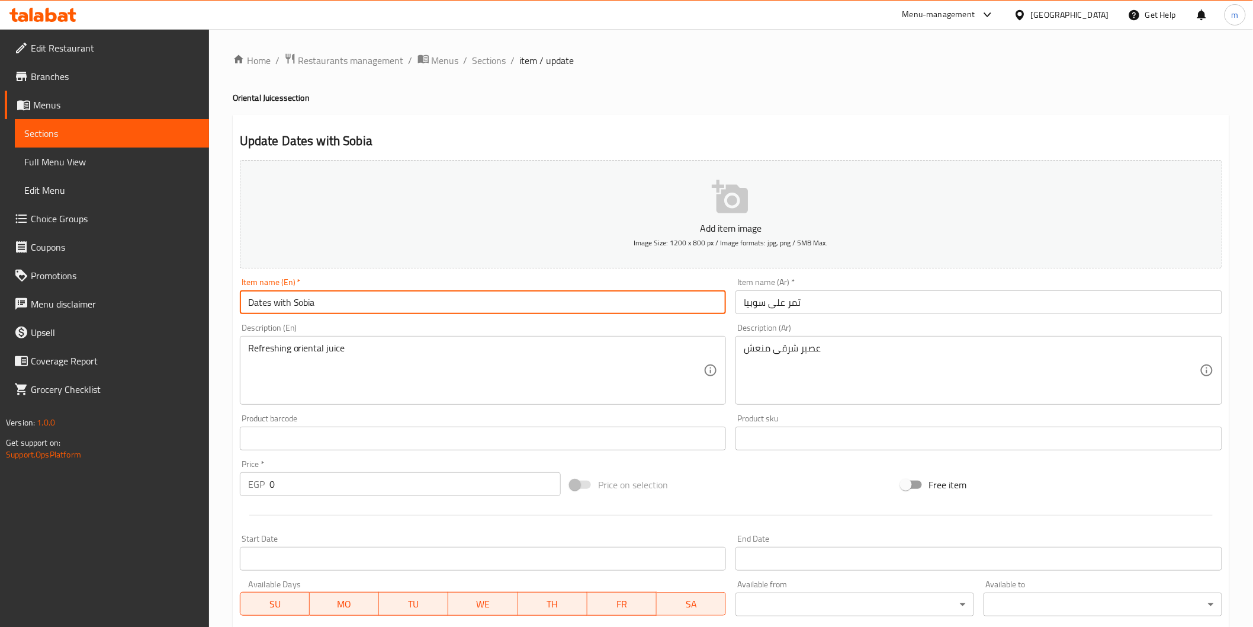
click at [278, 300] on input "Dates with Sobia" at bounding box center [483, 302] width 487 height 24
click at [291, 298] on input "Dates over [GEOGRAPHIC_DATA]" at bounding box center [483, 302] width 487 height 24
drag, startPoint x: 290, startPoint y: 298, endPoint x: 270, endPoint y: 305, distance: 21.4
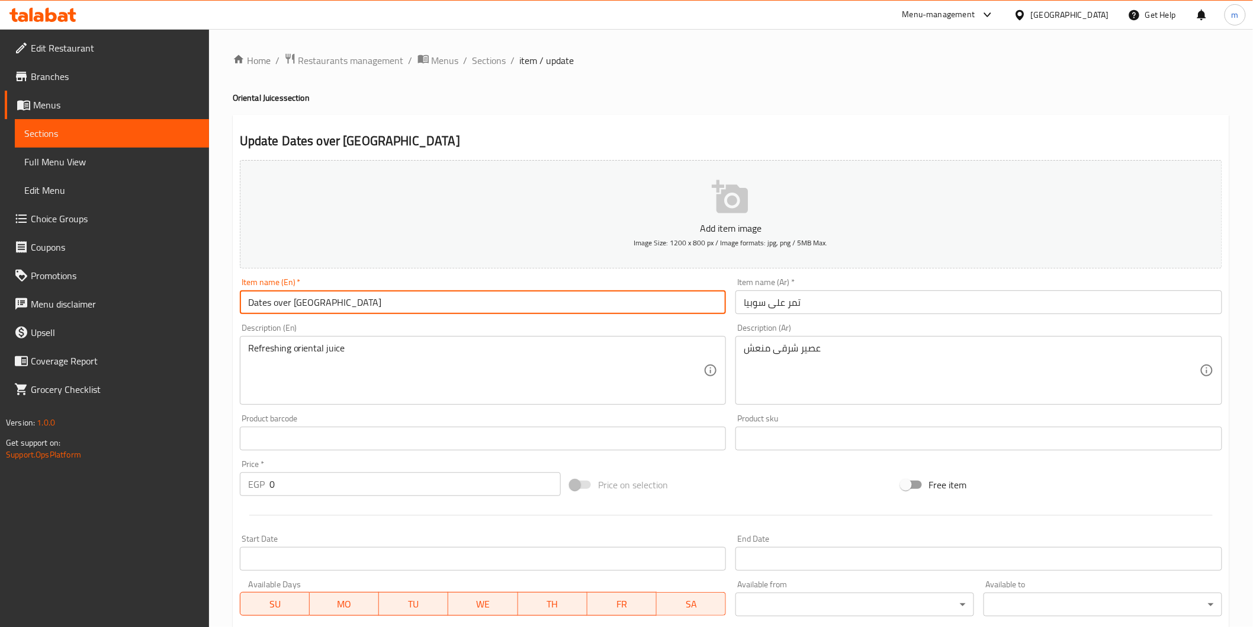
click at [270, 305] on input "Dates over [GEOGRAPHIC_DATA]" at bounding box center [483, 302] width 487 height 24
type input "Dates Over Sobia"
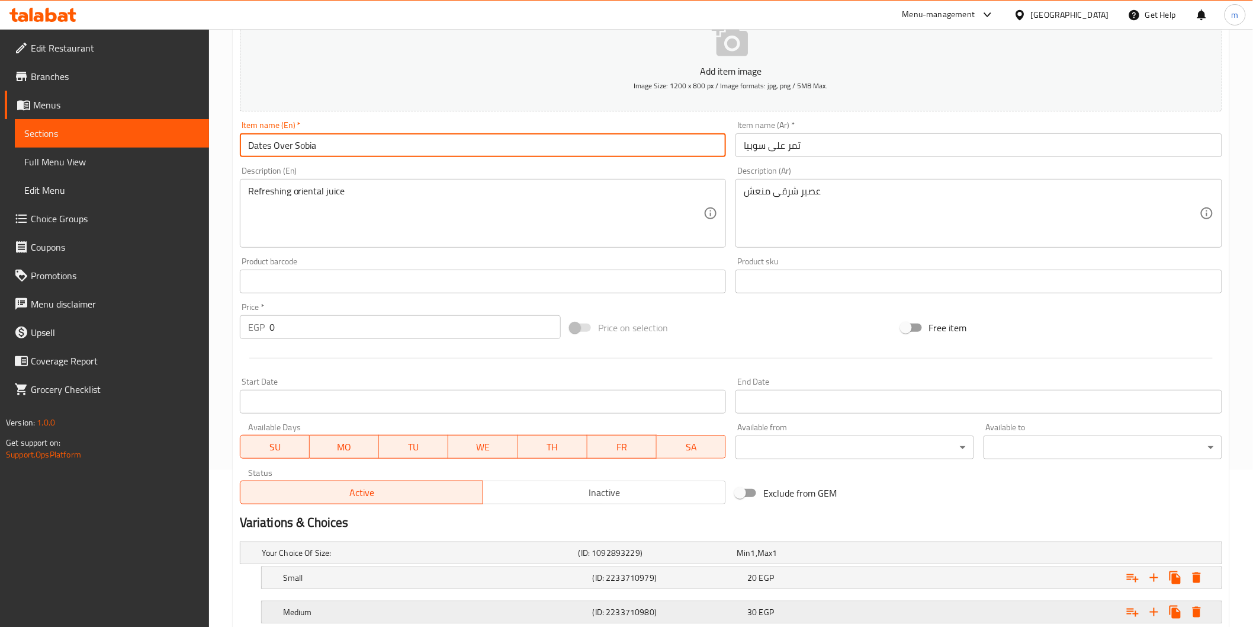
scroll to position [271, 0]
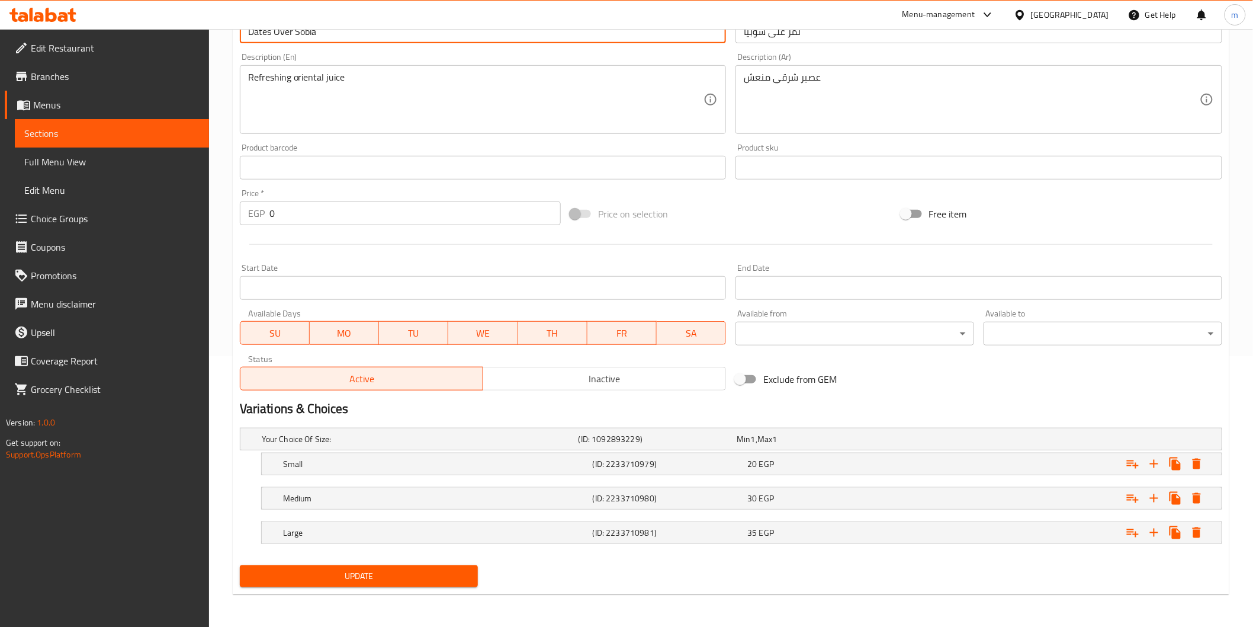
click at [375, 570] on span "Update" at bounding box center [359, 575] width 220 height 15
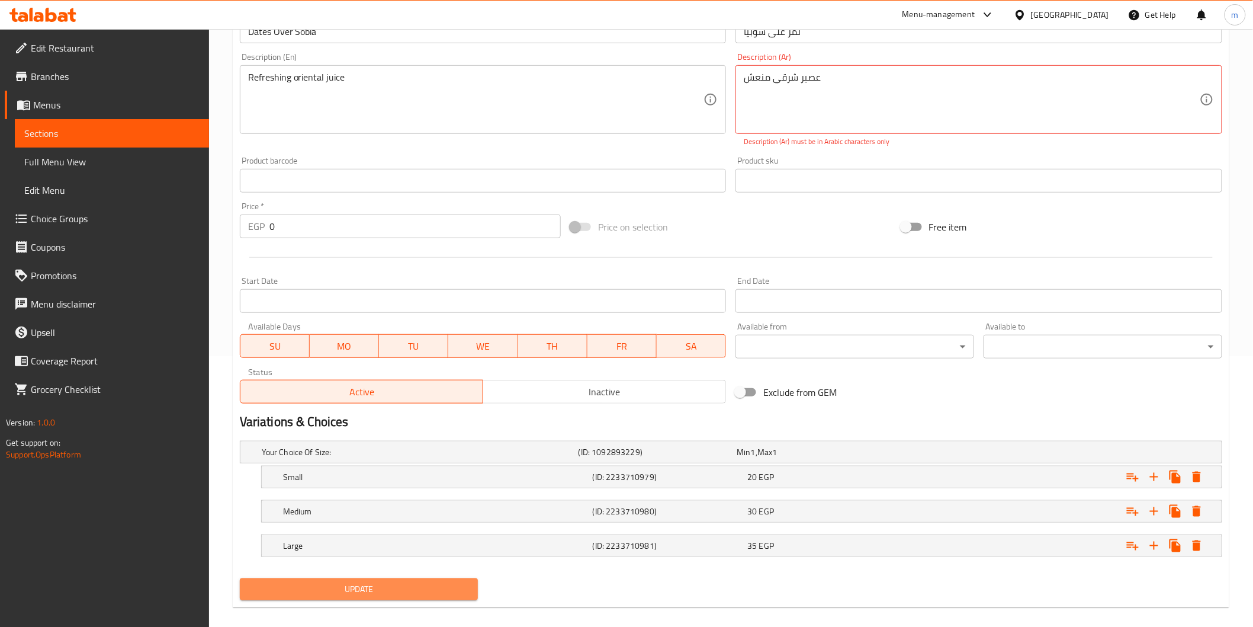
click at [354, 583] on span "Update" at bounding box center [359, 588] width 220 height 15
click at [366, 596] on button "Update" at bounding box center [359, 589] width 239 height 22
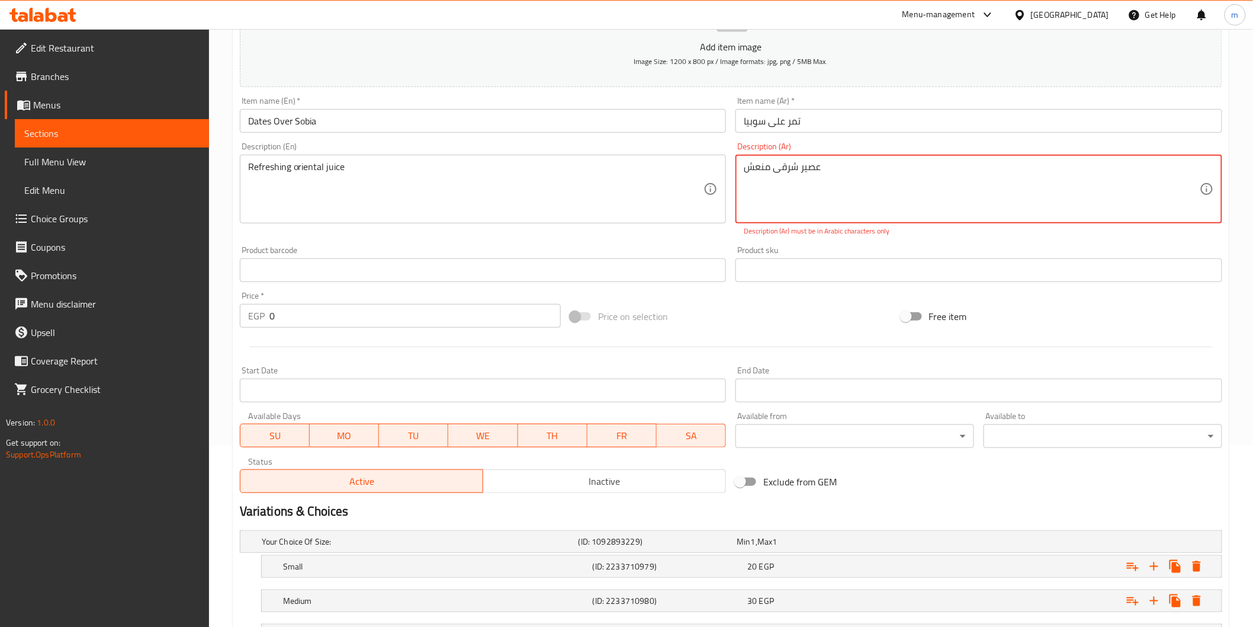
scroll to position [8, 0]
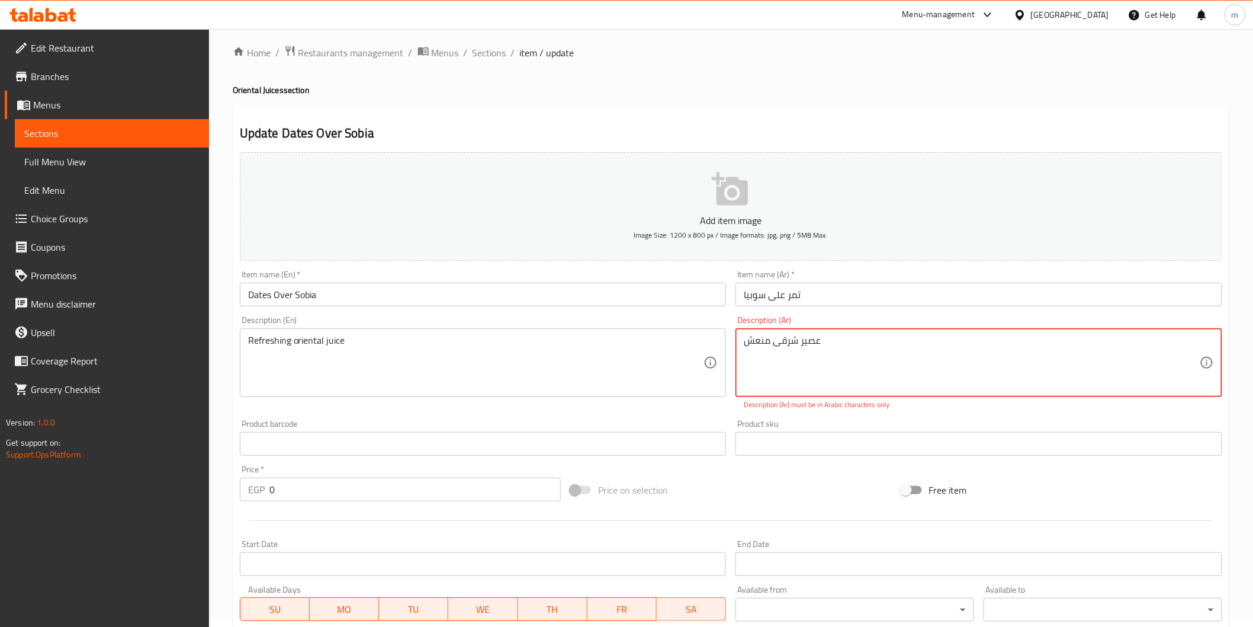
click at [871, 348] on textarea "عصير شرقی منعش" at bounding box center [972, 363] width 456 height 56
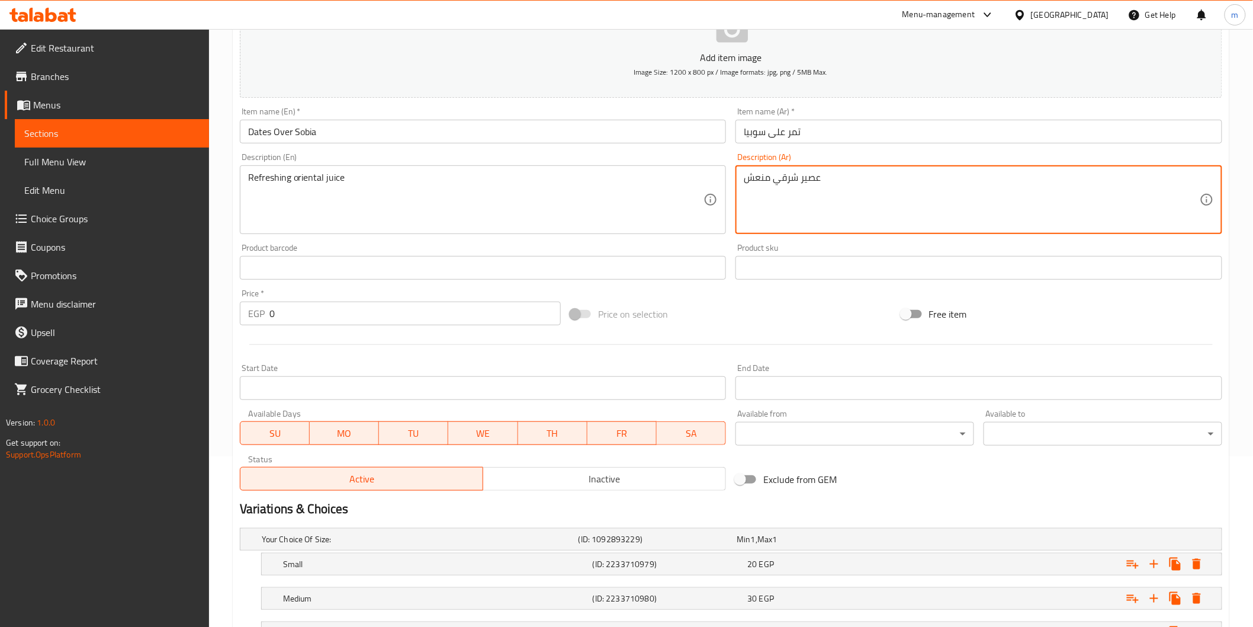
scroll to position [271, 0]
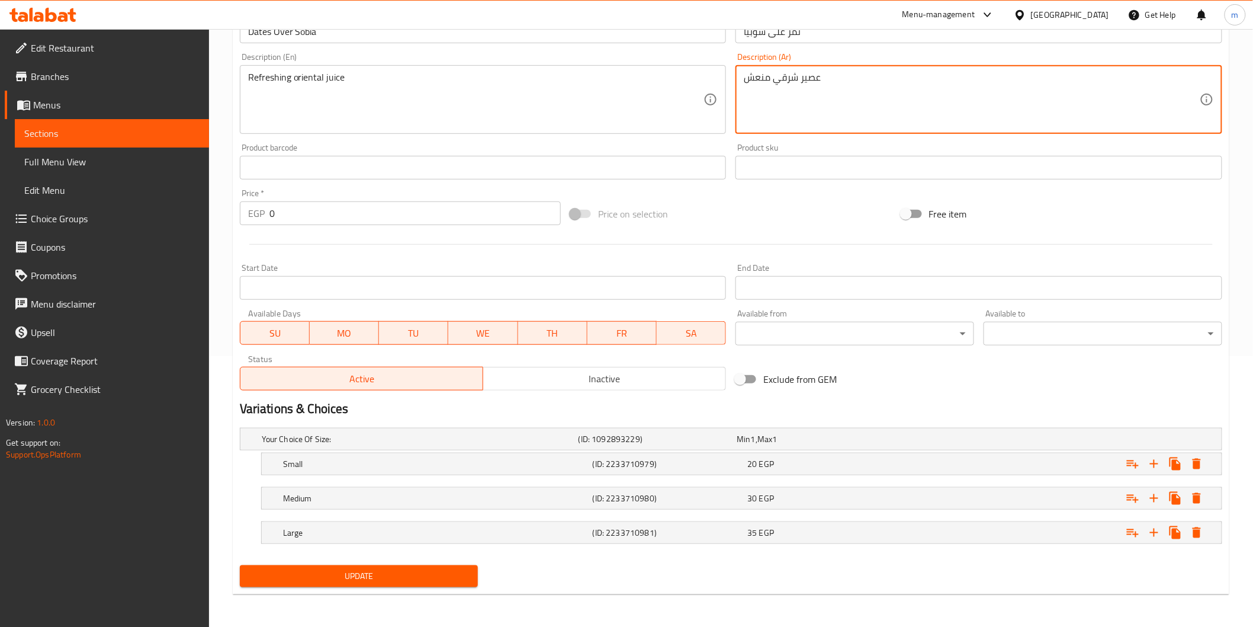
type textarea "عصير شرقي منعش"
click at [428, 578] on span "Update" at bounding box center [359, 575] width 220 height 15
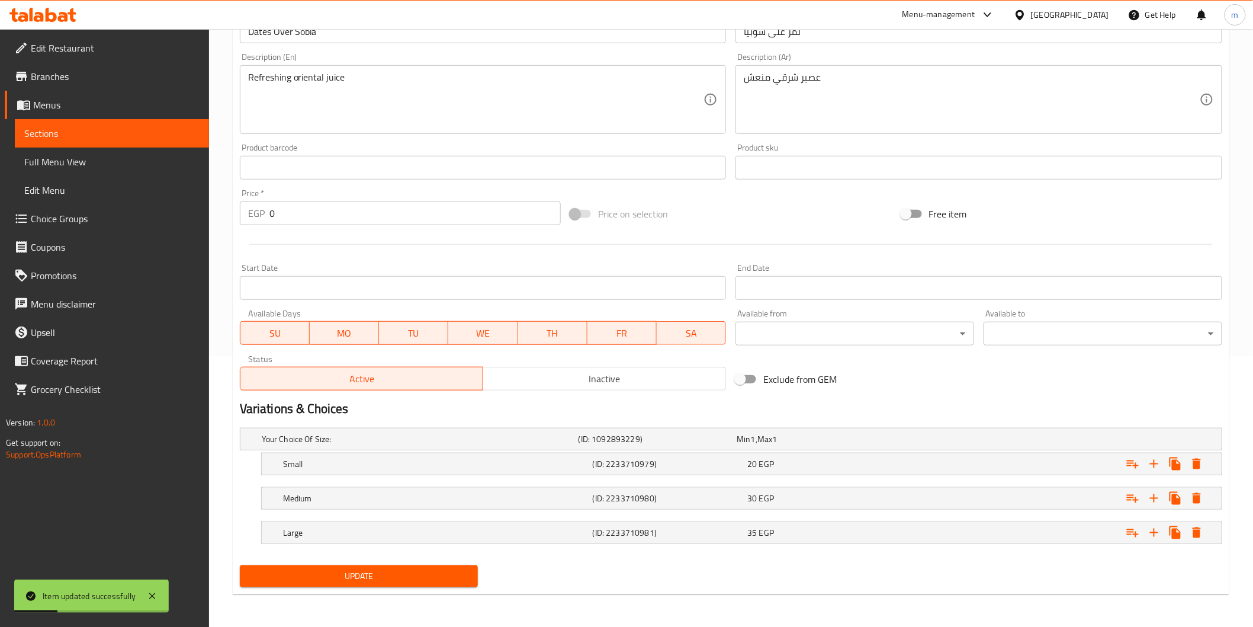
scroll to position [0, 0]
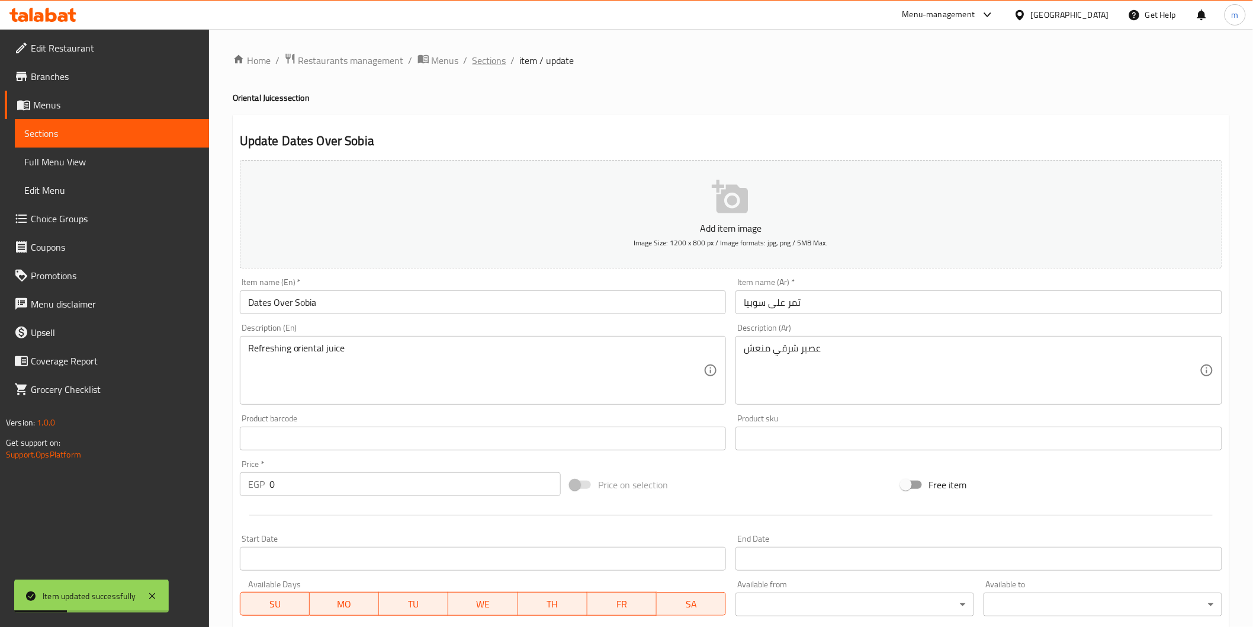
click at [488, 57] on span "Sections" at bounding box center [490, 60] width 34 height 14
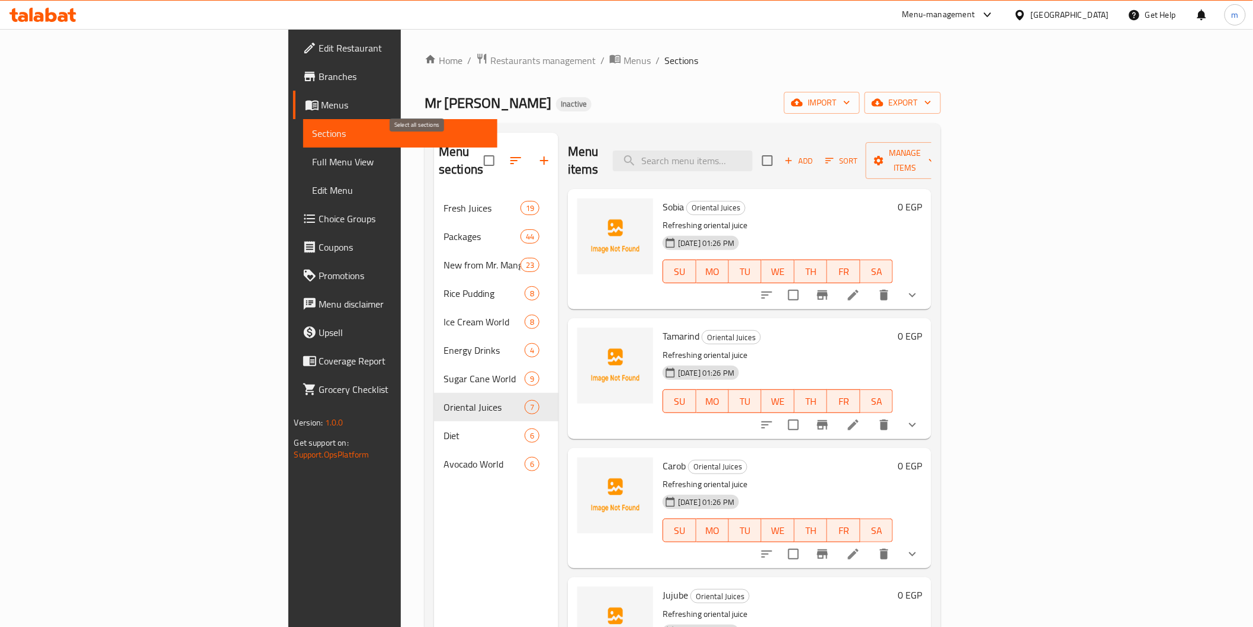
click at [477, 151] on input "checkbox" at bounding box center [489, 160] width 25 height 25
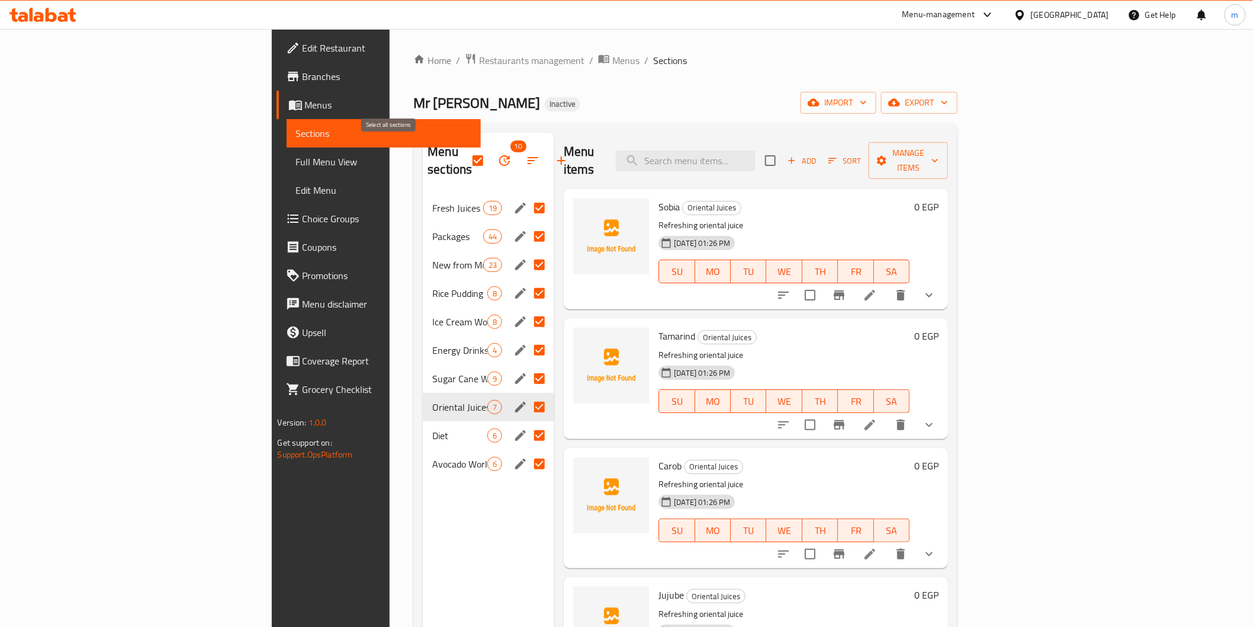
click at [465, 155] on input "checkbox" at bounding box center [477, 160] width 25 height 25
checkbox input "false"
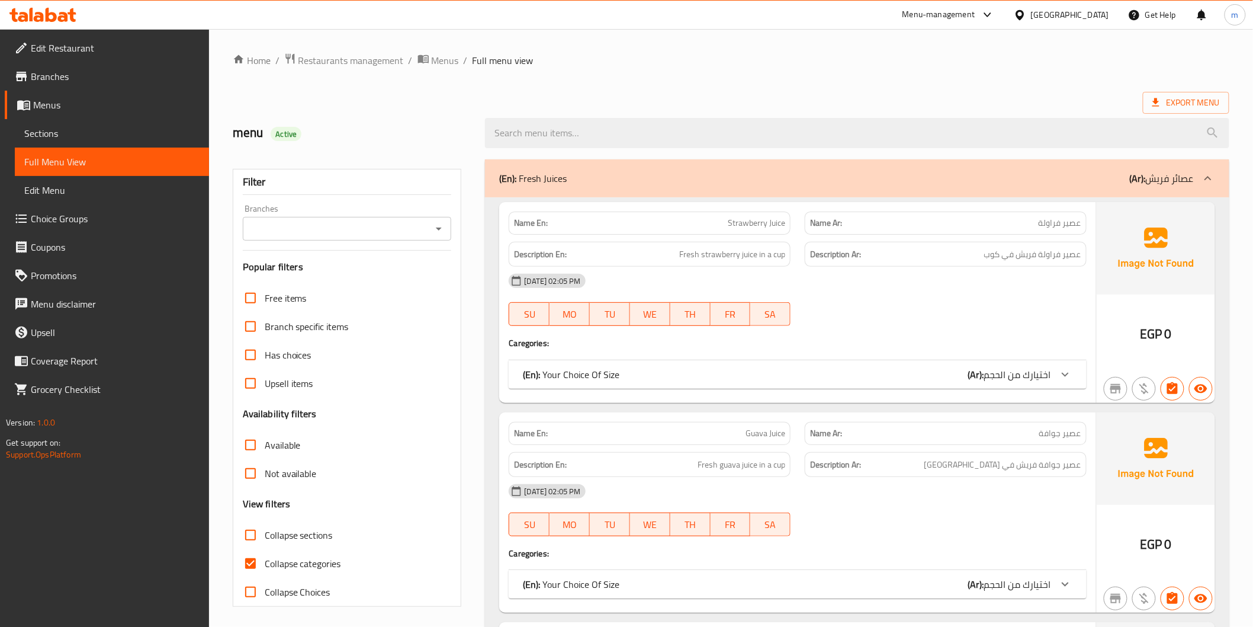
click at [332, 532] on span "Collapse sections" at bounding box center [299, 535] width 68 height 14
click at [265, 532] on input "Collapse sections" at bounding box center [250, 535] width 28 height 28
checkbox input "true"
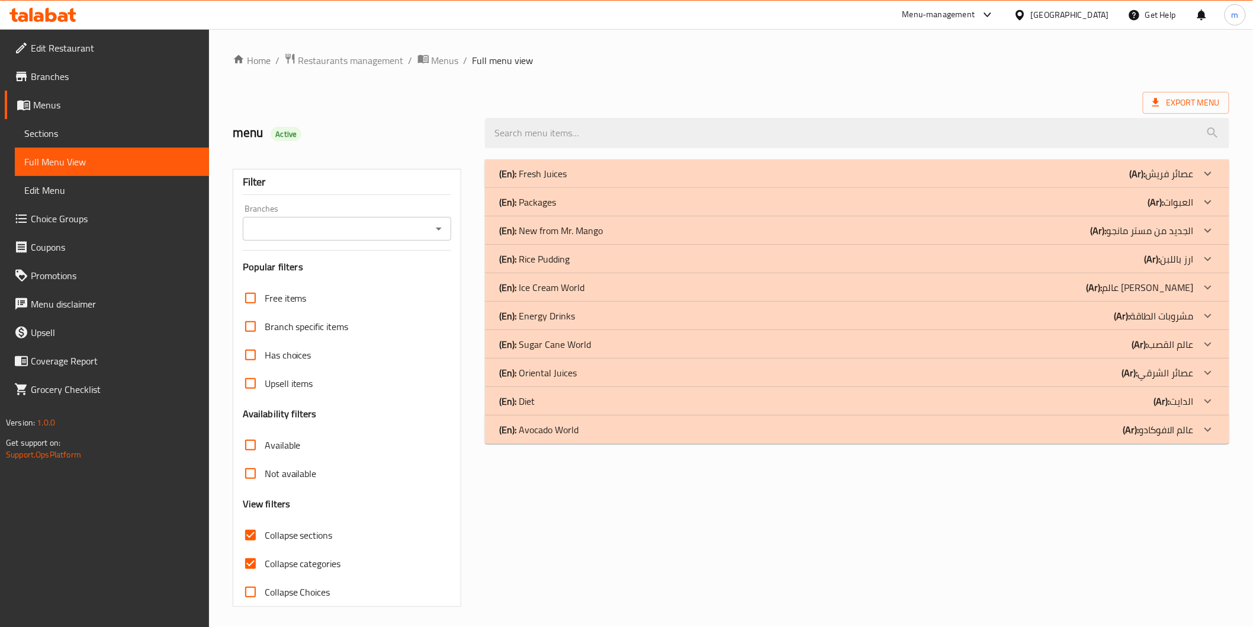
click at [322, 560] on span "Collapse categories" at bounding box center [303, 563] width 76 height 14
click at [265, 560] on input "Collapse categories" at bounding box center [250, 563] width 28 height 28
checkbox input "false"
click at [1086, 188] on div "(En): Diet (Ar): الدايت" at bounding box center [857, 173] width 744 height 28
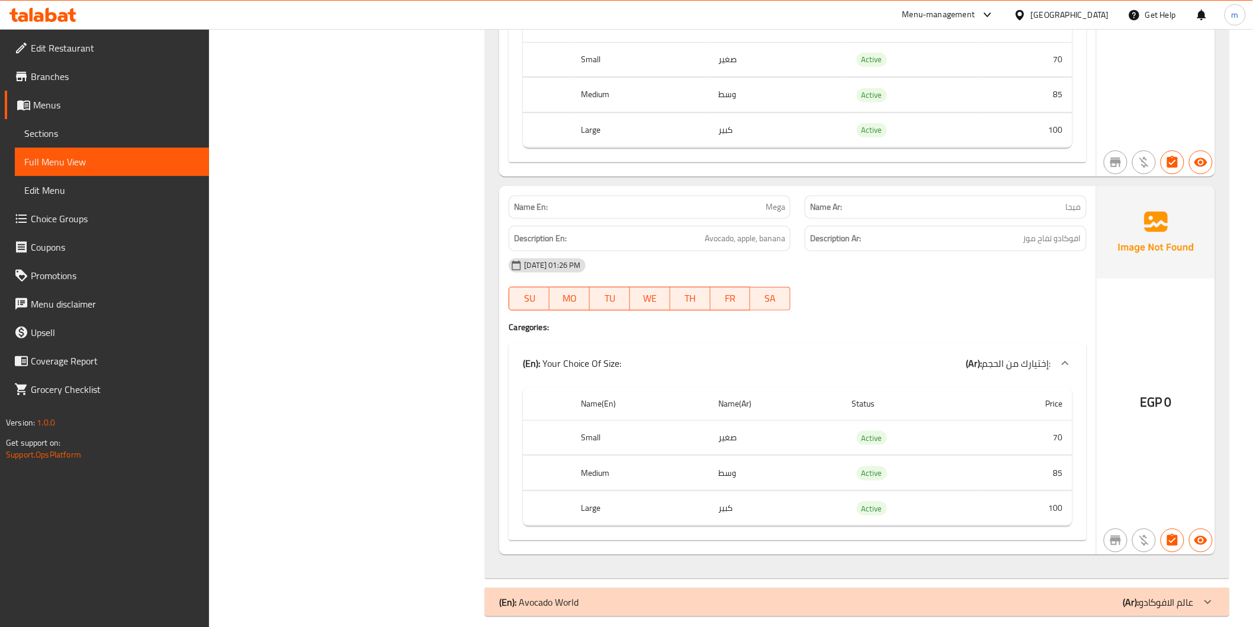
scroll to position [2155, 0]
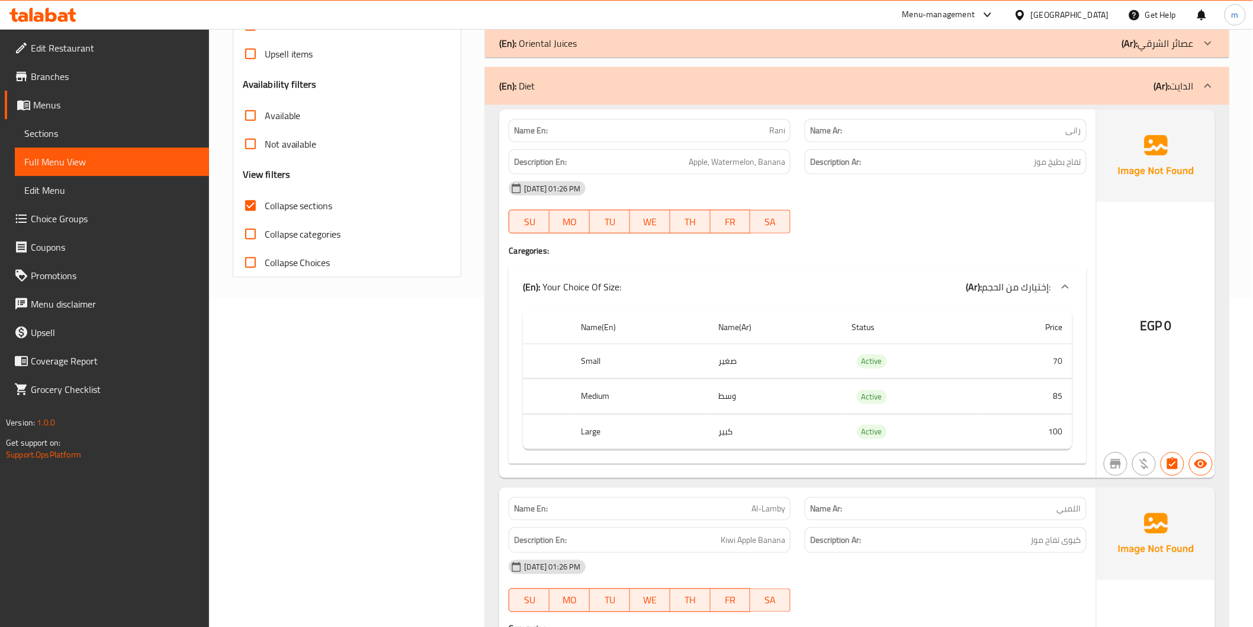
scroll to position [327, 0]
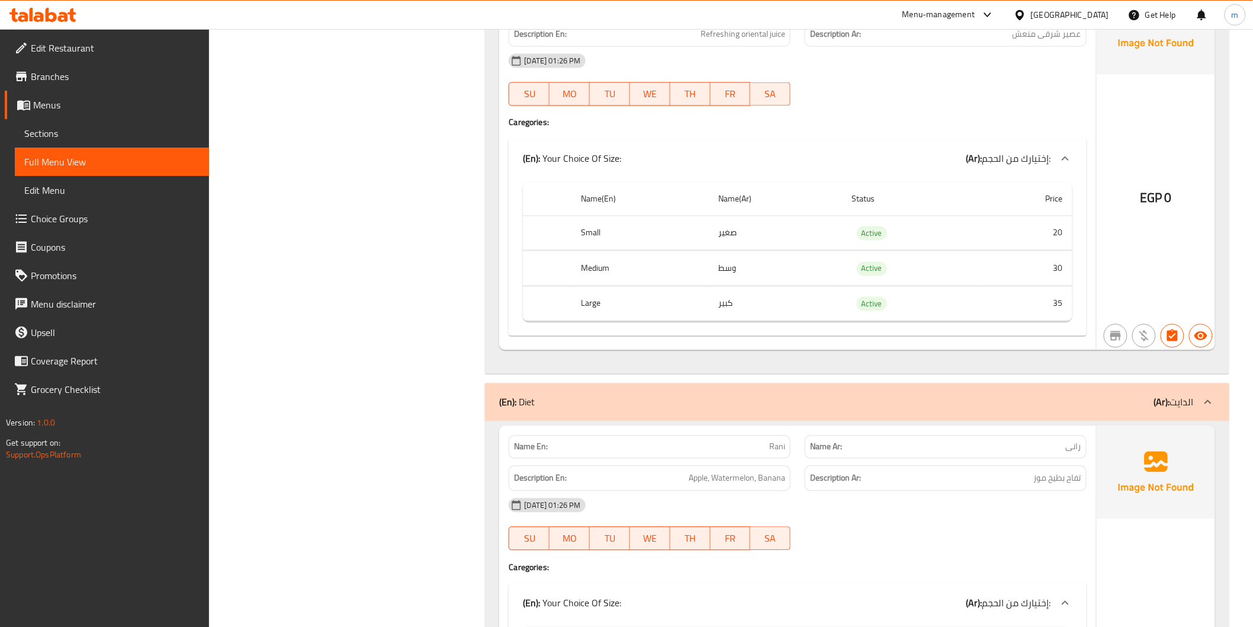
scroll to position [2521, 0]
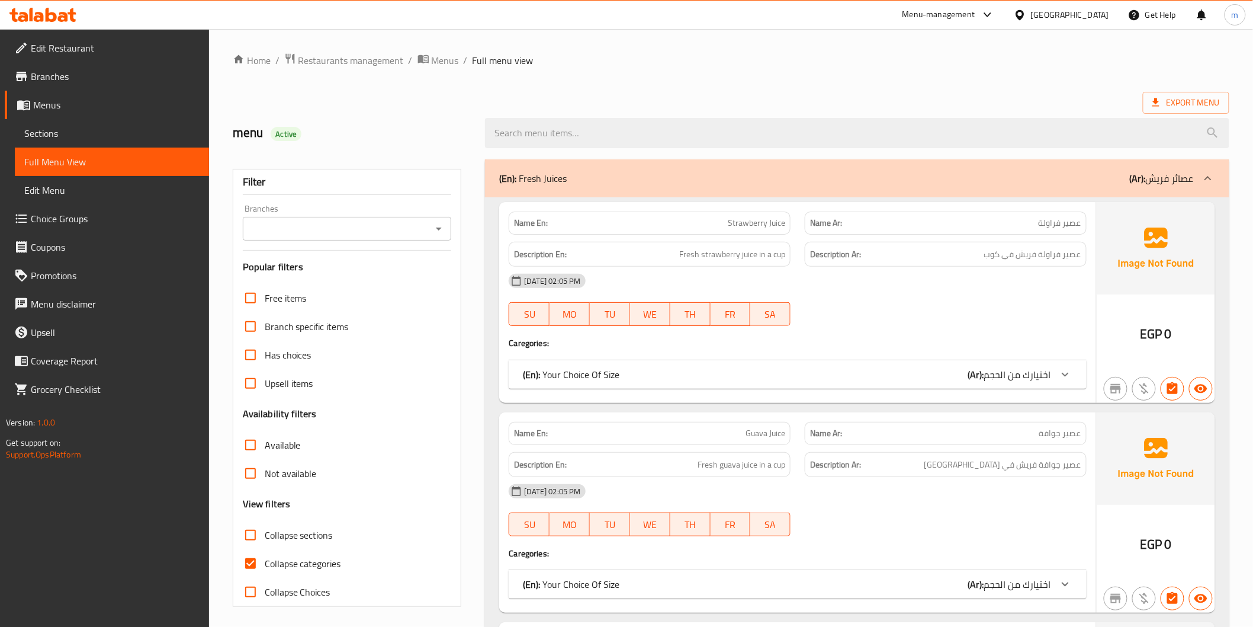
scroll to position [87, 0]
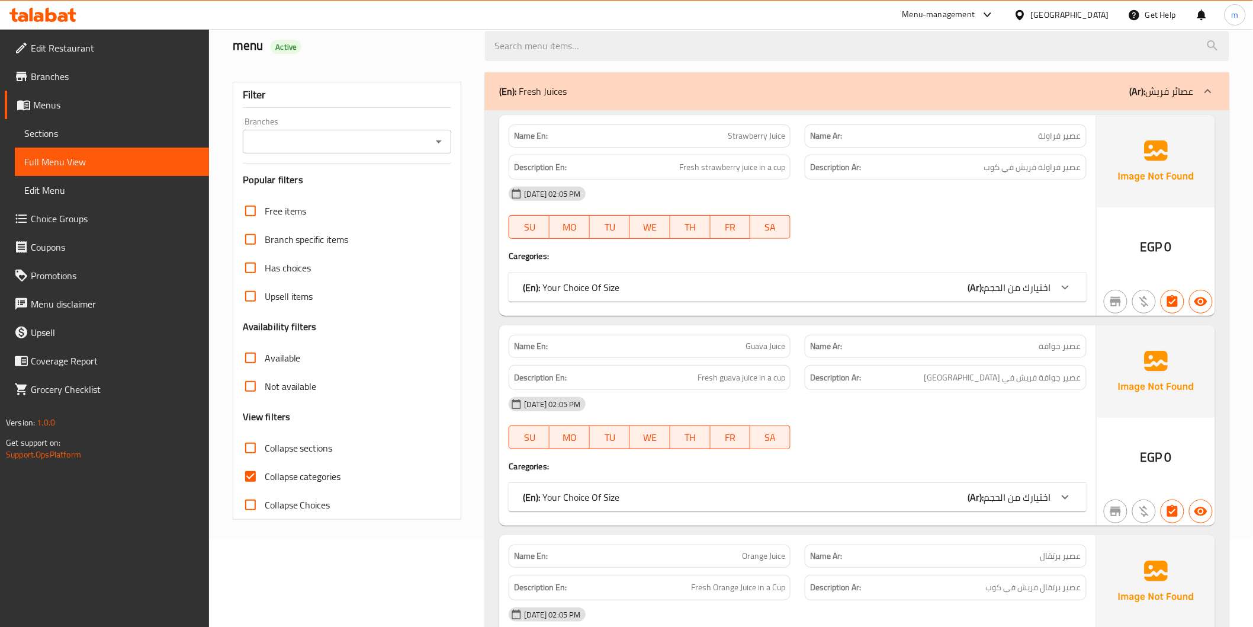
click at [328, 464] on label "Collapse categories" at bounding box center [288, 476] width 105 height 28
click at [265, 464] on input "Collapse categories" at bounding box center [250, 476] width 28 height 28
checkbox input "false"
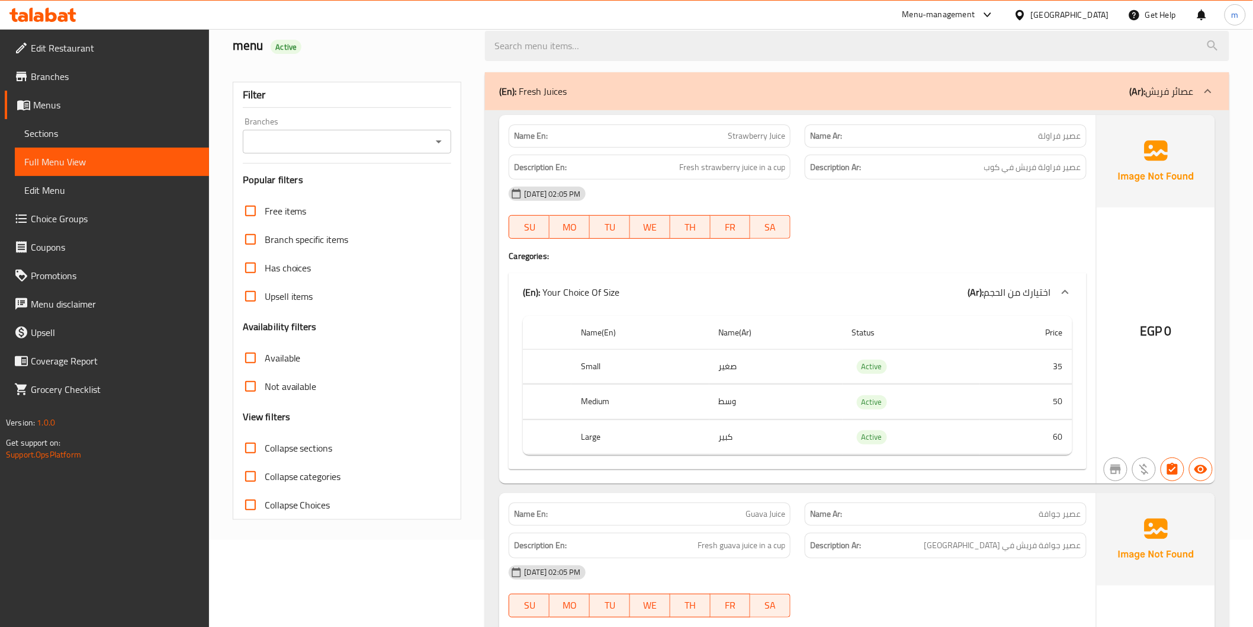
click at [313, 452] on span "Collapse sections" at bounding box center [299, 448] width 68 height 14
click at [265, 452] on input "Collapse sections" at bounding box center [250, 447] width 28 height 28
checkbox input "true"
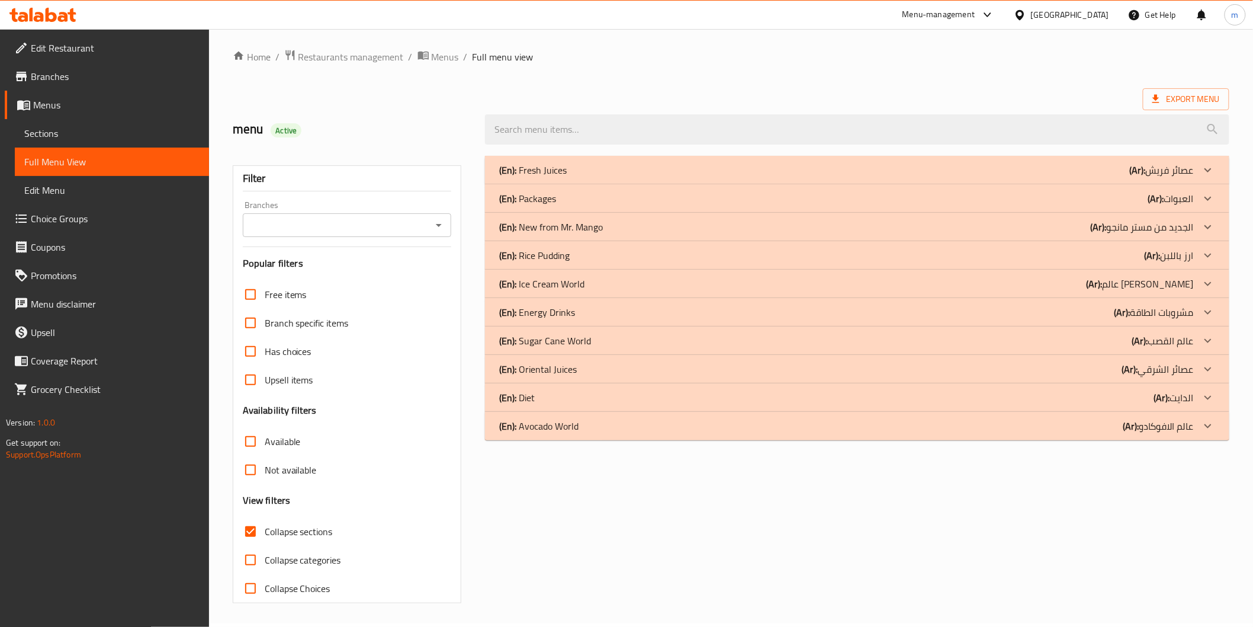
scroll to position [3, 0]
click at [1174, 178] on p "(Ar): الدايت" at bounding box center [1162, 170] width 64 height 14
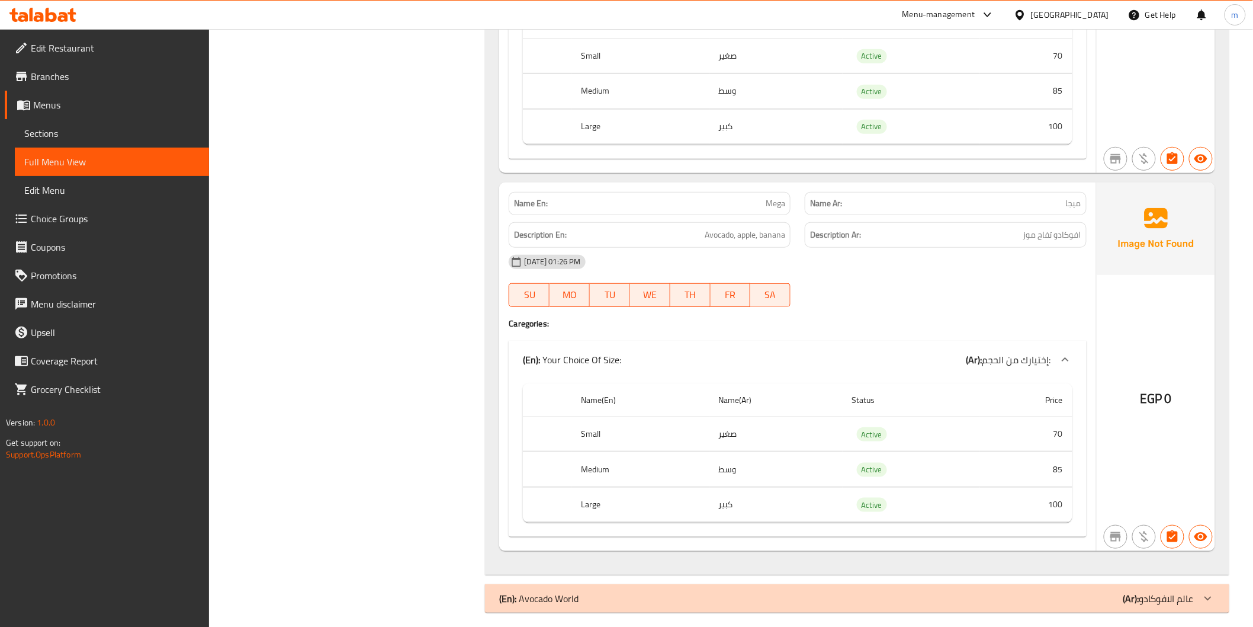
scroll to position [2155, 0]
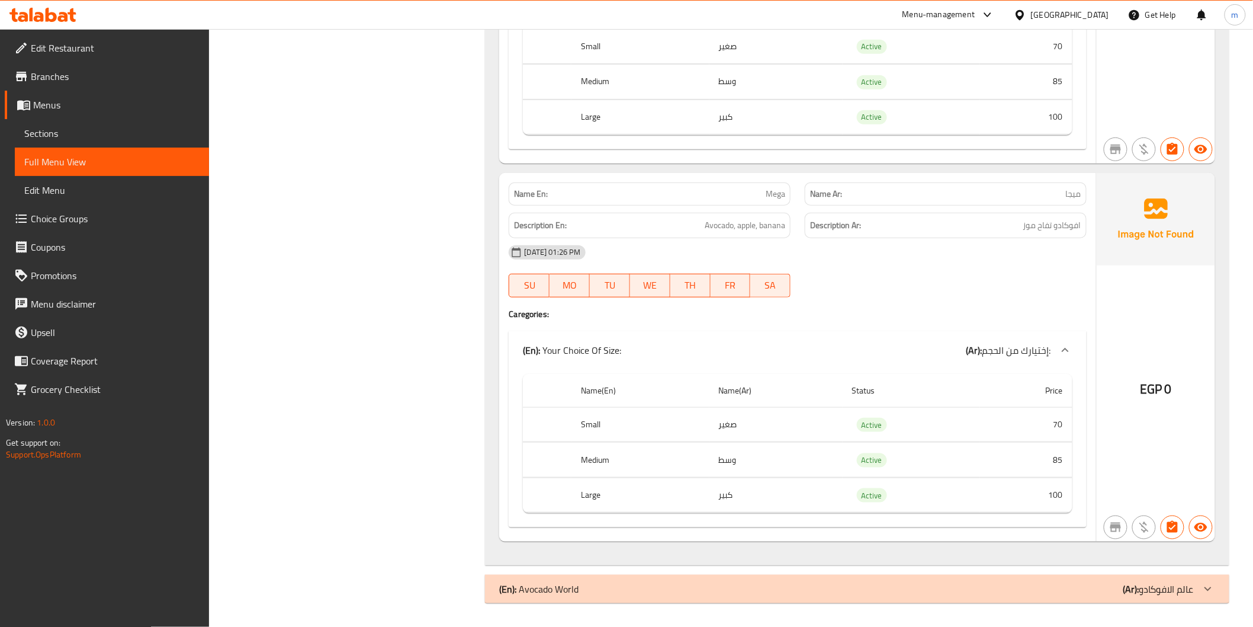
drag, startPoint x: 1088, startPoint y: 584, endPoint x: 1082, endPoint y: 571, distance: 15.1
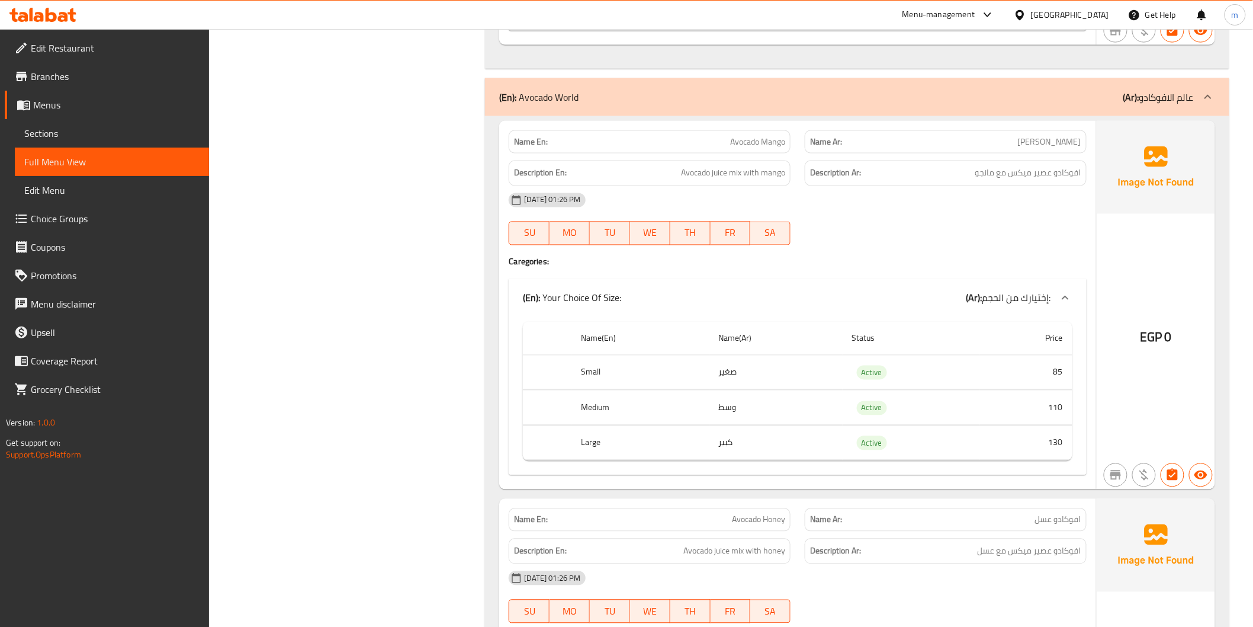
scroll to position [2681, 0]
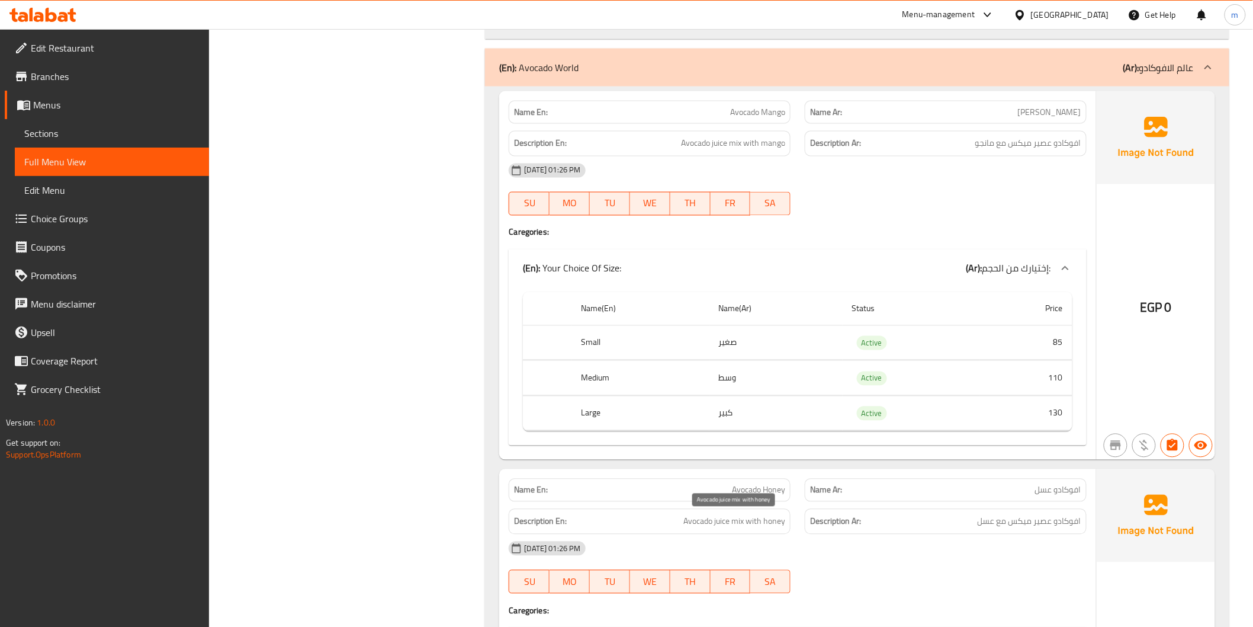
click at [720, 520] on span "Avocado juice mix with honey" at bounding box center [734, 521] width 102 height 15
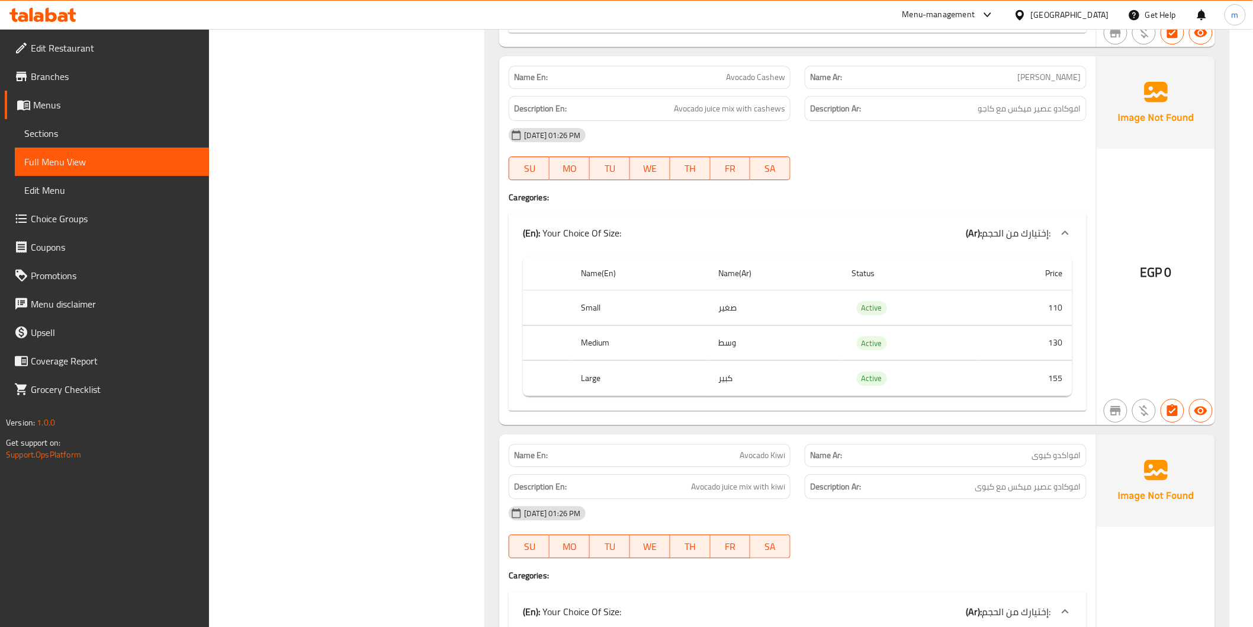
scroll to position [3223, 0]
